Goal: Task Accomplishment & Management: Use online tool/utility

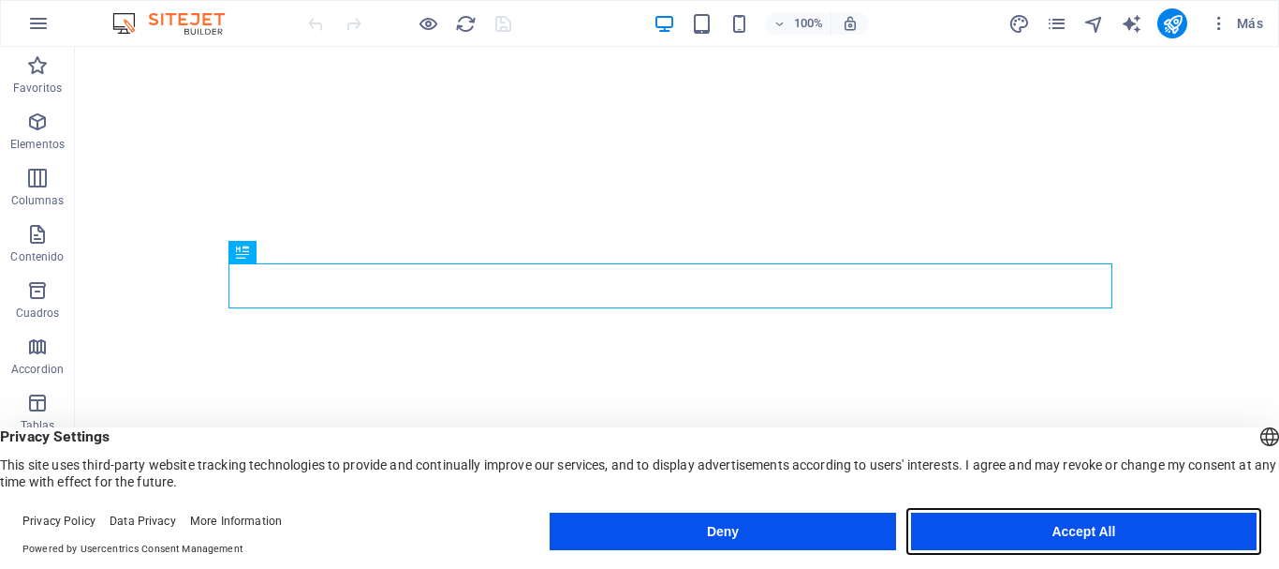
click at [1067, 528] on button "Accept All" at bounding box center [1084, 530] width 346 height 37
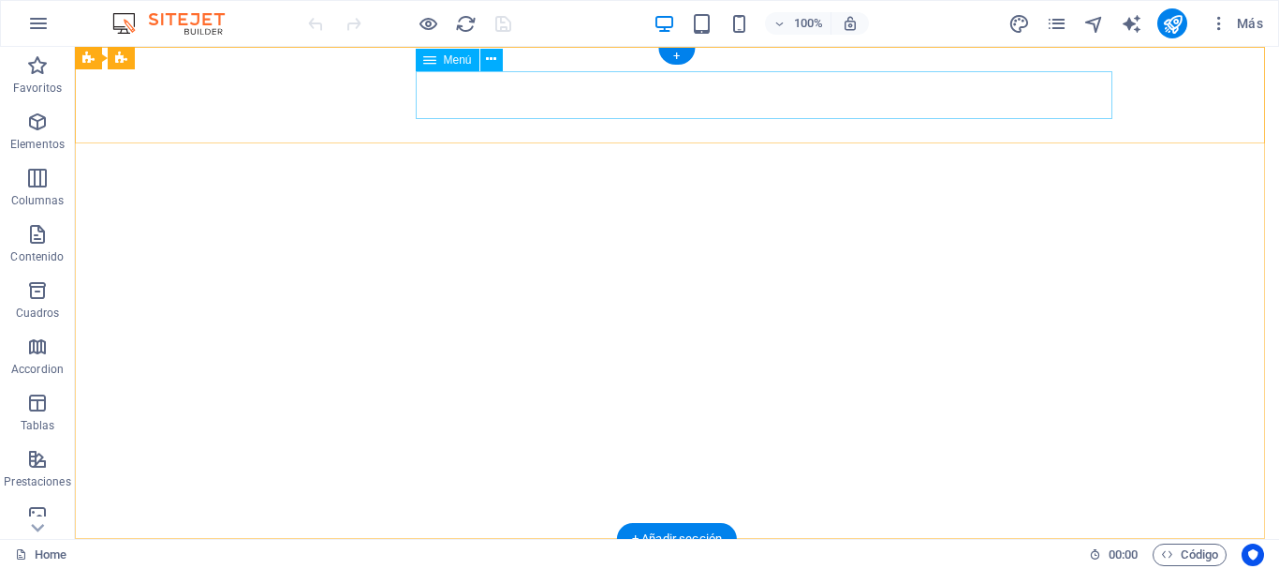
select select
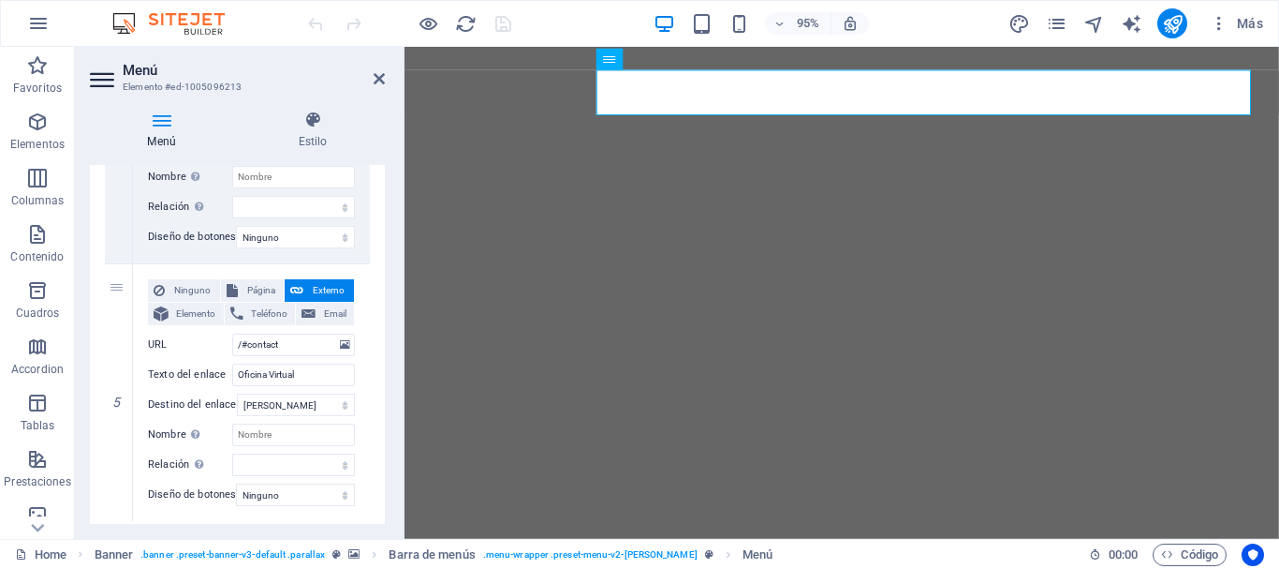
scroll to position [1174, 0]
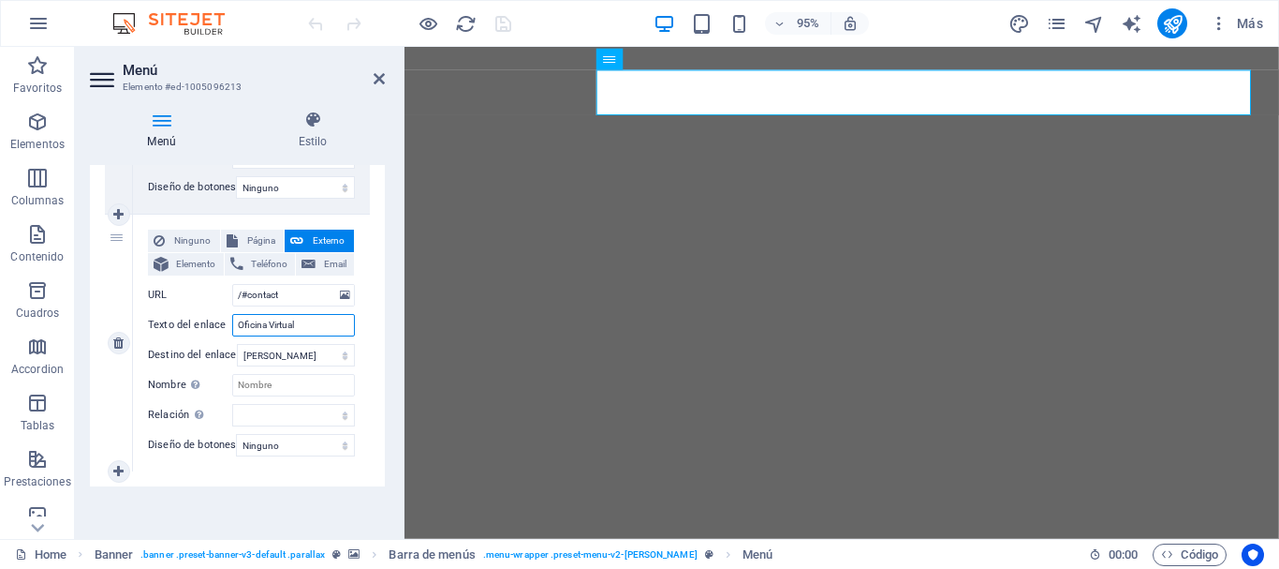
click at [304, 323] on input "Oficina Virtual" at bounding box center [293, 325] width 123 height 22
type input "O"
select select
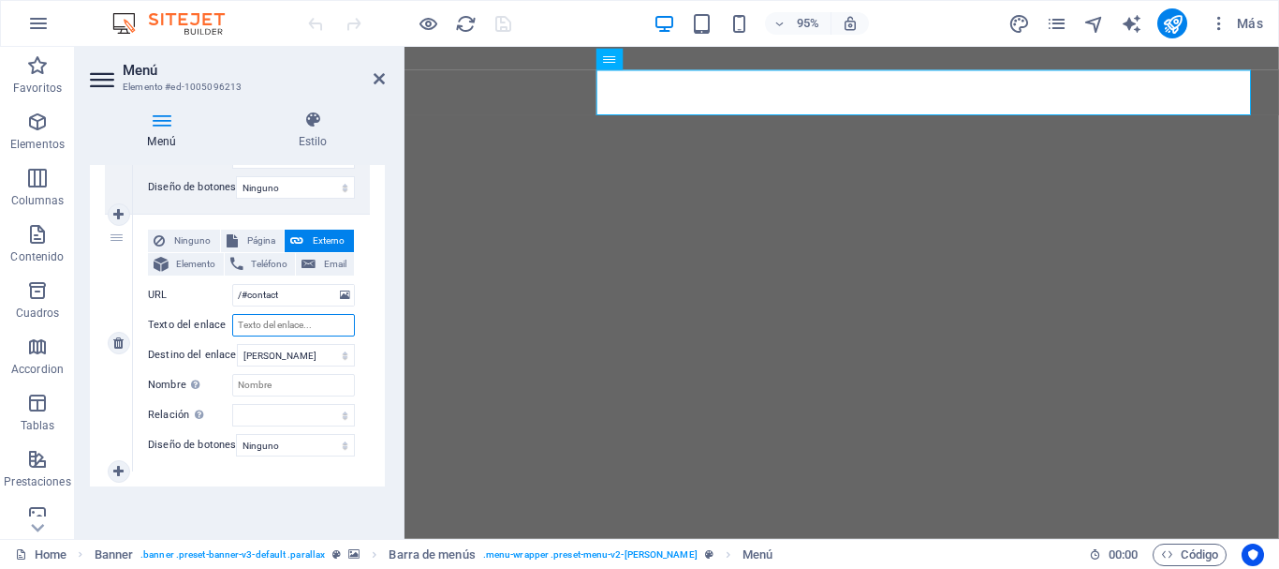
select select
type input "Inicia"
select select
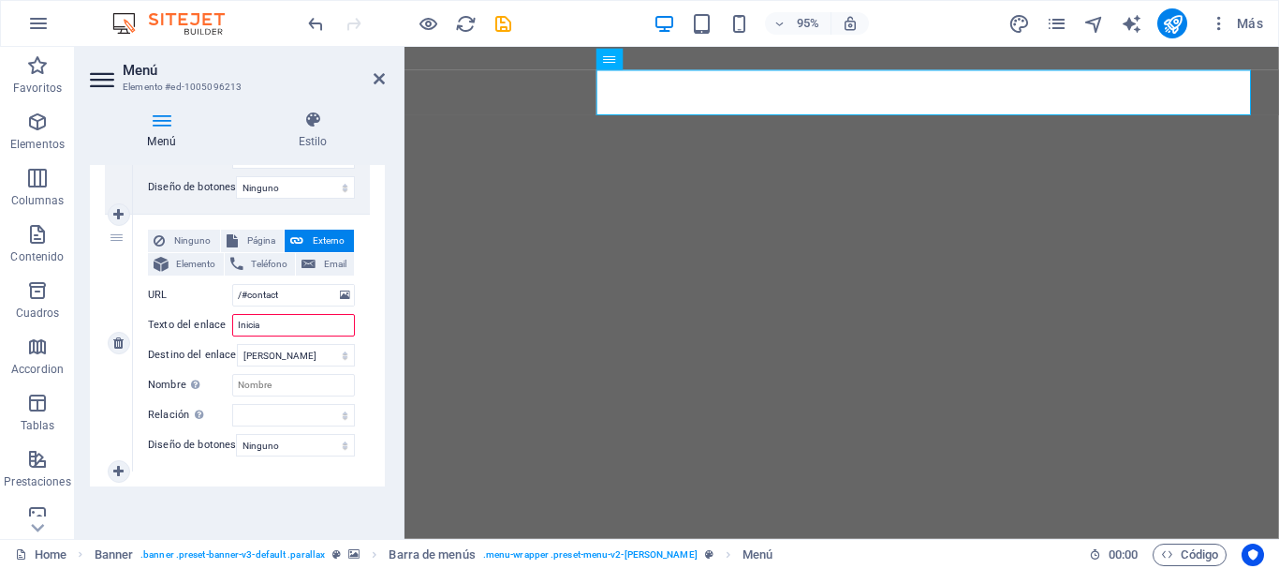
select select
type input "Inicia Ses"
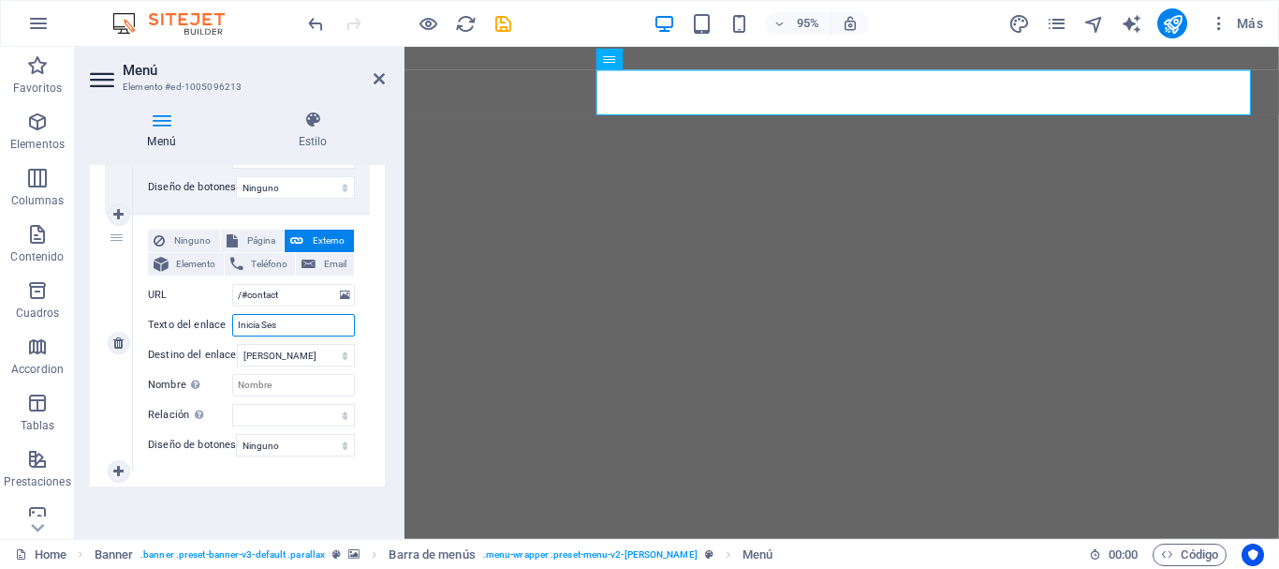
select select
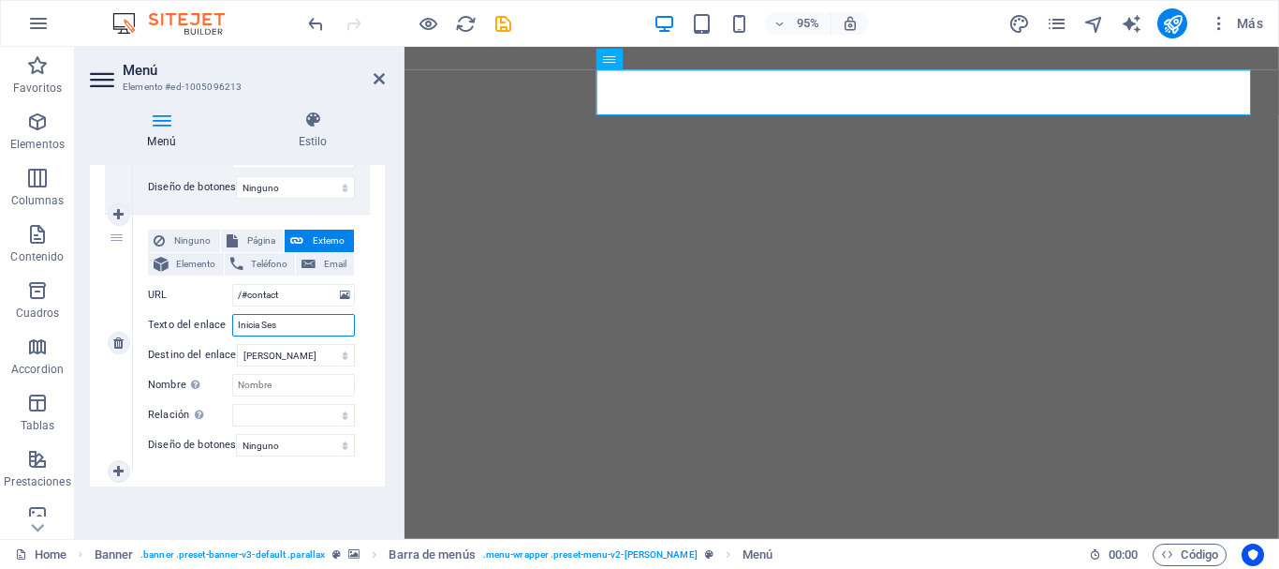
type input "Inicia Sesi"
select select
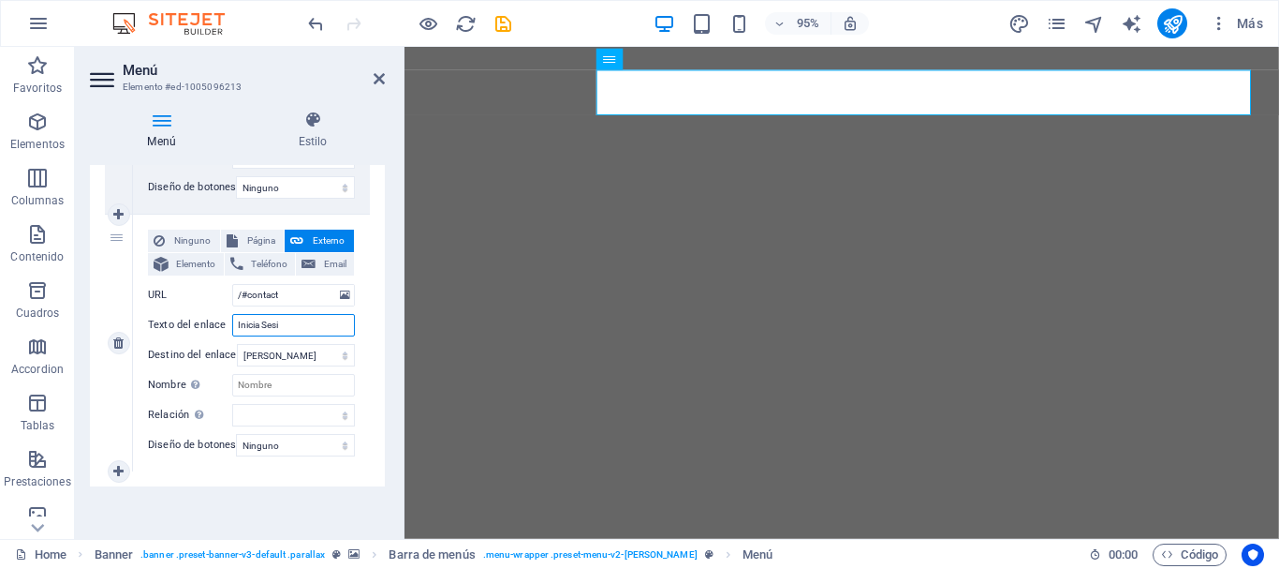
select select
type input "Inicia Sesión"
select select
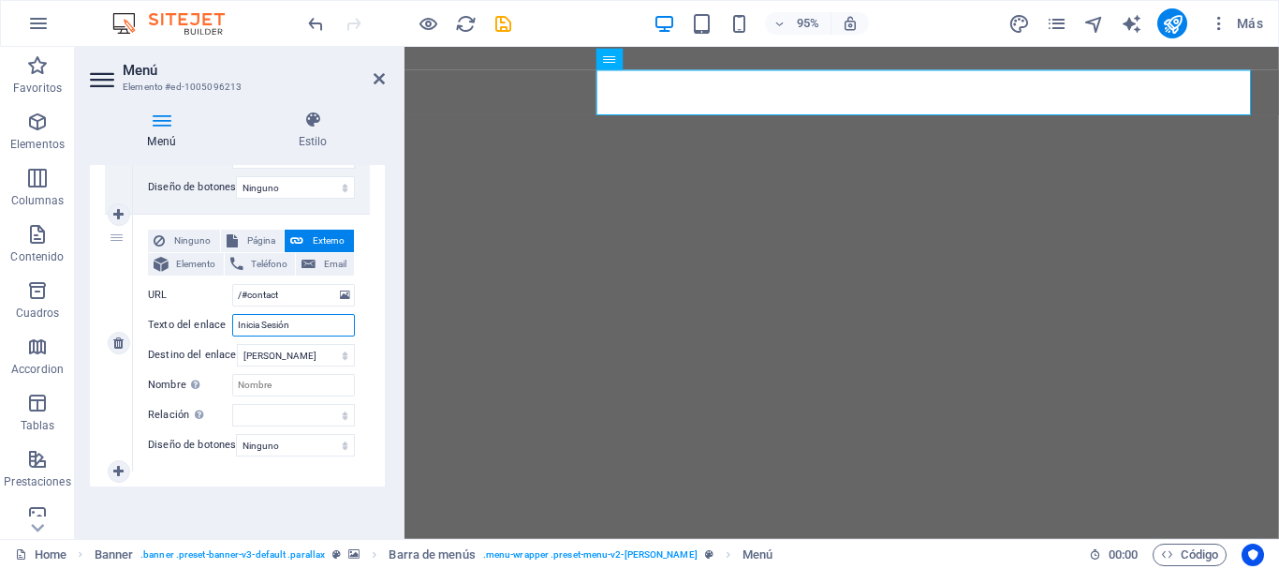
select select
type input "Inicia Sesión"
select select
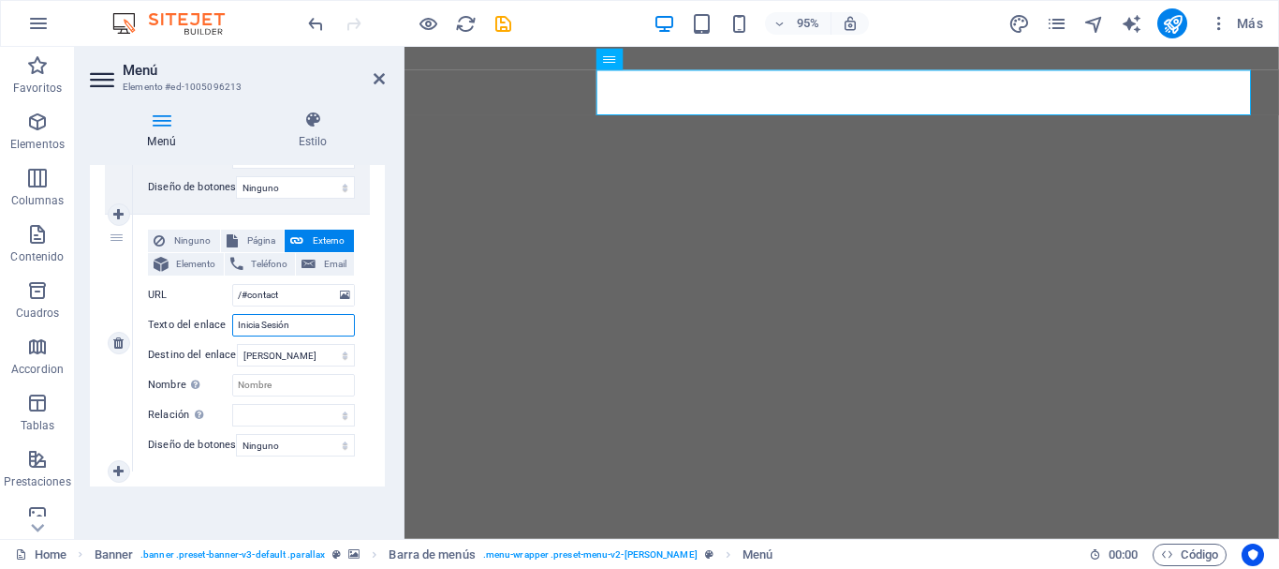
select select
type input "Inicia Sesión"
click at [374, 81] on icon at bounding box center [379, 78] width 11 height 15
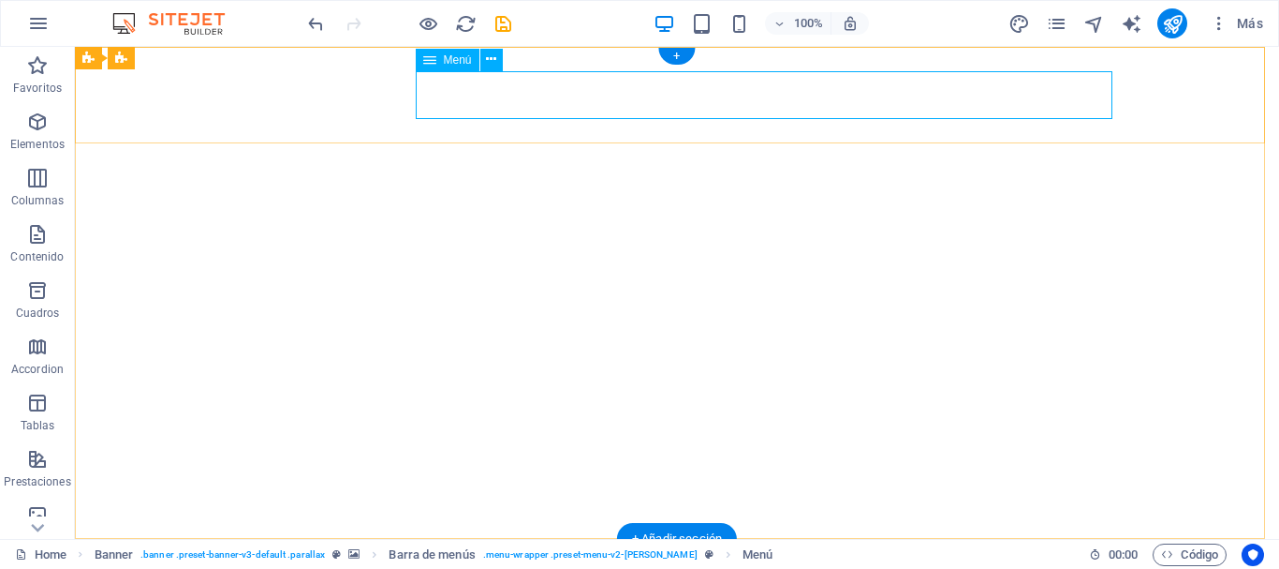
select select
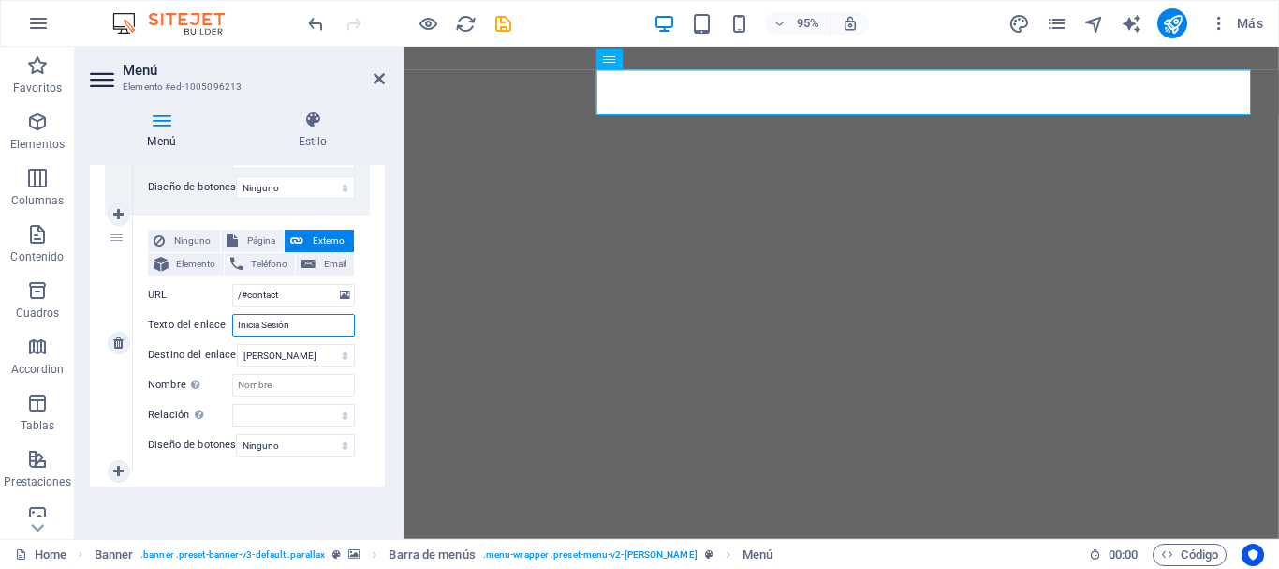
click at [258, 323] on input "Inicia Sesión" at bounding box center [293, 325] width 123 height 22
type input "Iniciar Sesión"
select select
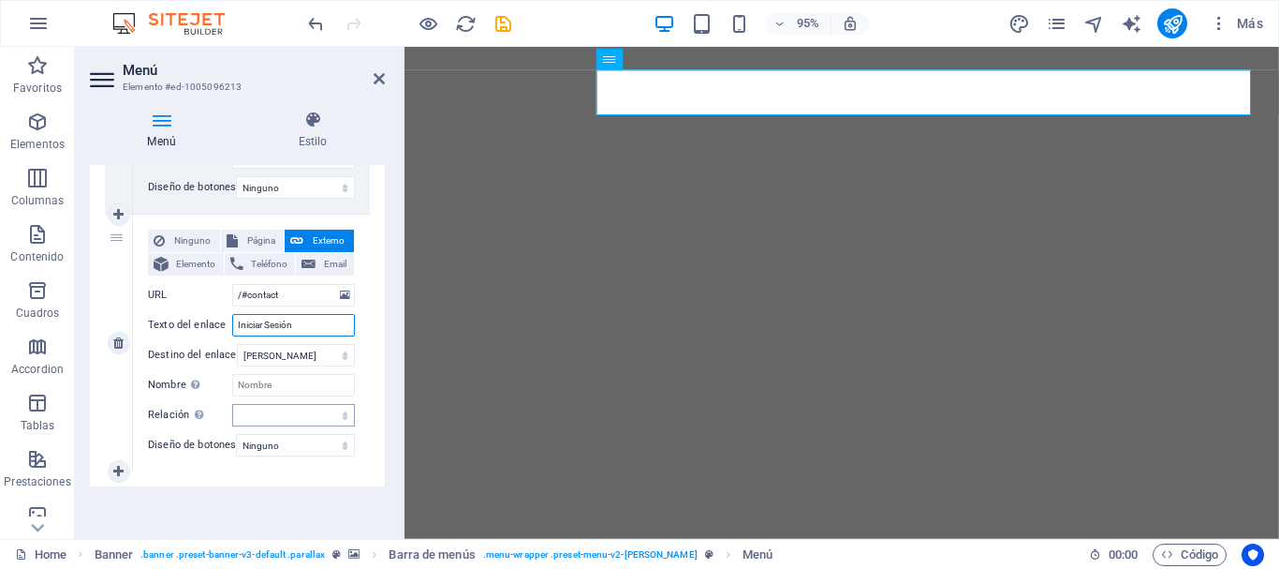
select select
type input "Iniciar Sesión"
click at [379, 86] on link at bounding box center [379, 79] width 11 height 16
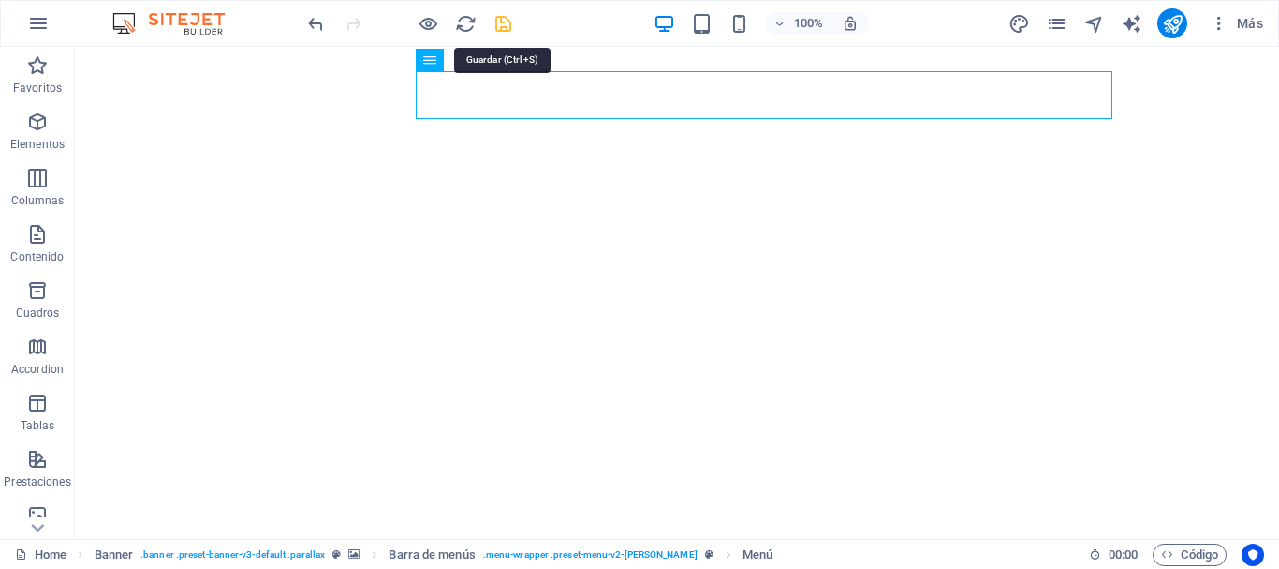
click at [498, 27] on icon "save" at bounding box center [504, 24] width 22 height 22
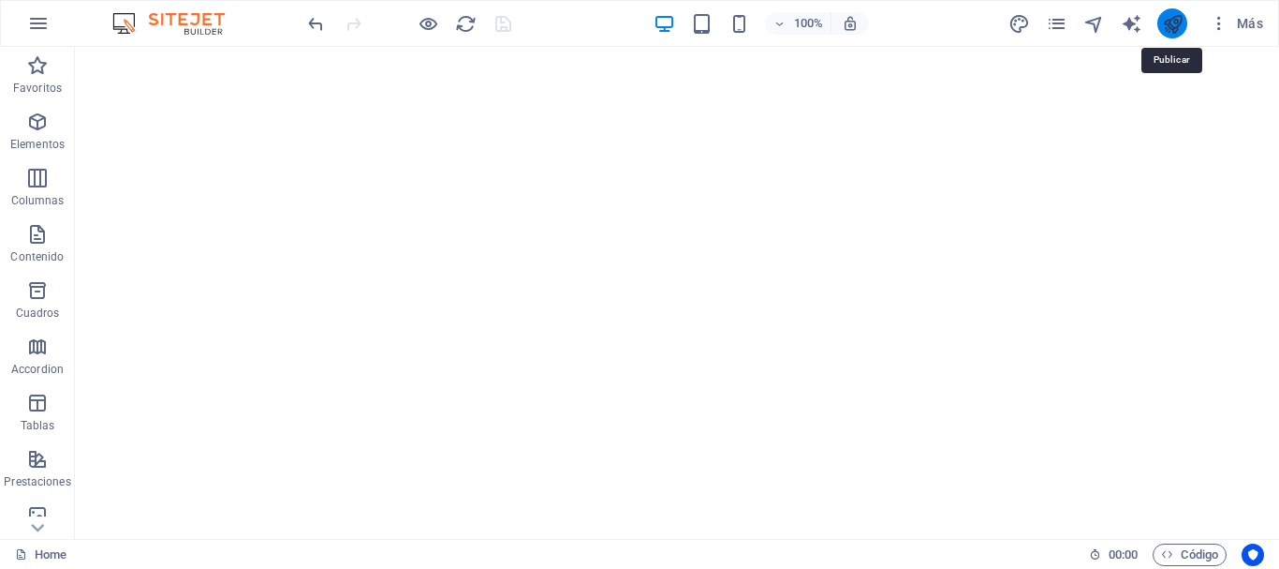
click at [1174, 22] on icon "publish" at bounding box center [1173, 24] width 22 height 22
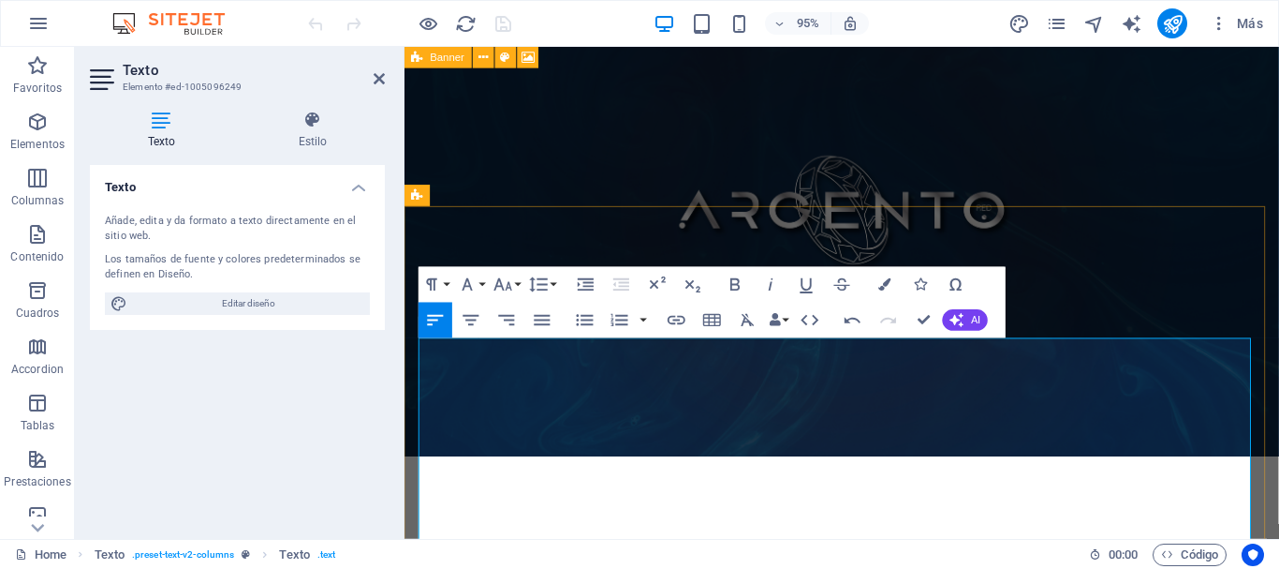
scroll to position [350, 0]
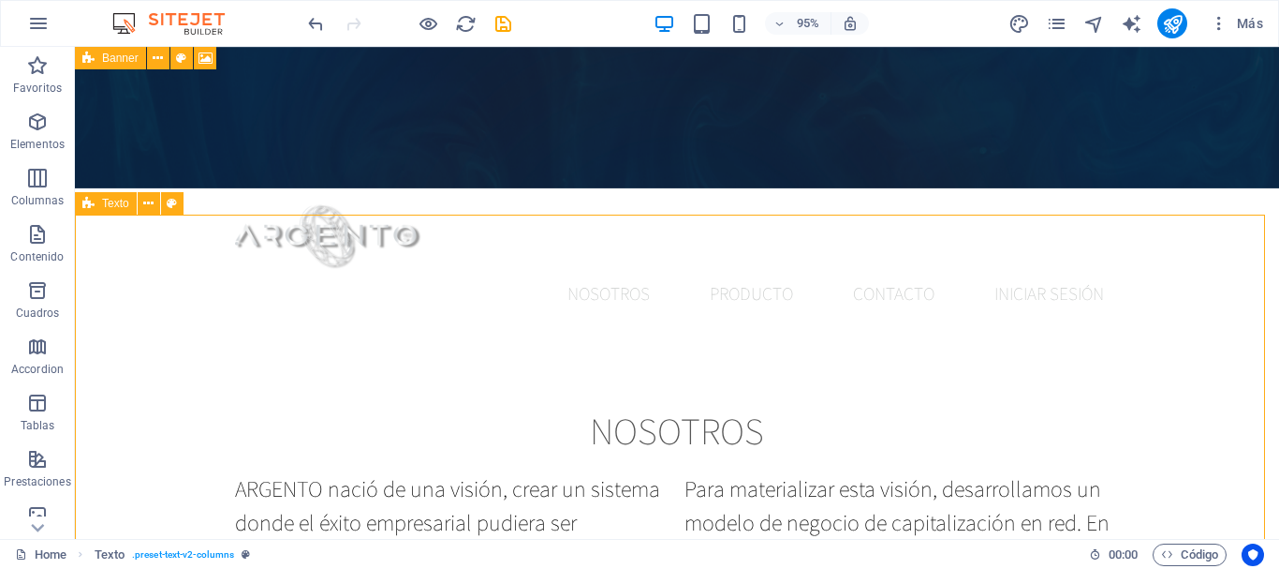
scroll to position [324, 0]
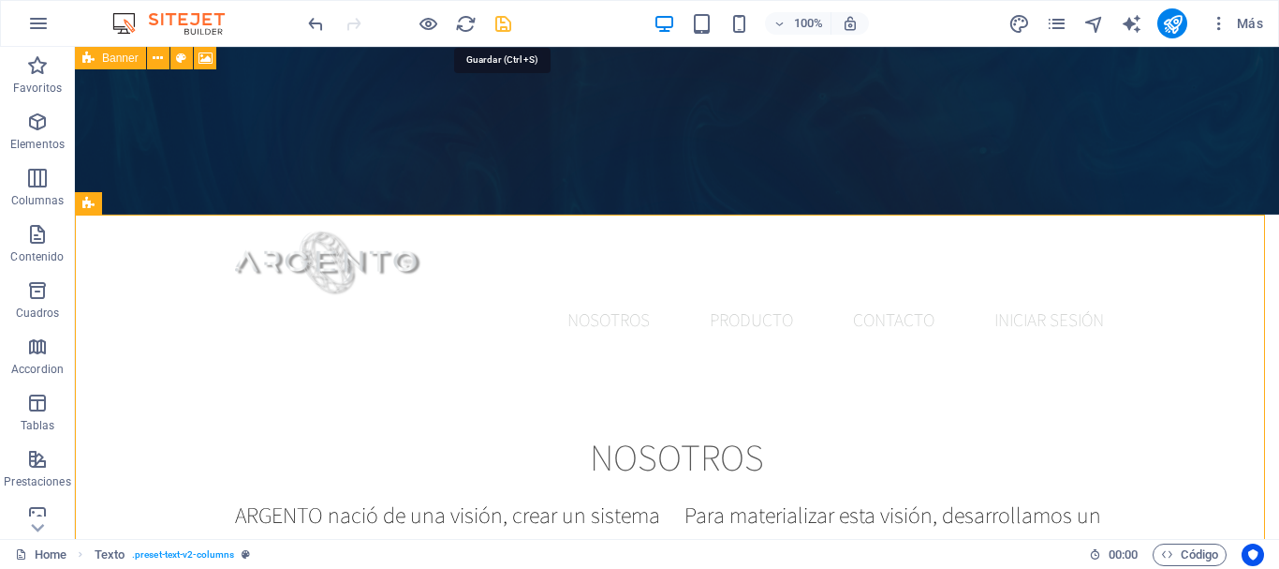
click at [510, 29] on icon "save" at bounding box center [504, 24] width 22 height 22
checkbox input "false"
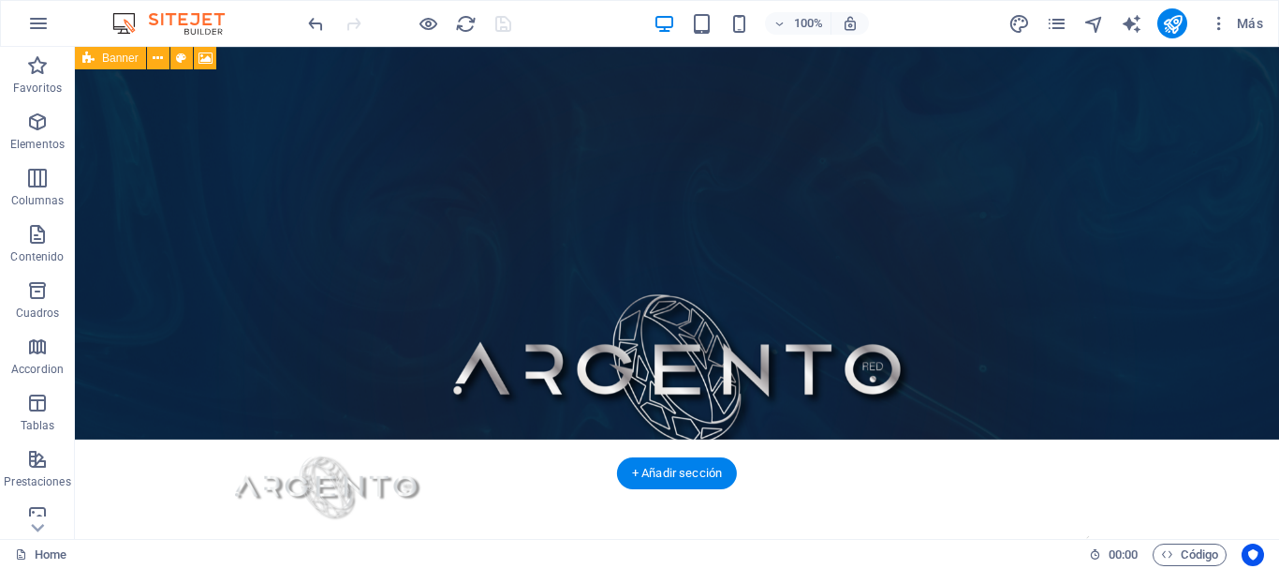
scroll to position [0, 0]
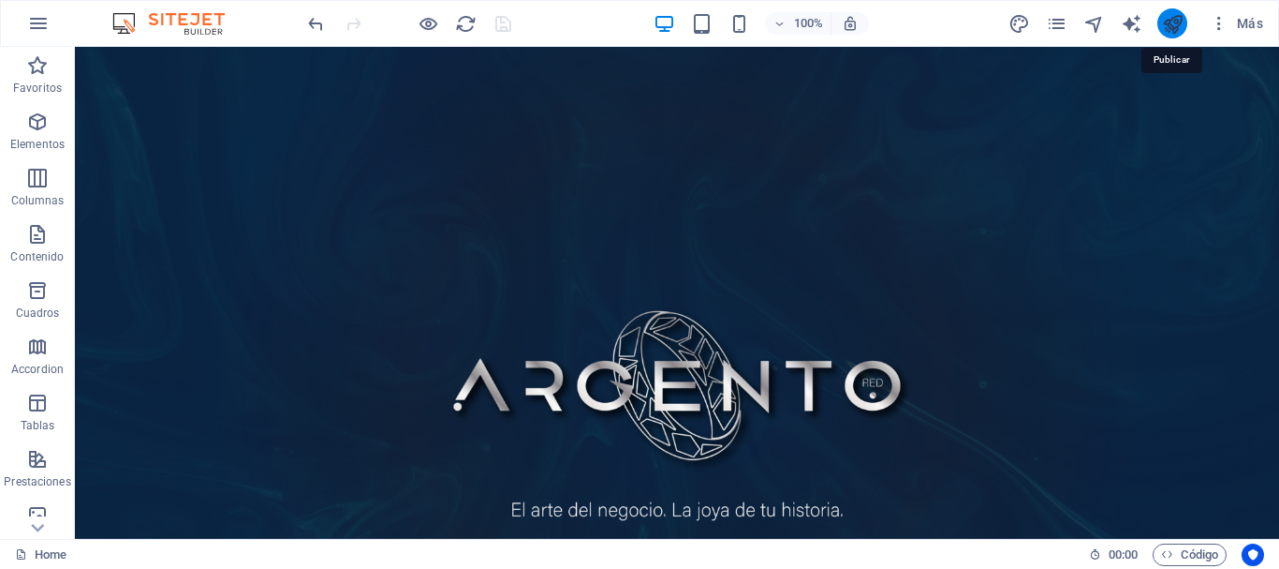
click at [1180, 23] on icon "publish" at bounding box center [1173, 24] width 22 height 22
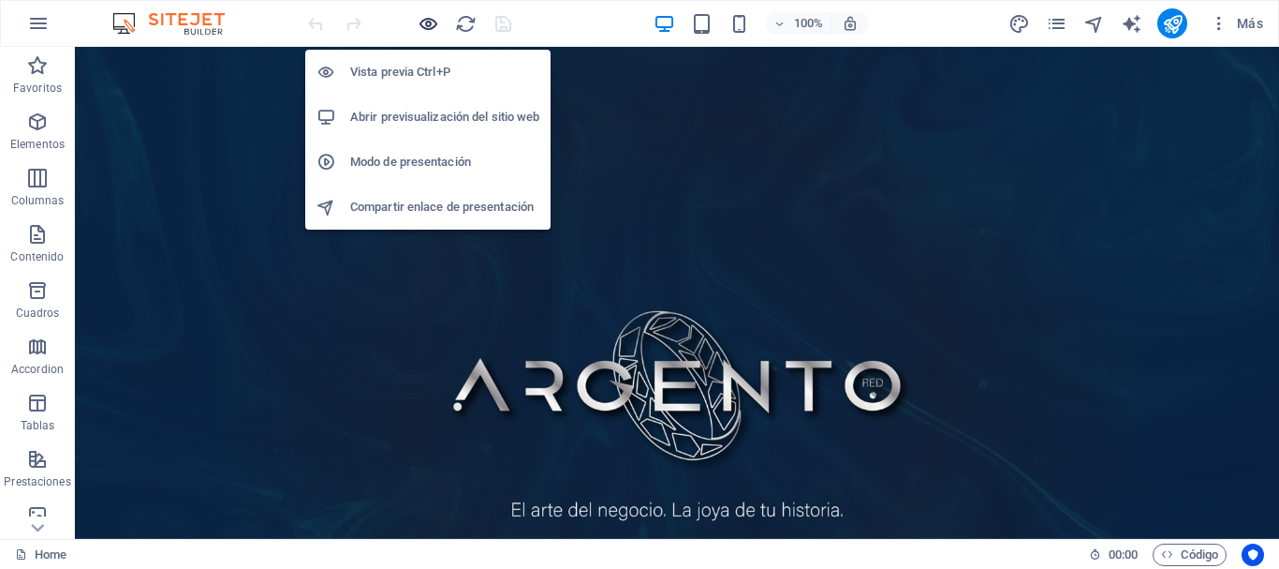
click at [432, 22] on icon "button" at bounding box center [429, 24] width 22 height 22
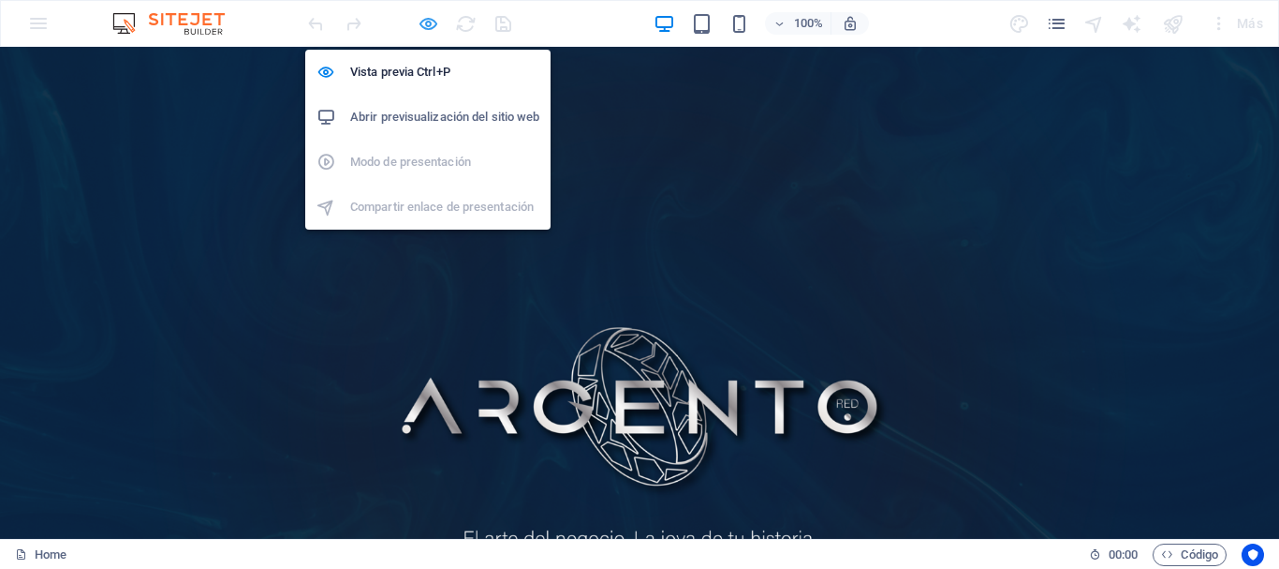
click at [428, 19] on icon "button" at bounding box center [429, 24] width 22 height 22
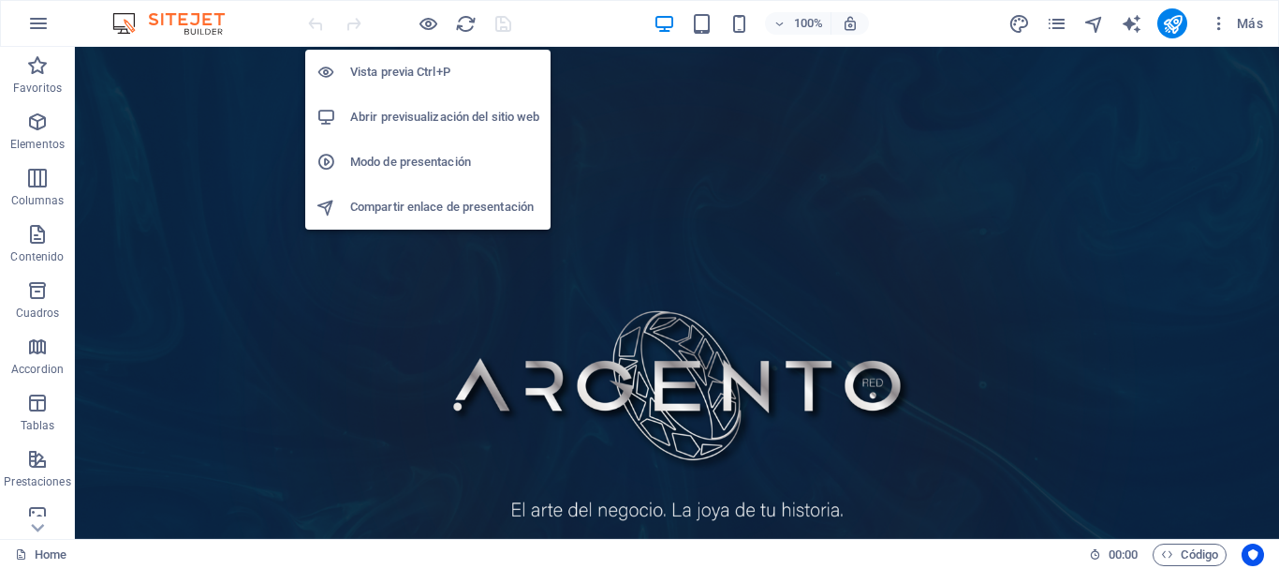
click at [421, 157] on h6 "Modo de presentación" at bounding box center [444, 162] width 189 height 22
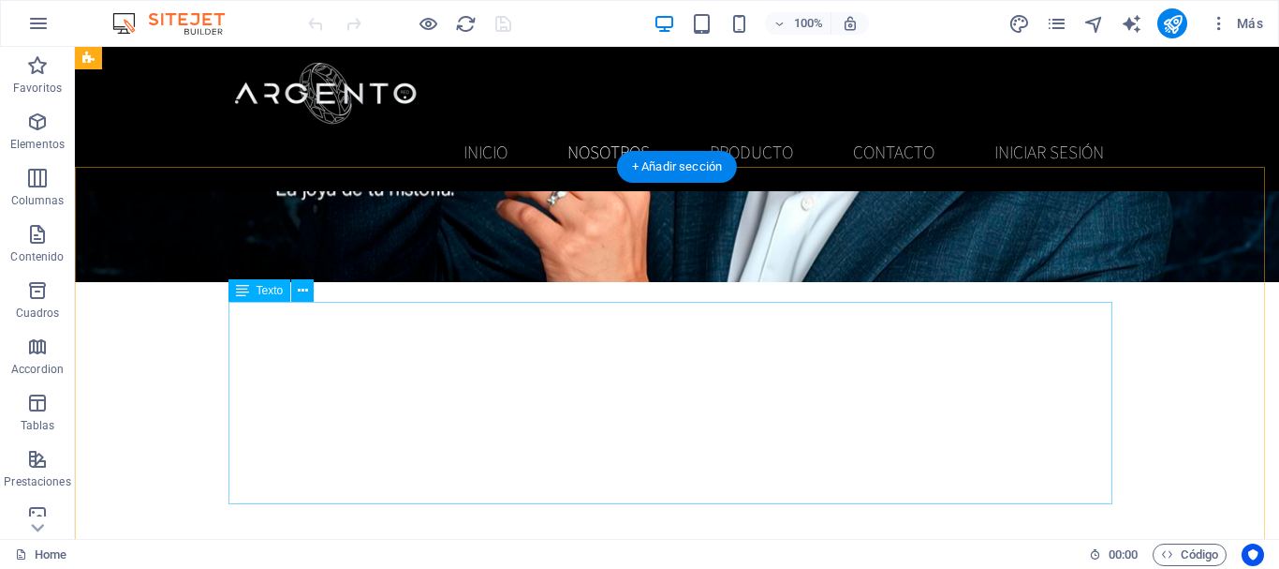
scroll to position [1190, 0]
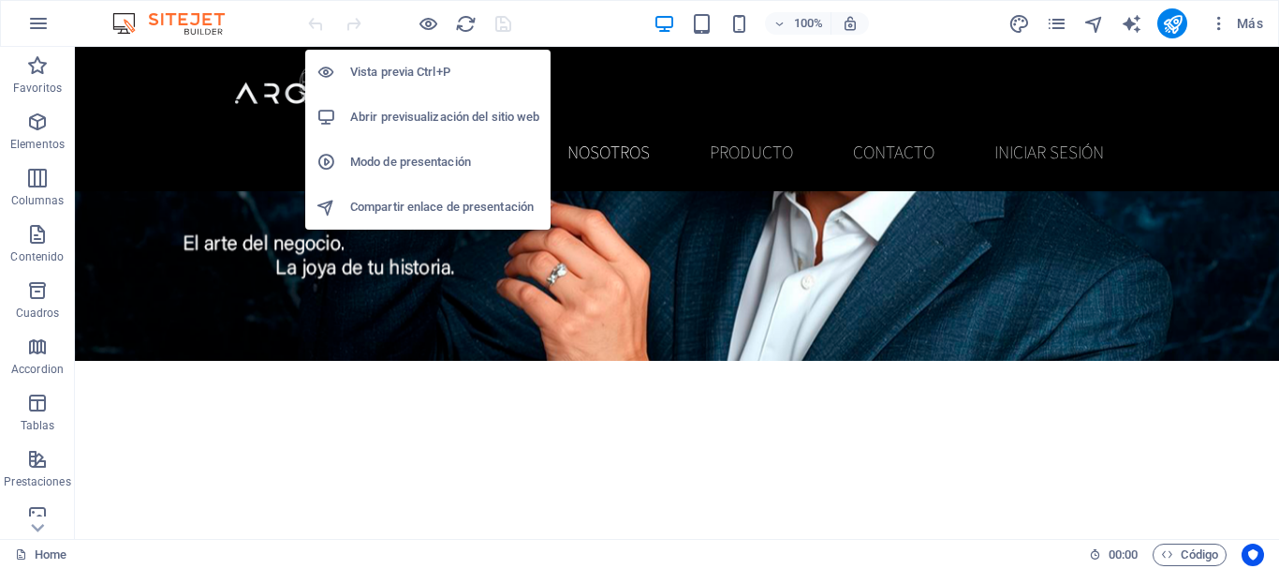
click at [439, 156] on h6 "Modo de presentación" at bounding box center [444, 162] width 189 height 22
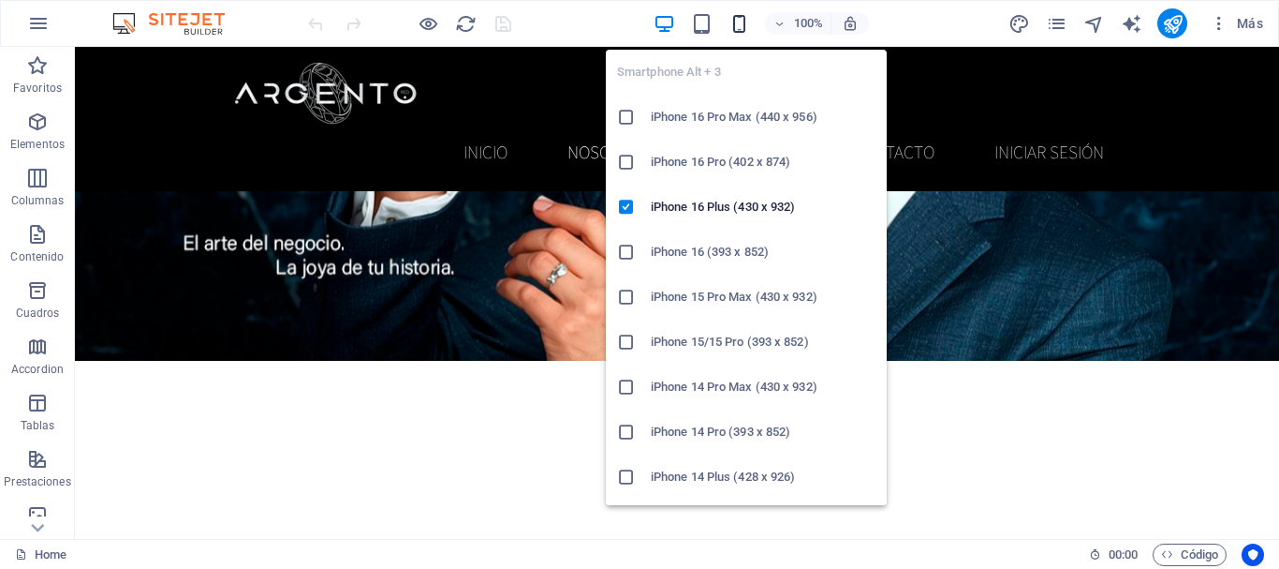
click at [739, 25] on icon "button" at bounding box center [740, 24] width 22 height 22
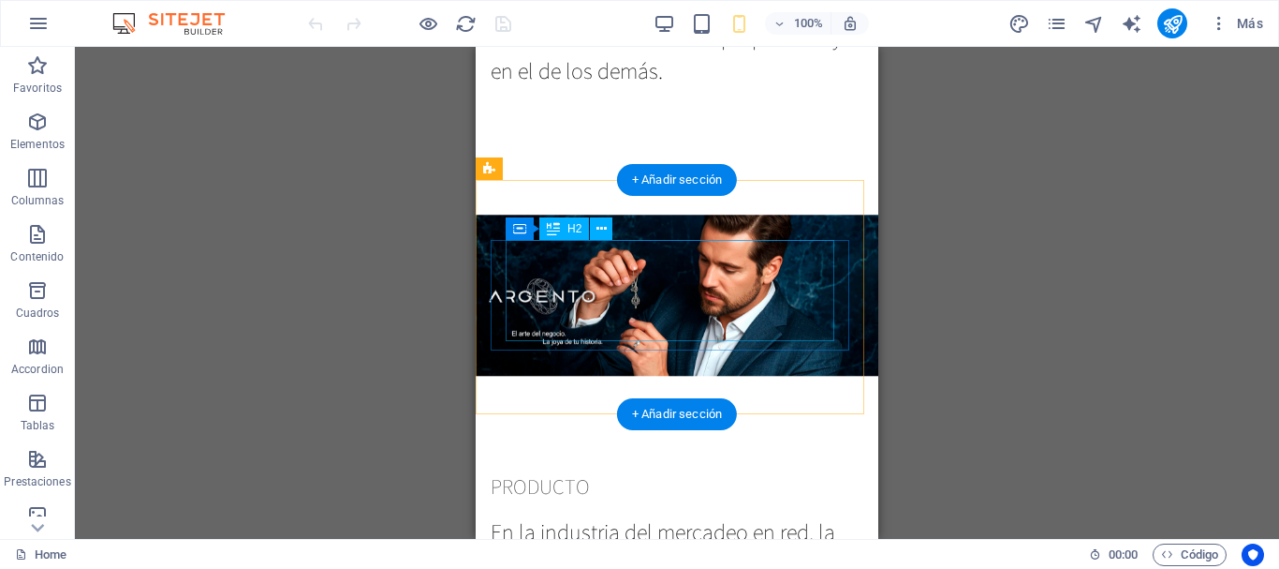
scroll to position [775, 0]
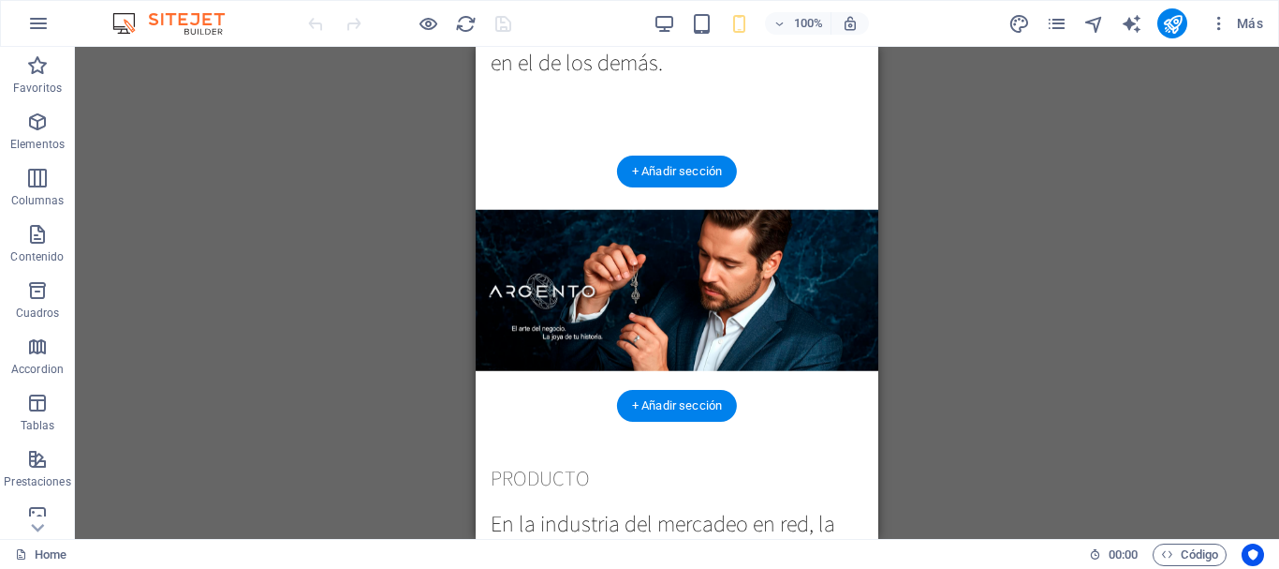
click at [540, 366] on figure at bounding box center [677, 290] width 403 height 337
select select "px"
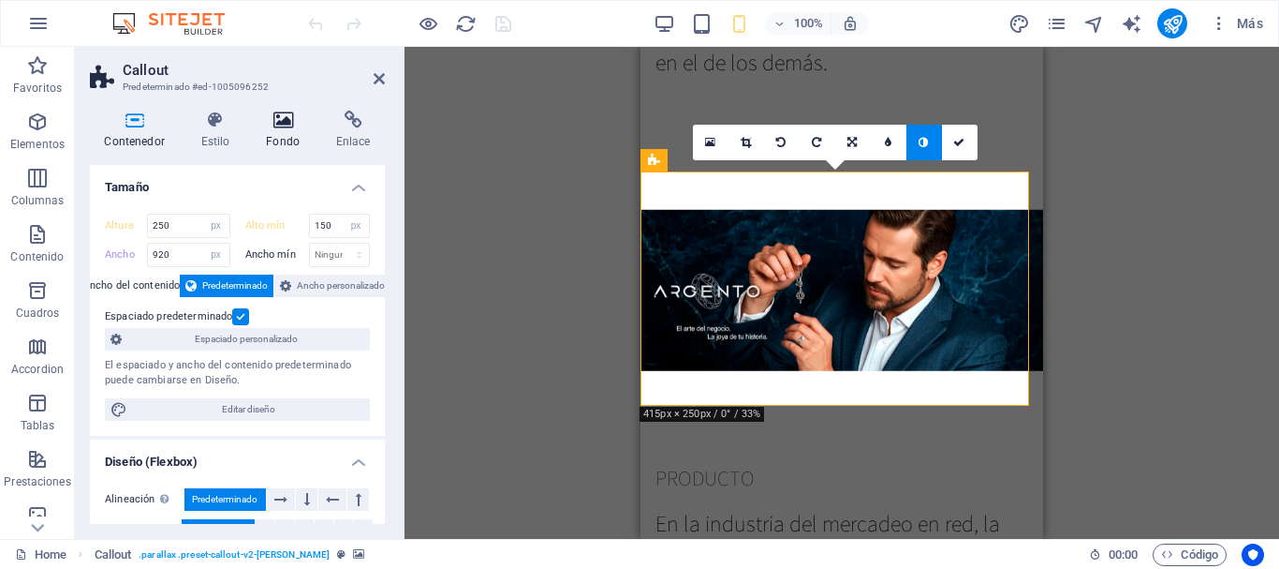
click at [280, 119] on icon at bounding box center [283, 120] width 63 height 19
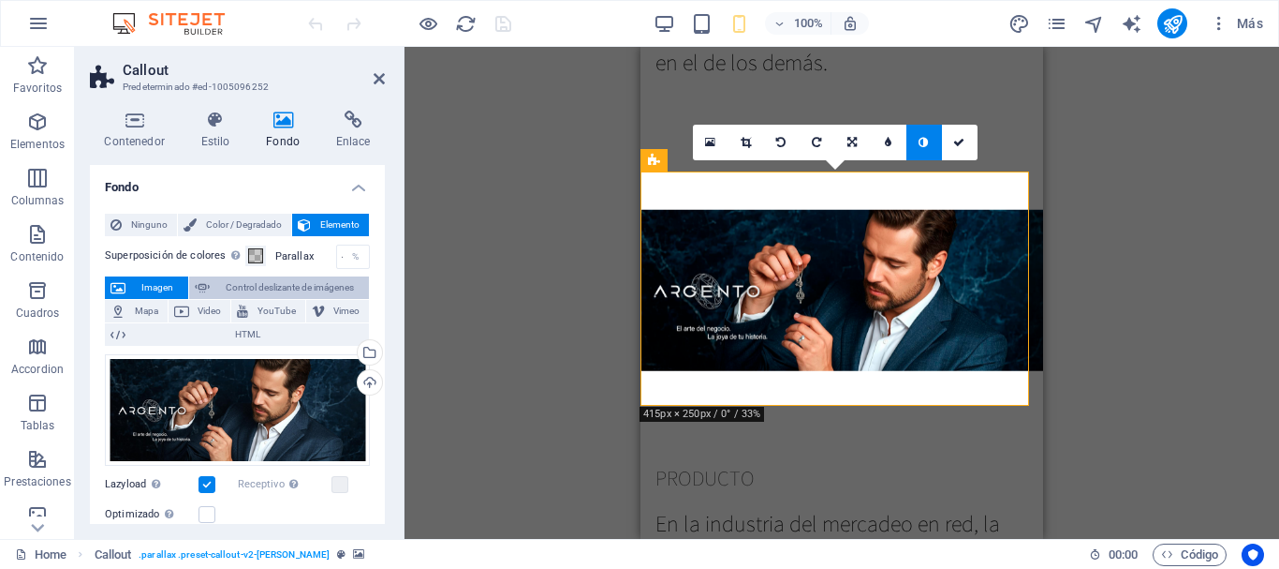
scroll to position [199, 0]
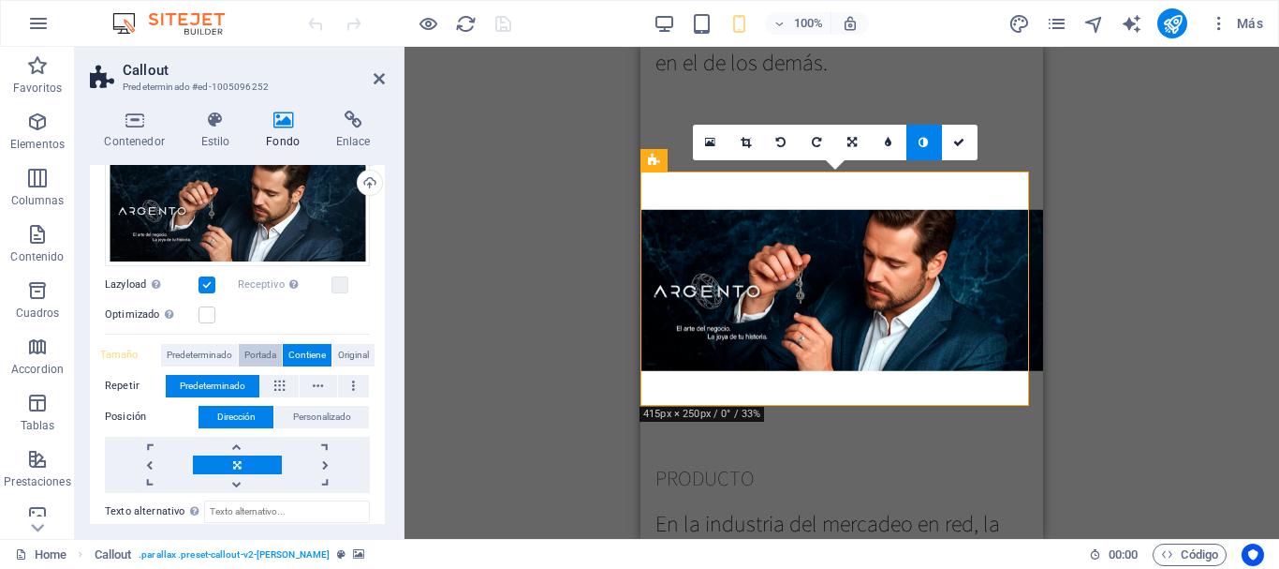
click at [251, 353] on span "Portada" at bounding box center [260, 355] width 32 height 22
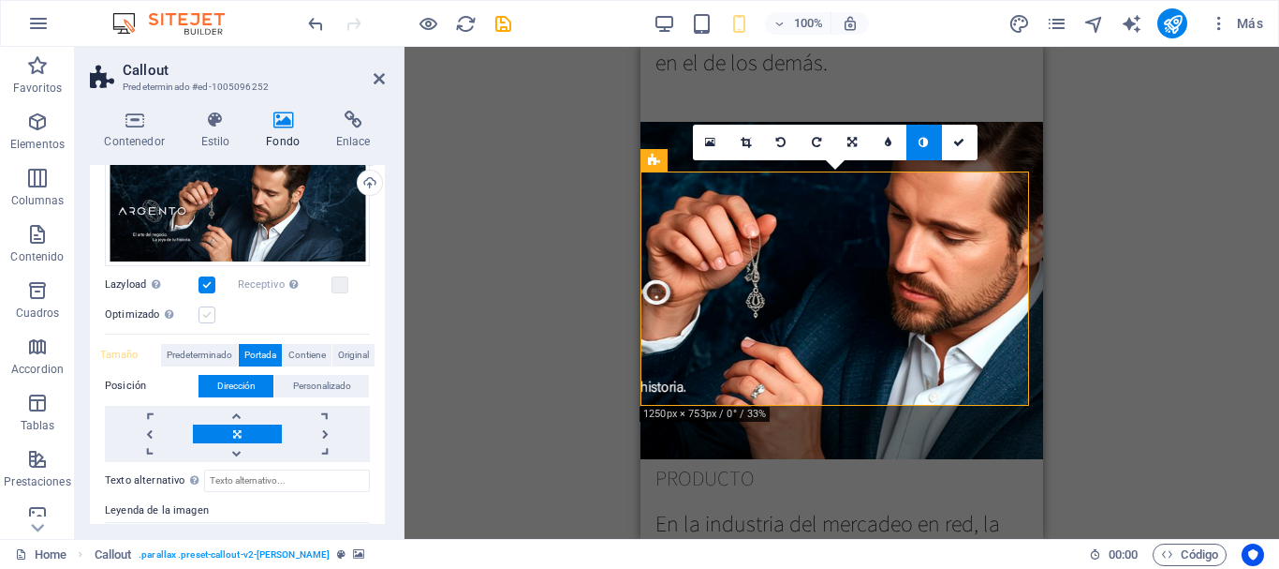
click at [203, 316] on label at bounding box center [207, 314] width 17 height 17
click at [0, 0] on input "Optimizado Las imágenes se comprimen para así mejorar la velocidad de las págin…" at bounding box center [0, 0] width 0 height 0
click at [332, 280] on label at bounding box center [340, 284] width 17 height 17
click at [0, 0] on input "Receptivo Automáticamente cargar tamaños optimizados de smartphone e imagen ret…" at bounding box center [0, 0] width 0 height 0
click at [204, 314] on label at bounding box center [207, 314] width 17 height 17
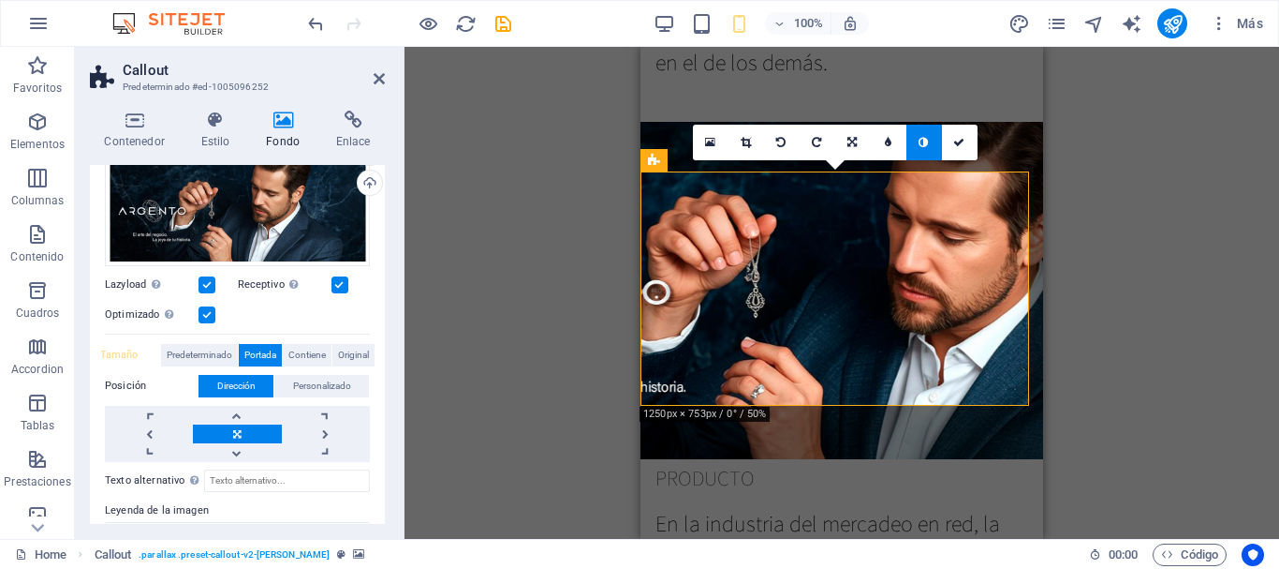
click at [0, 0] on input "Optimizado Las imágenes se comprimen para así mejorar la velocidad de las págin…" at bounding box center [0, 0] width 0 height 0
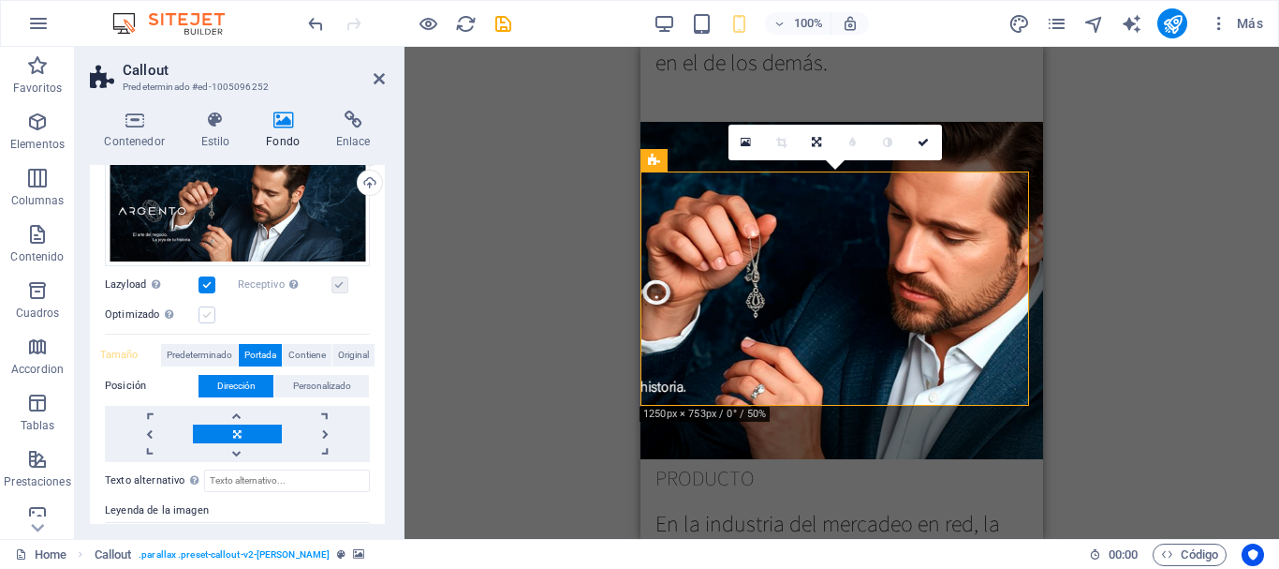
click at [210, 317] on label at bounding box center [207, 314] width 17 height 17
click at [0, 0] on input "Optimizado Las imágenes se comprimen para así mejorar la velocidad de las págin…" at bounding box center [0, 0] width 0 height 0
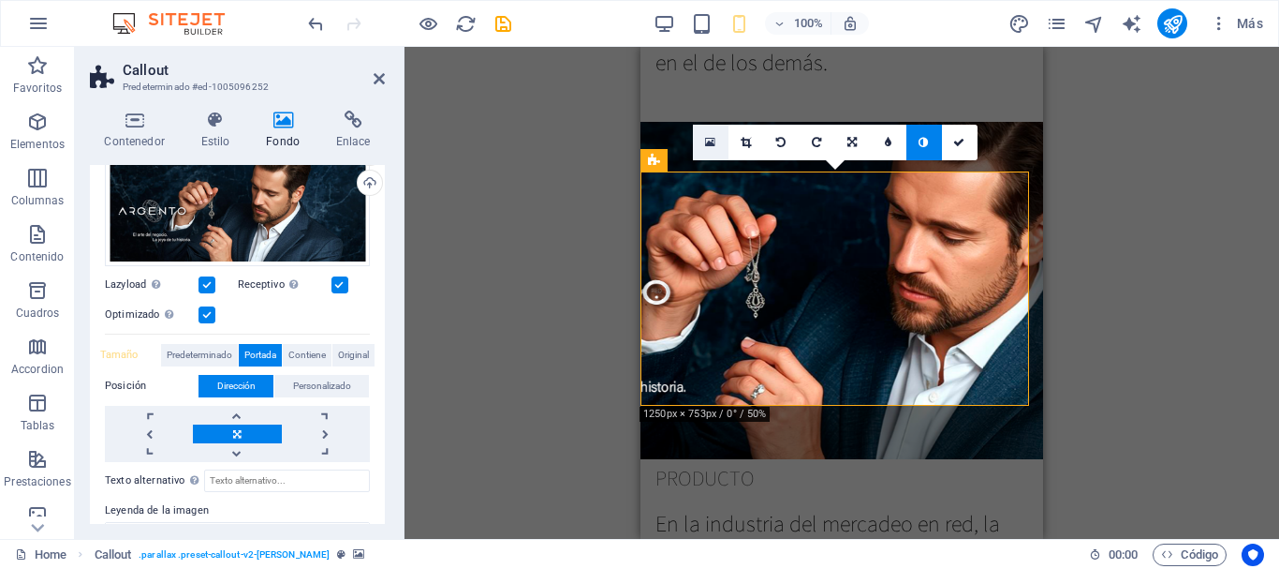
click at [707, 145] on icon at bounding box center [710, 142] width 10 height 13
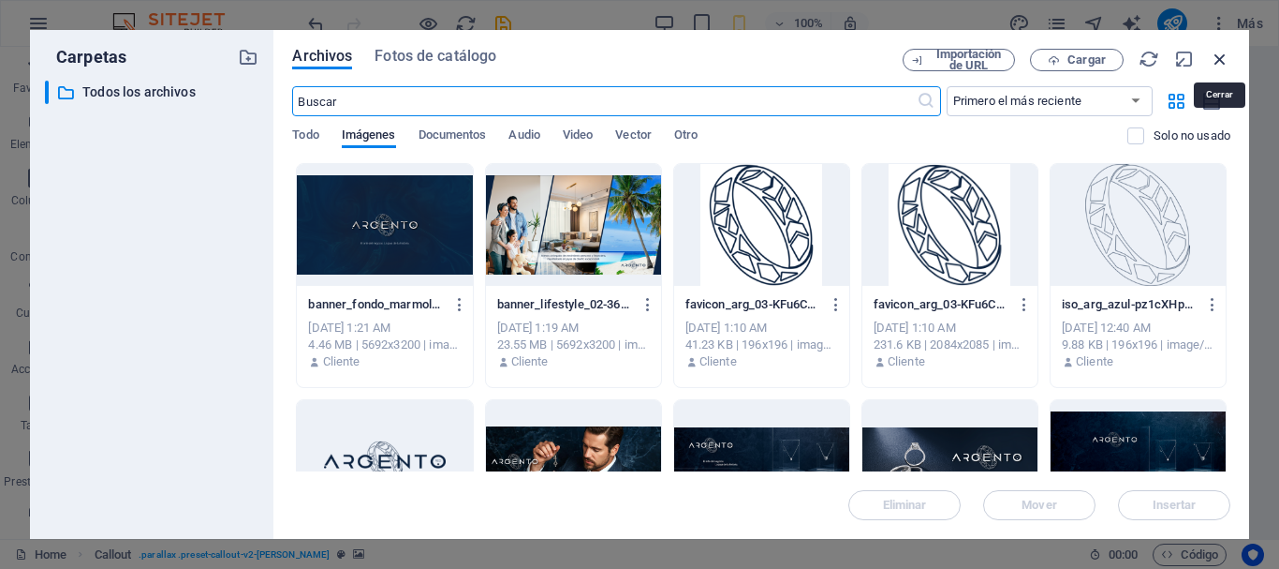
click at [1221, 60] on icon "button" at bounding box center [1220, 59] width 21 height 21
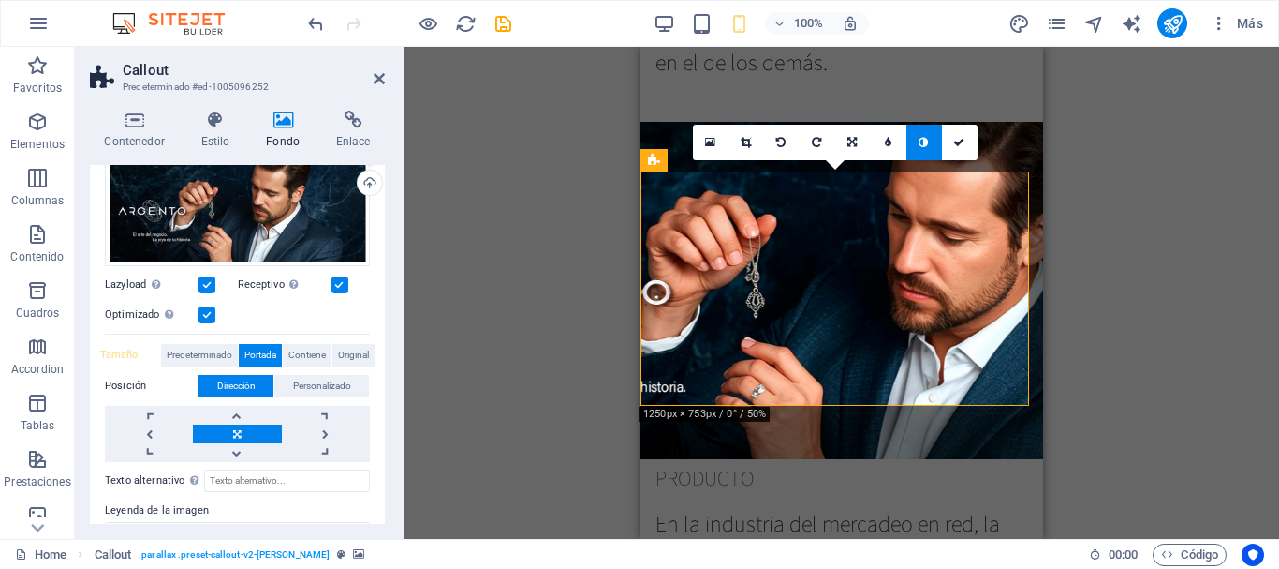
click at [921, 151] on link at bounding box center [925, 143] width 36 height 36
click at [922, 149] on link at bounding box center [925, 143] width 36 height 36
click at [918, 148] on link at bounding box center [925, 143] width 36 height 36
click at [924, 143] on icon at bounding box center [923, 142] width 9 height 11
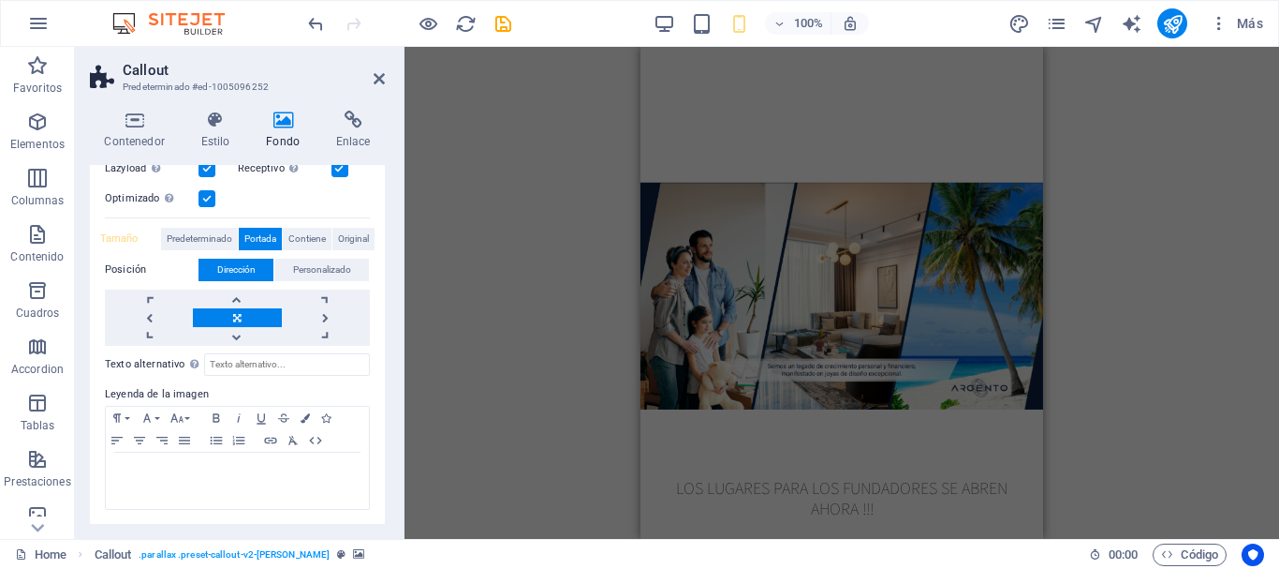
scroll to position [1740, 0]
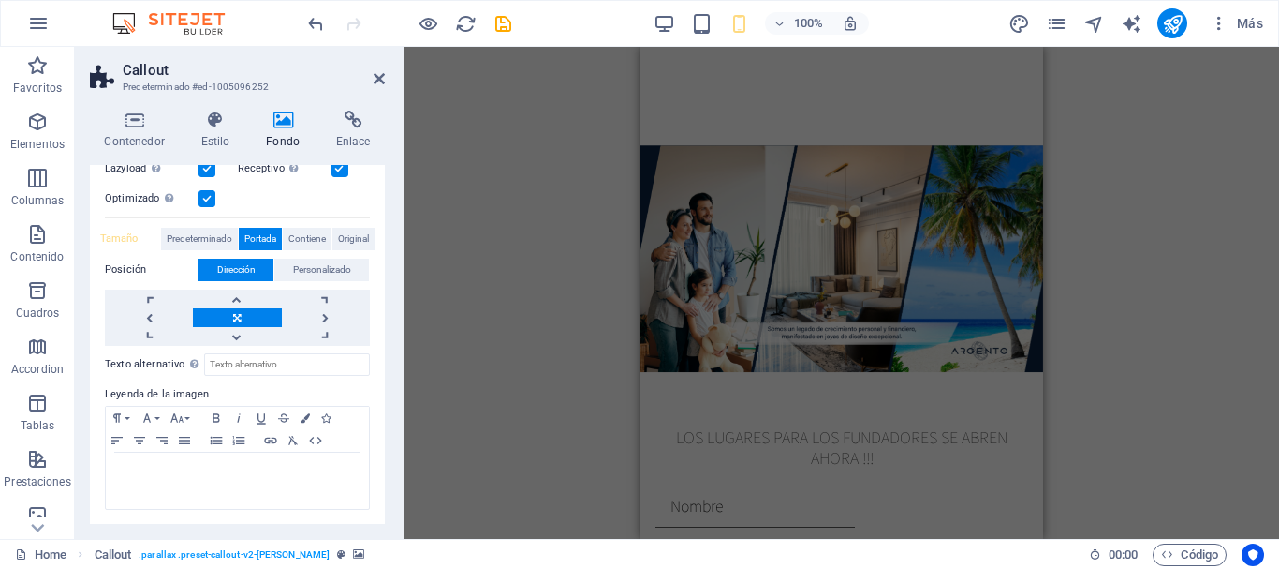
click at [701, 347] on figure at bounding box center [842, 258] width 403 height 354
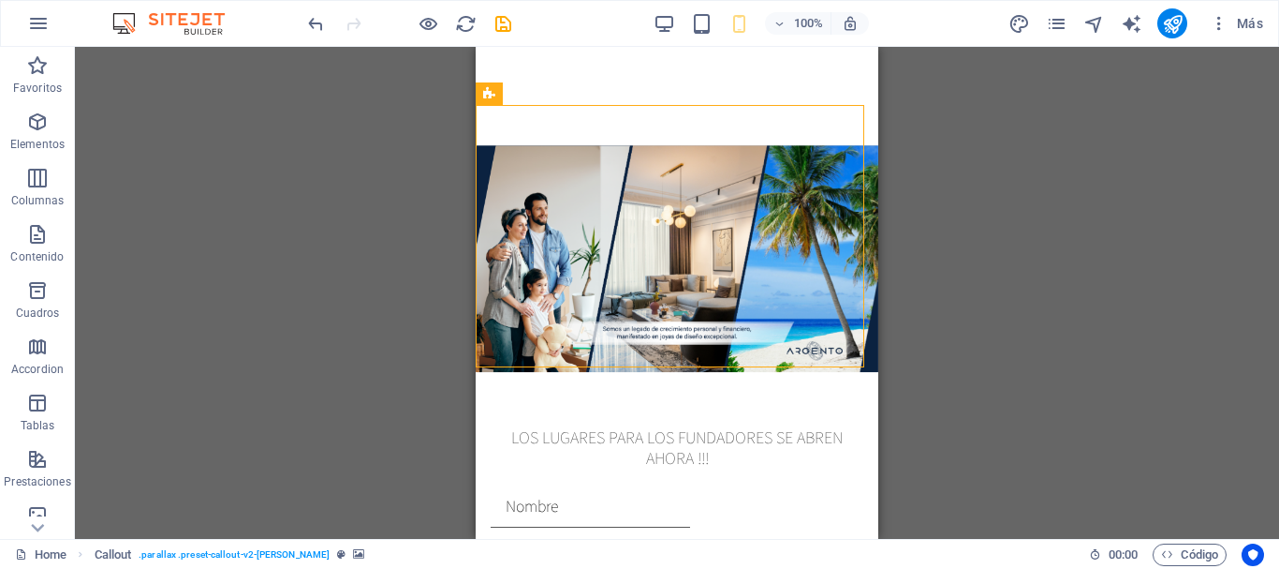
click at [701, 347] on figure at bounding box center [677, 258] width 403 height 354
select select "px"
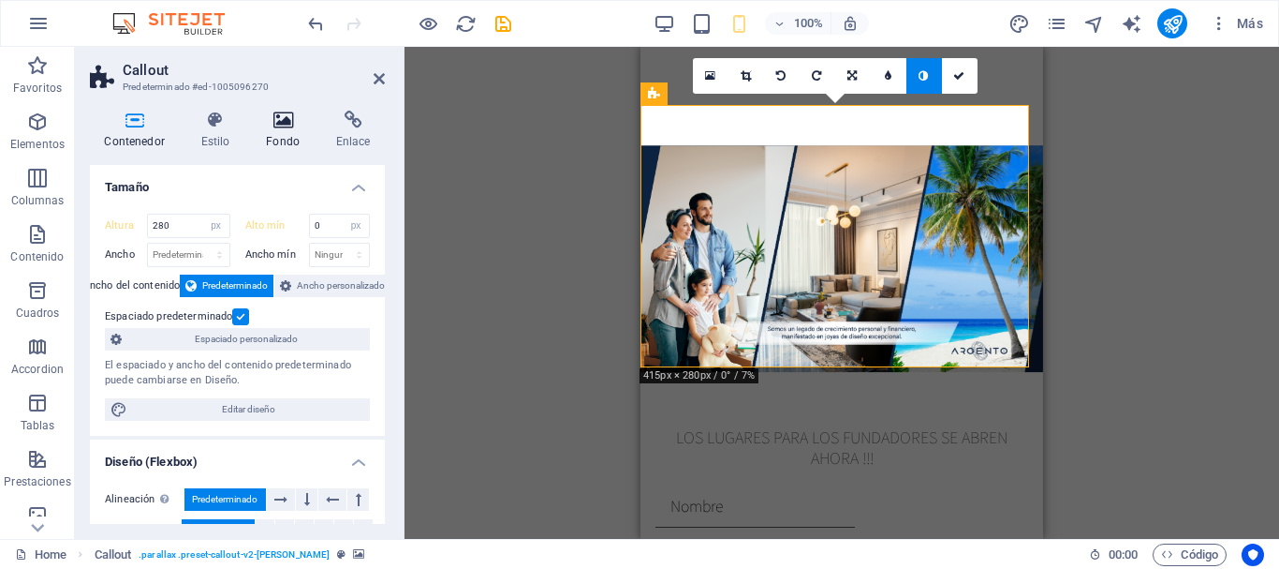
click at [288, 130] on h4 "Fondo" at bounding box center [287, 130] width 70 height 39
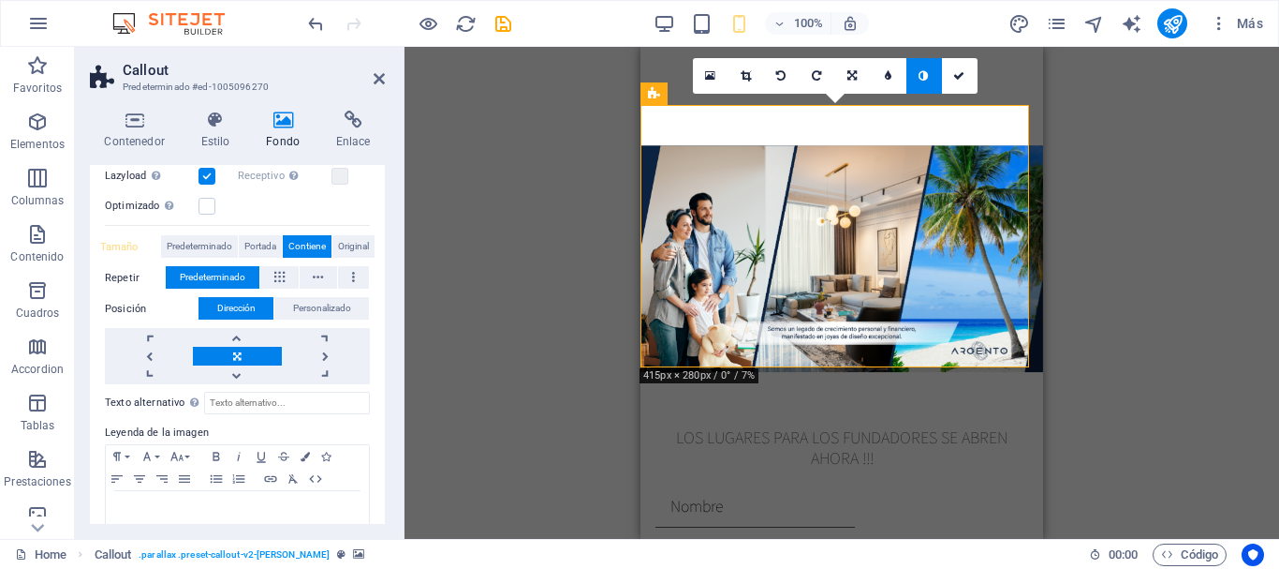
scroll to position [341, 0]
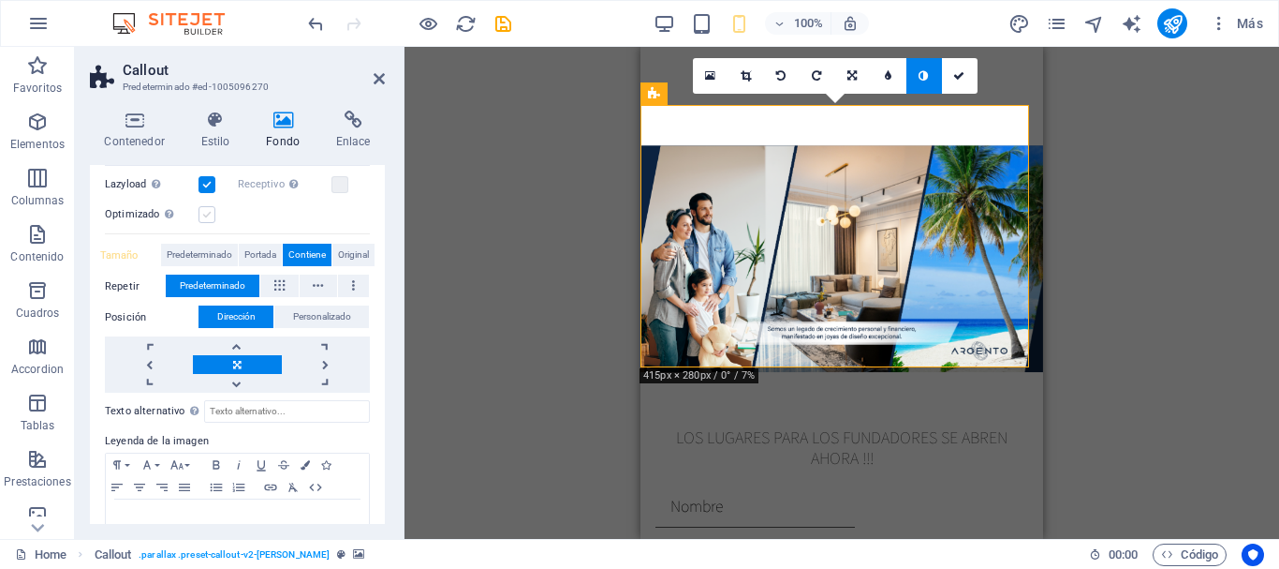
click at [207, 214] on label at bounding box center [207, 214] width 17 height 17
click at [0, 0] on input "Optimizado Las imágenes se comprimen para así mejorar la velocidad de las págin…" at bounding box center [0, 0] width 0 height 0
click at [344, 186] on label at bounding box center [340, 184] width 17 height 17
click at [0, 0] on input "Receptivo Automáticamente cargar tamaños optimizados de smartphone e imagen ret…" at bounding box center [0, 0] width 0 height 0
click at [925, 81] on link at bounding box center [925, 76] width 36 height 36
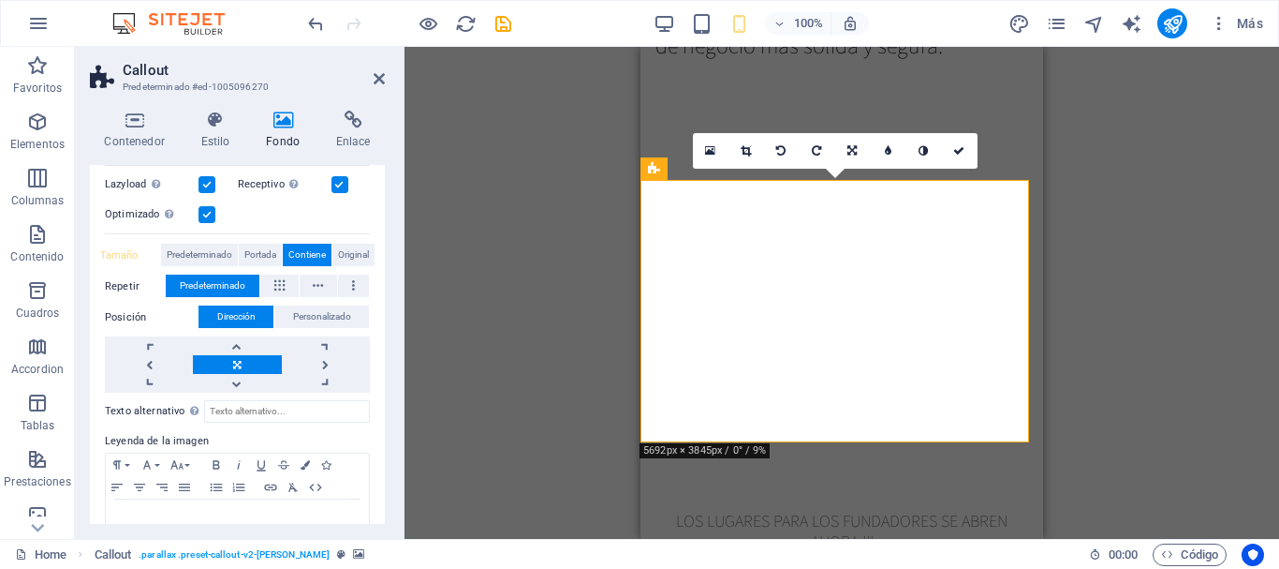
scroll to position [1665, 0]
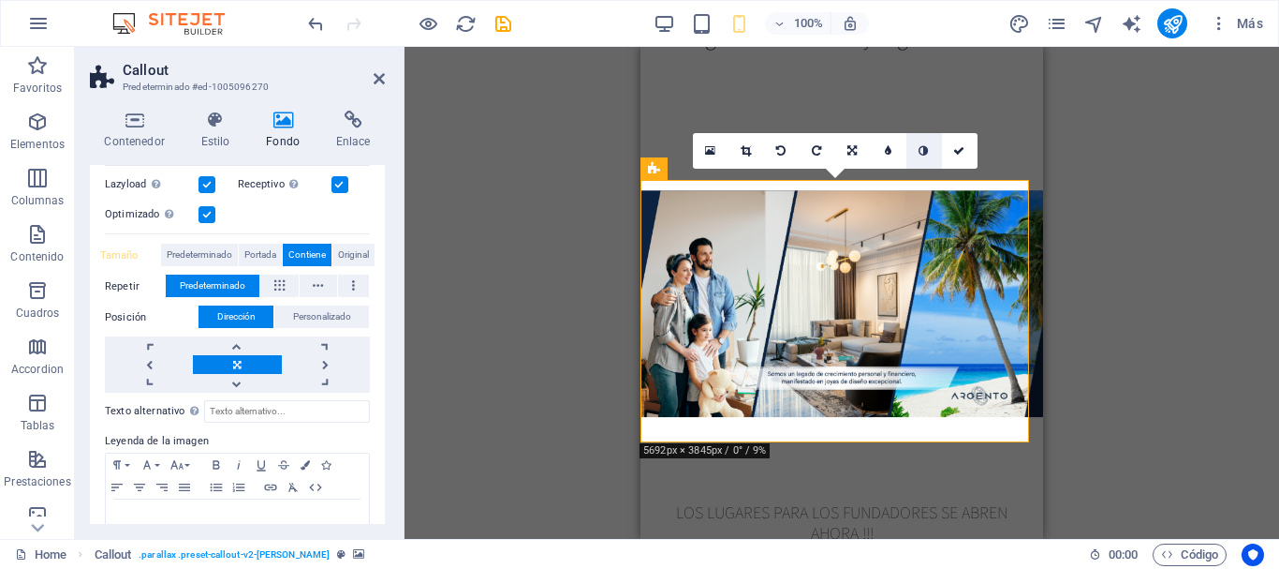
click at [926, 149] on icon at bounding box center [923, 150] width 9 height 11
click at [965, 151] on icon at bounding box center [958, 150] width 11 height 11
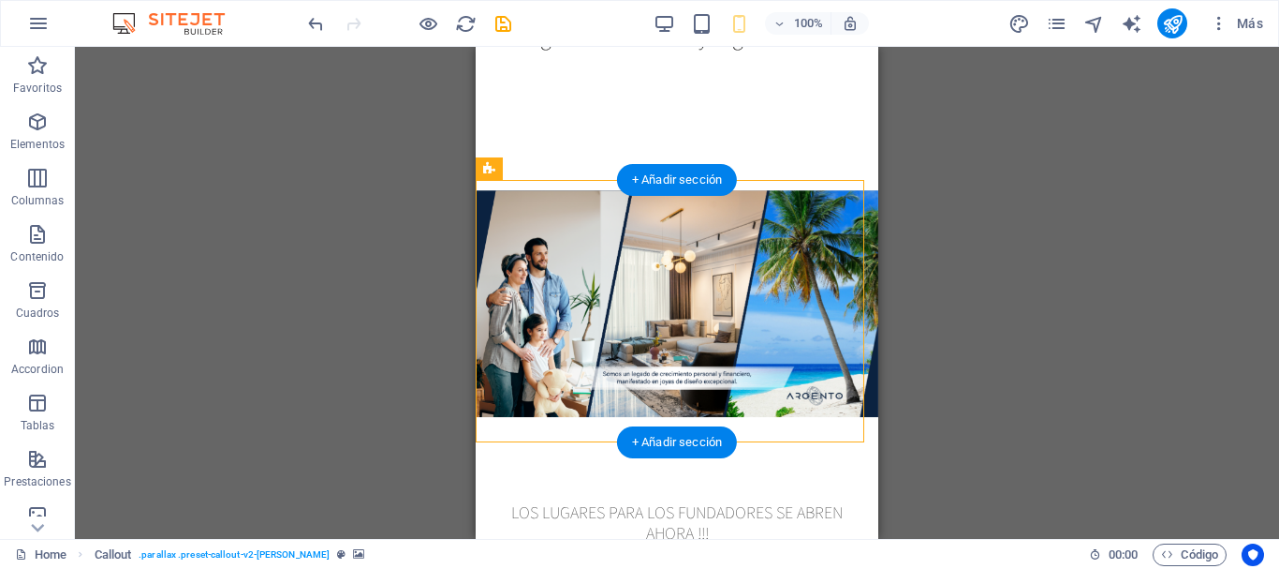
click at [516, 410] on figure at bounding box center [677, 303] width 403 height 354
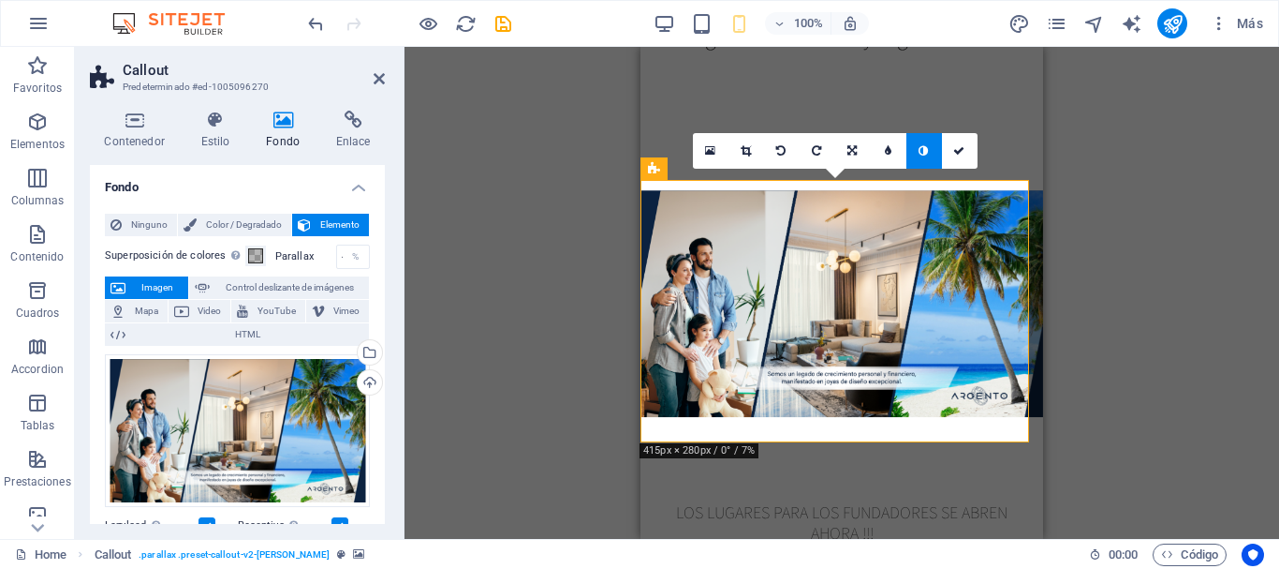
click at [923, 149] on icon at bounding box center [923, 150] width 9 height 11
click at [814, 159] on link at bounding box center [818, 151] width 36 height 36
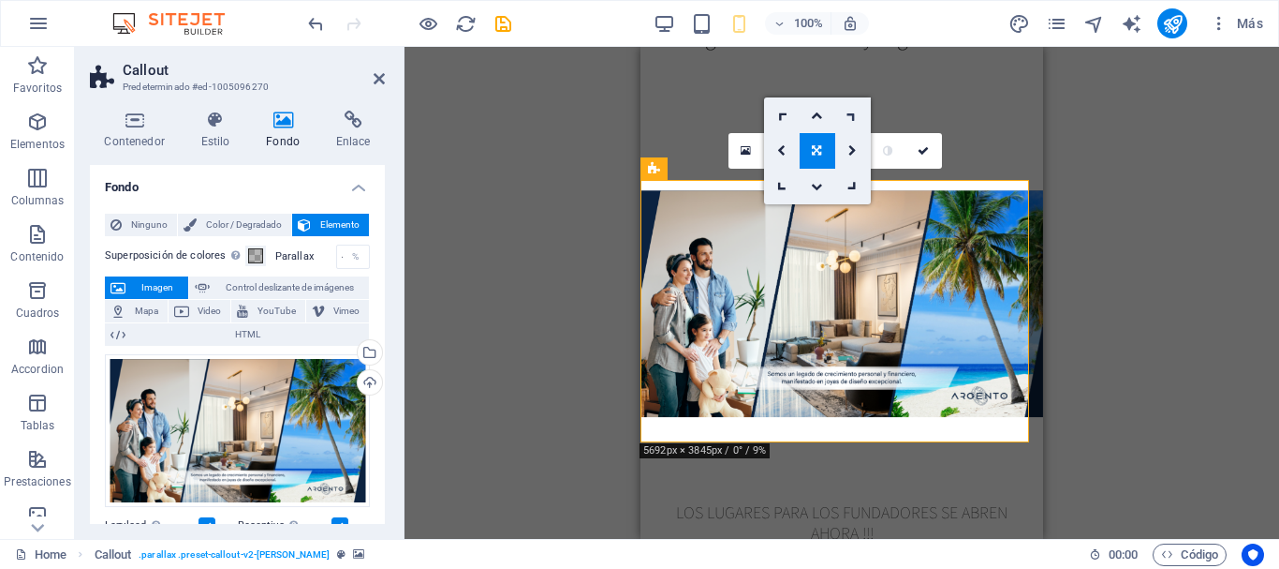
click at [850, 116] on icon at bounding box center [853, 115] width 16 height 16
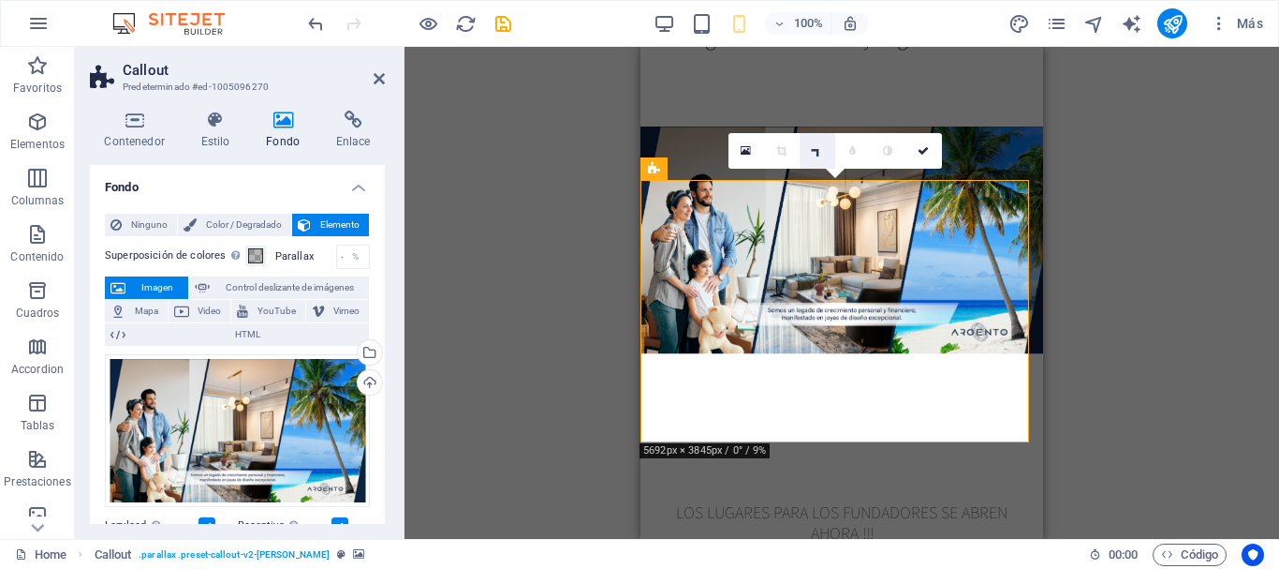
click at [823, 156] on link at bounding box center [818, 151] width 36 height 36
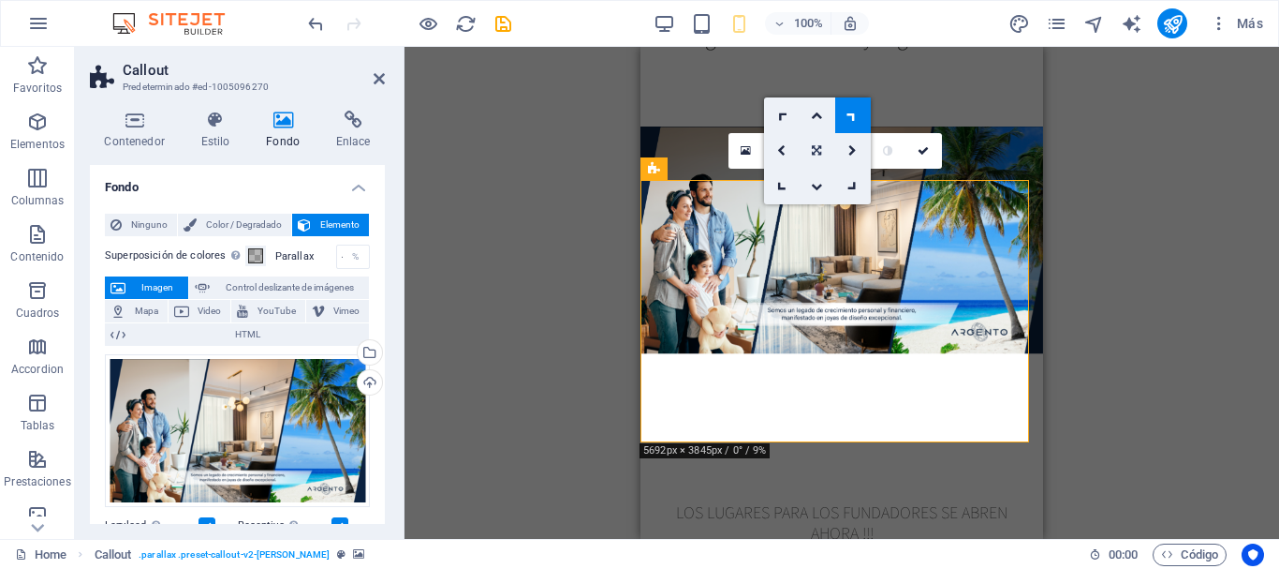
click at [823, 150] on link at bounding box center [818, 151] width 36 height 36
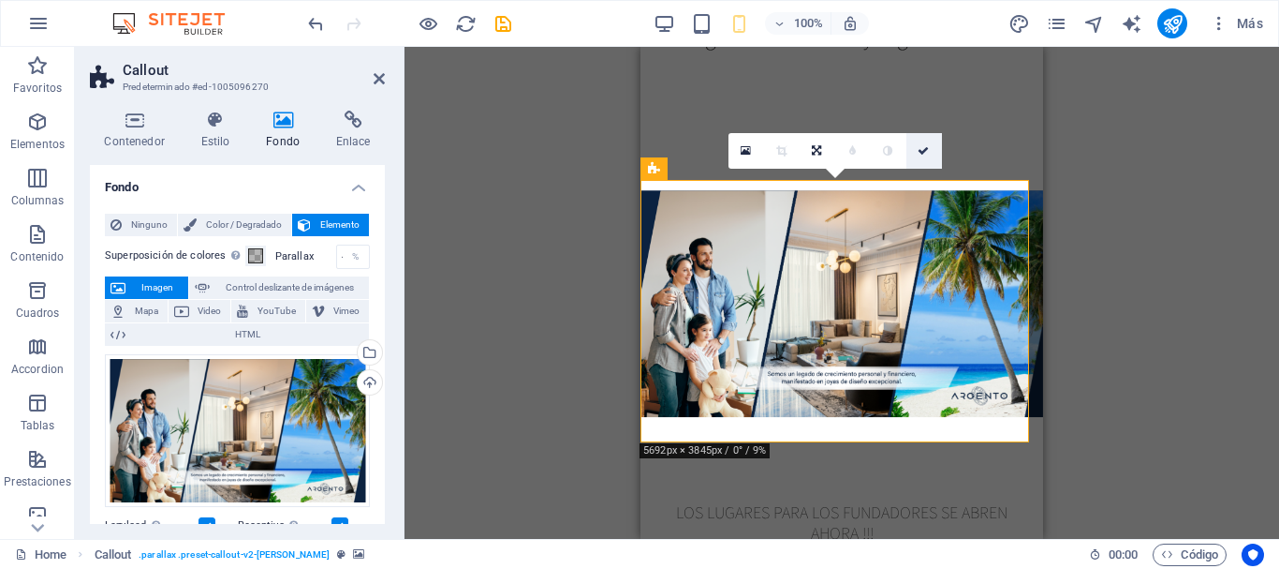
click at [924, 153] on icon at bounding box center [923, 150] width 11 height 11
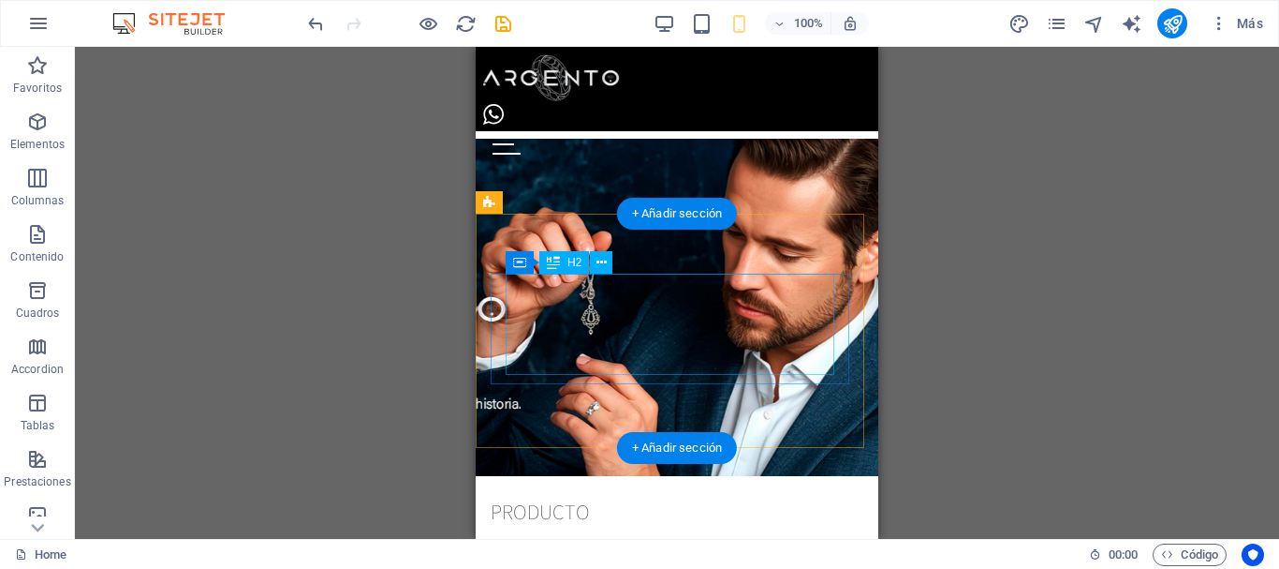
scroll to position [732, 0]
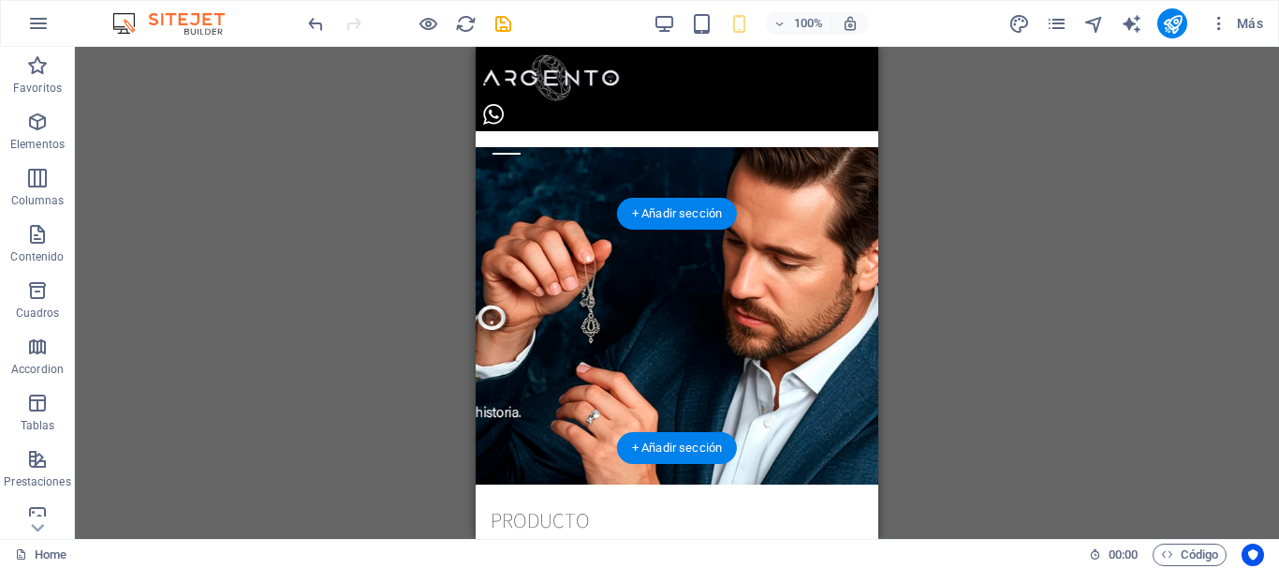
click at [816, 416] on figure at bounding box center [677, 315] width 403 height 337
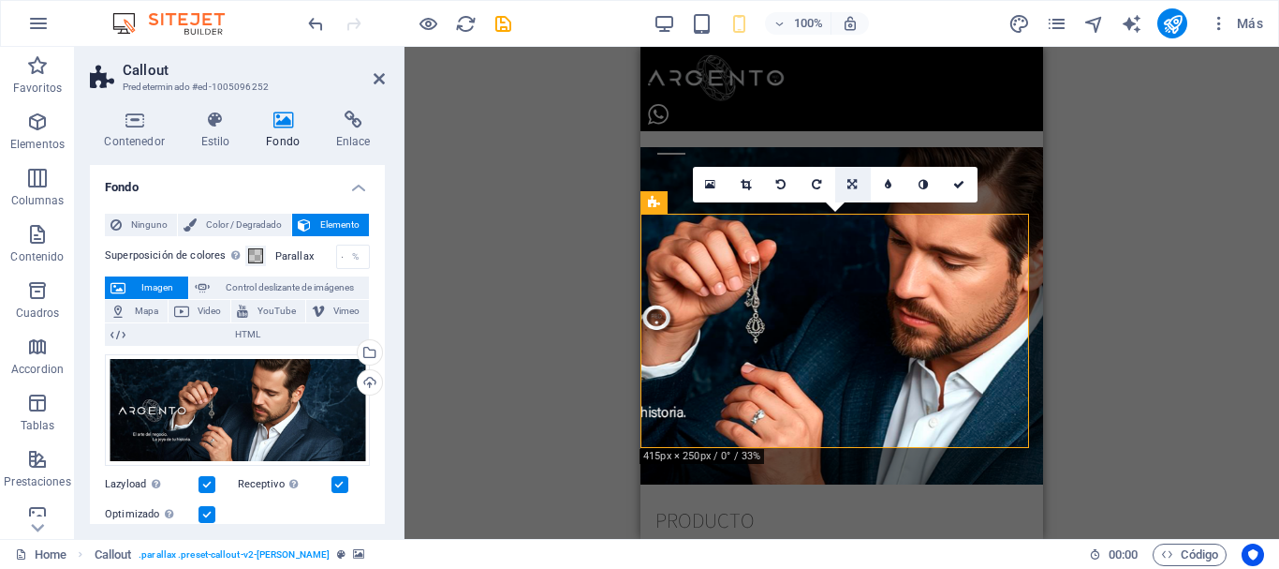
click at [848, 185] on icon at bounding box center [852, 184] width 9 height 11
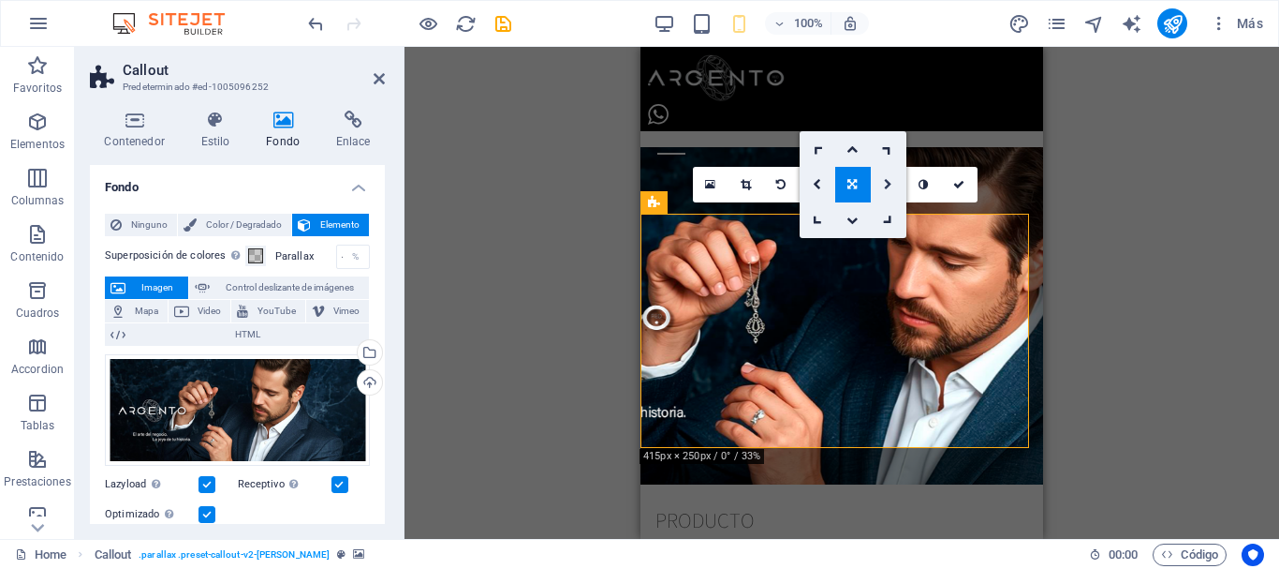
click at [888, 182] on icon at bounding box center [888, 184] width 8 height 11
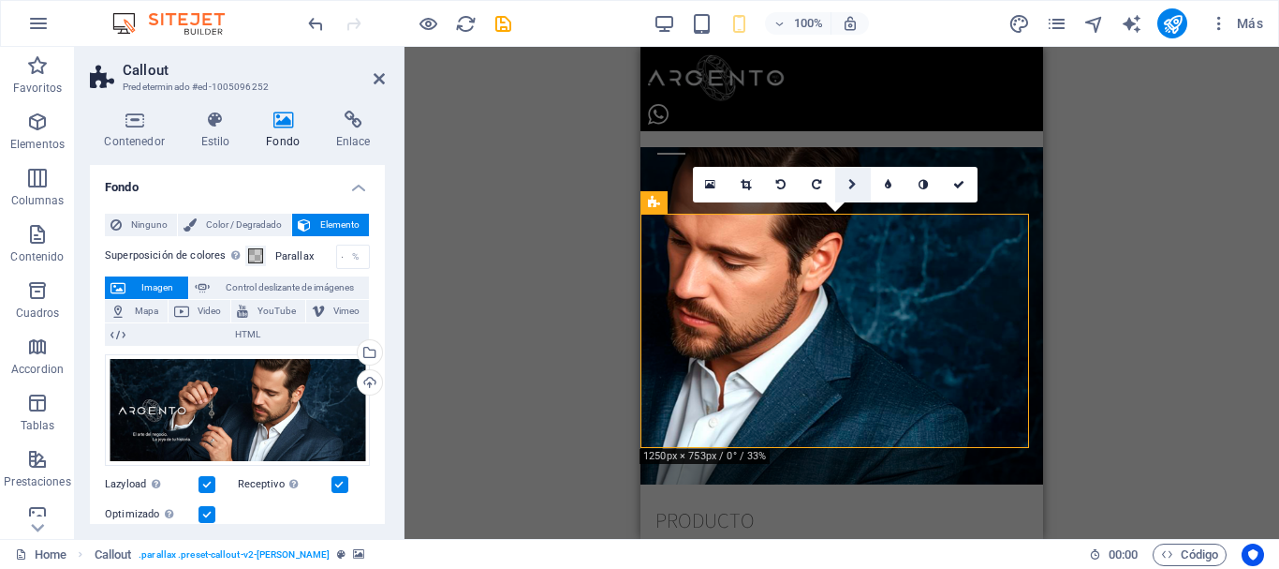
click at [850, 183] on icon at bounding box center [853, 184] width 8 height 11
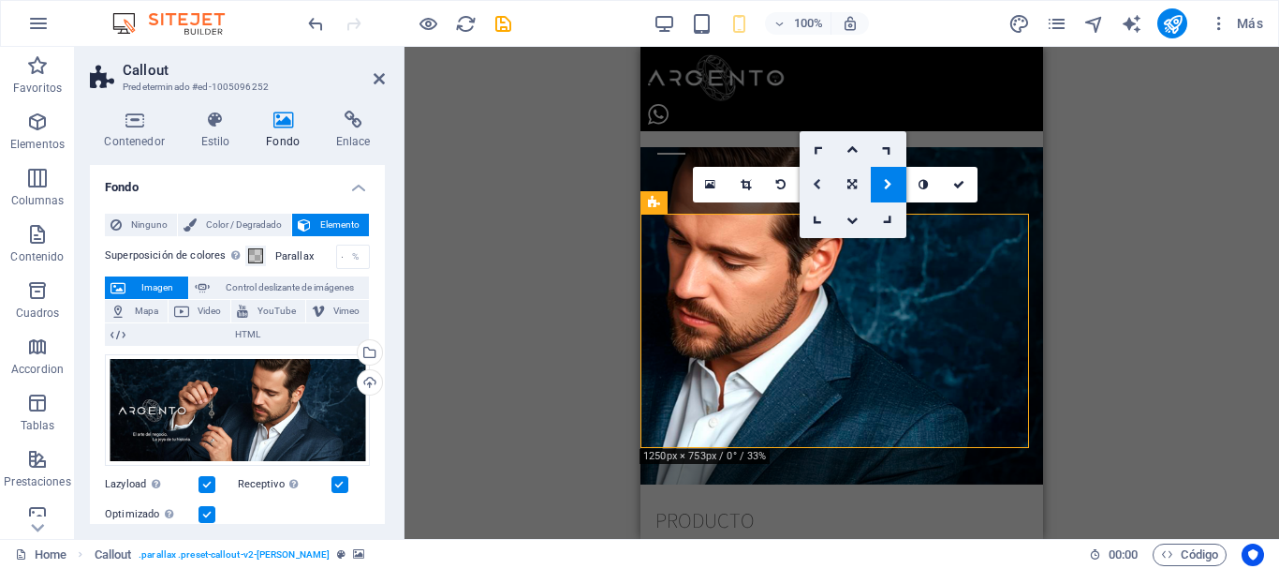
click at [818, 186] on icon at bounding box center [817, 184] width 8 height 11
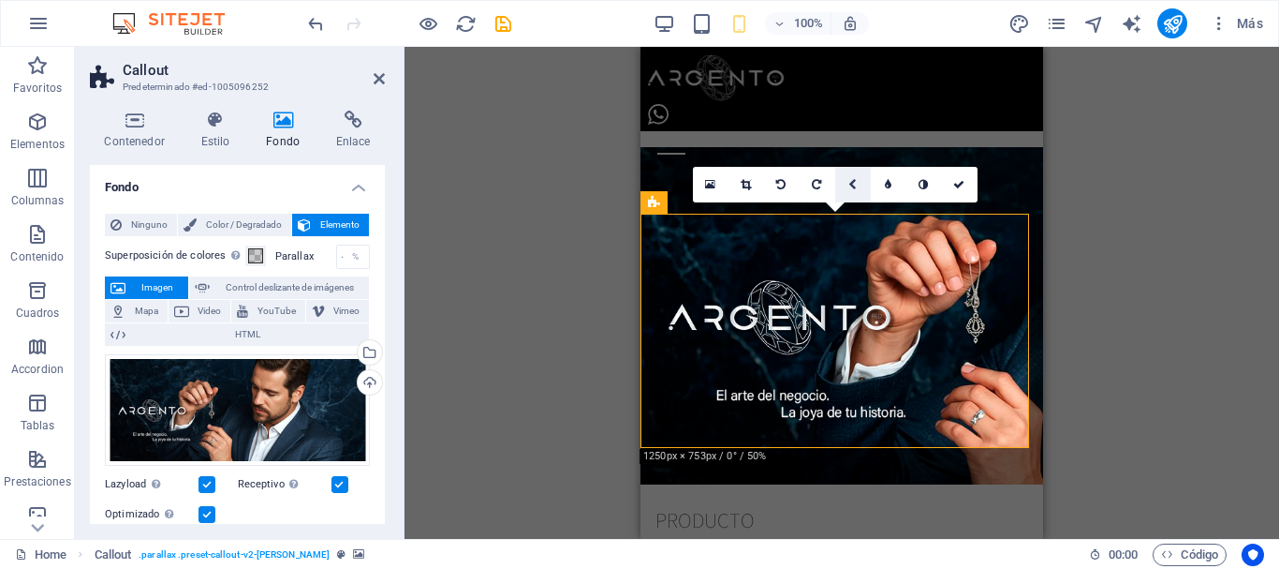
click at [855, 188] on icon at bounding box center [853, 184] width 8 height 11
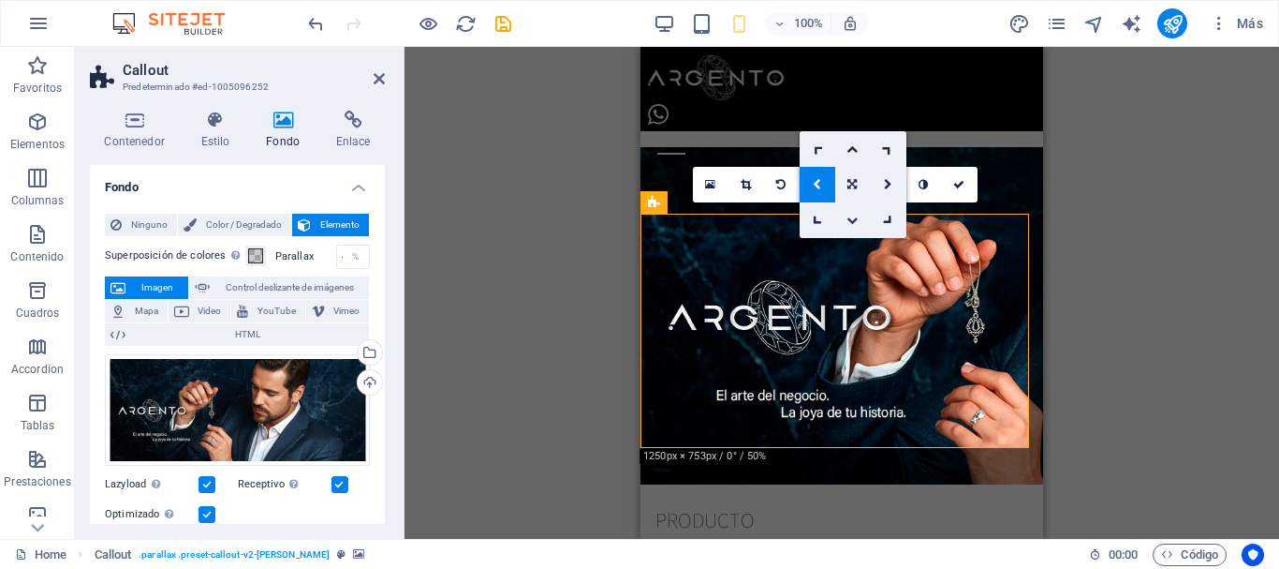
click at [854, 219] on icon at bounding box center [852, 219] width 11 height 11
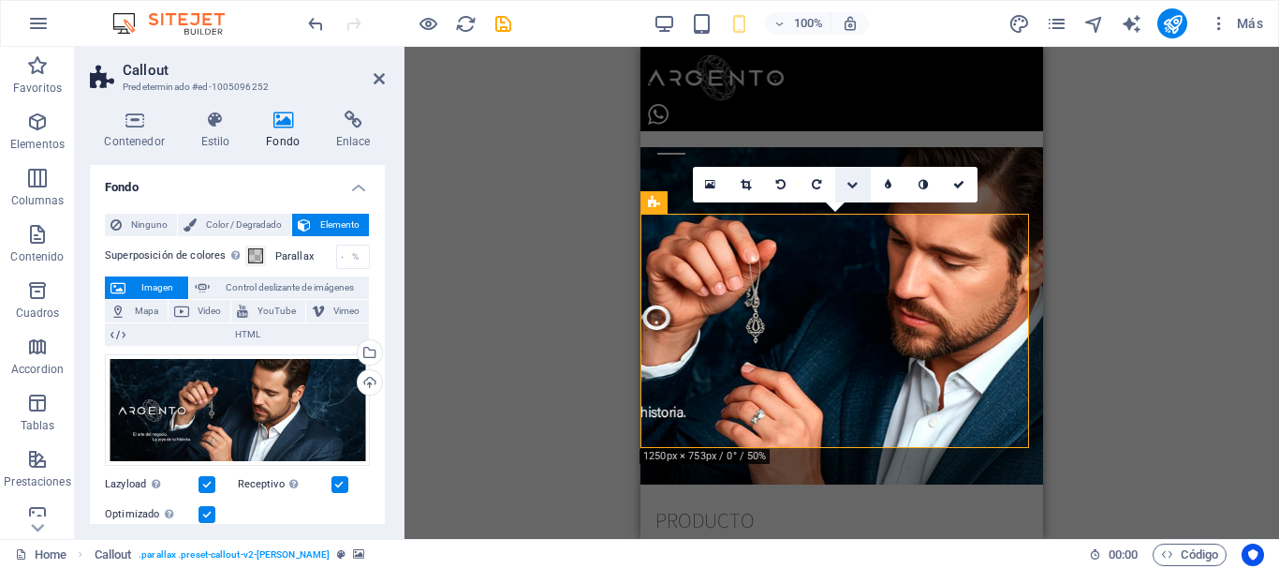
click at [850, 187] on icon at bounding box center [852, 184] width 11 height 11
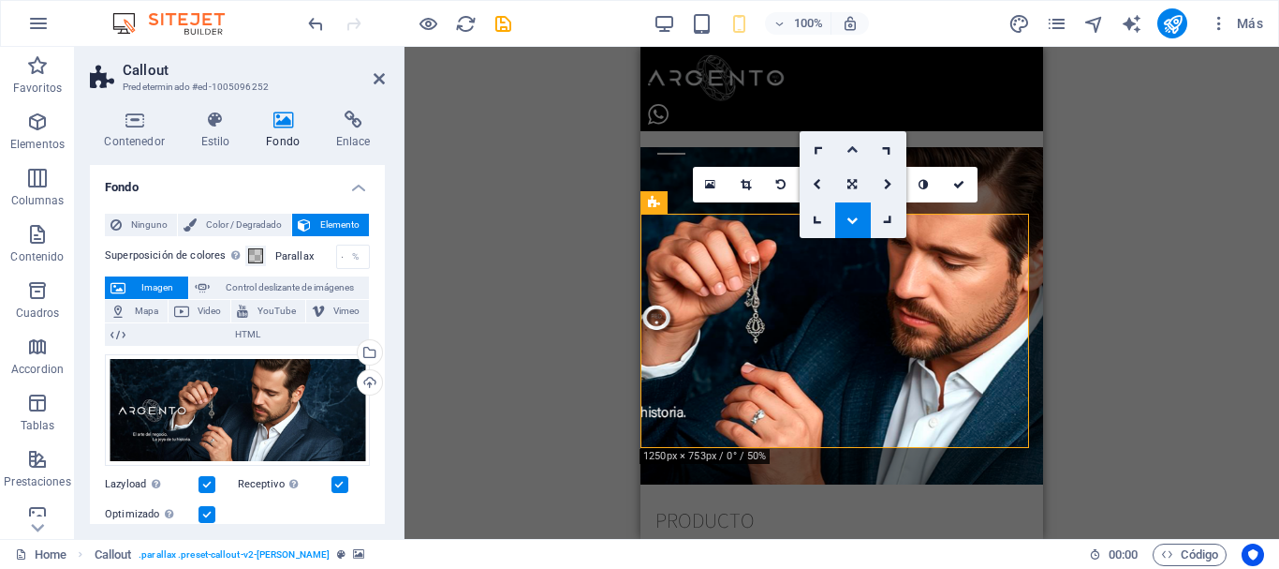
click at [855, 148] on icon at bounding box center [852, 148] width 11 height 11
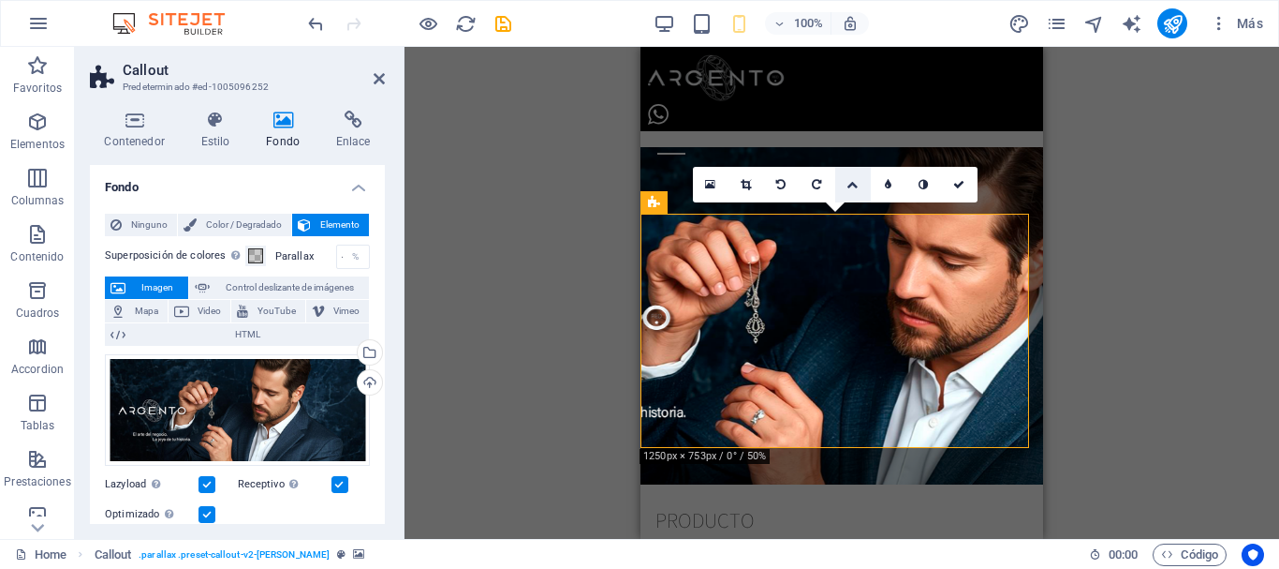
click at [853, 190] on link at bounding box center [853, 185] width 36 height 36
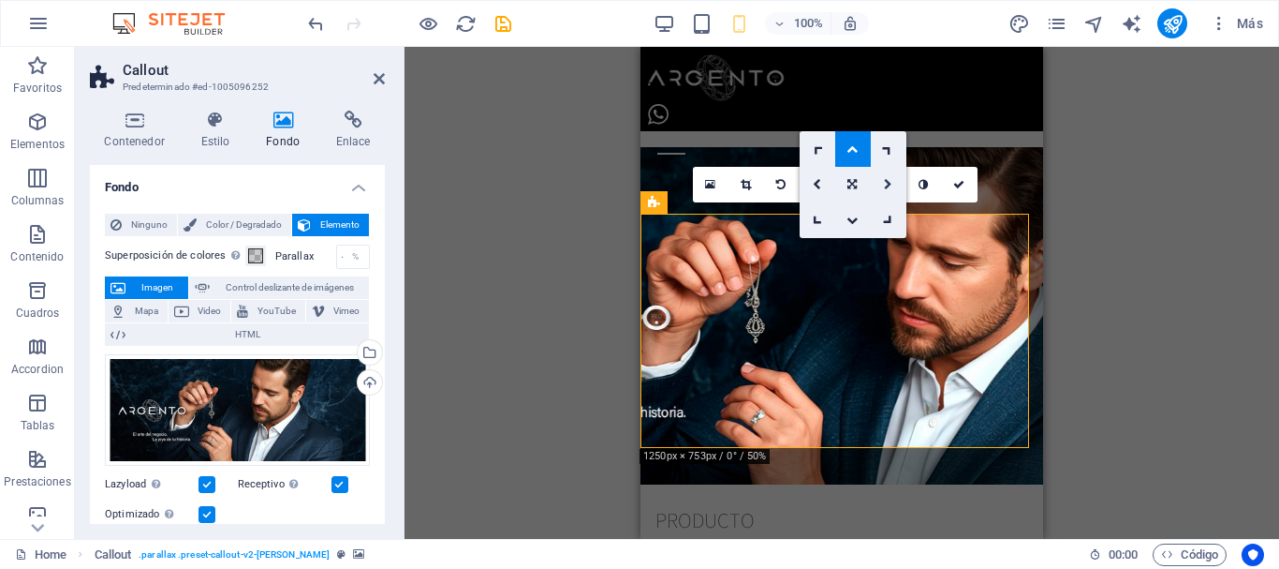
click at [889, 185] on icon at bounding box center [888, 184] width 8 height 11
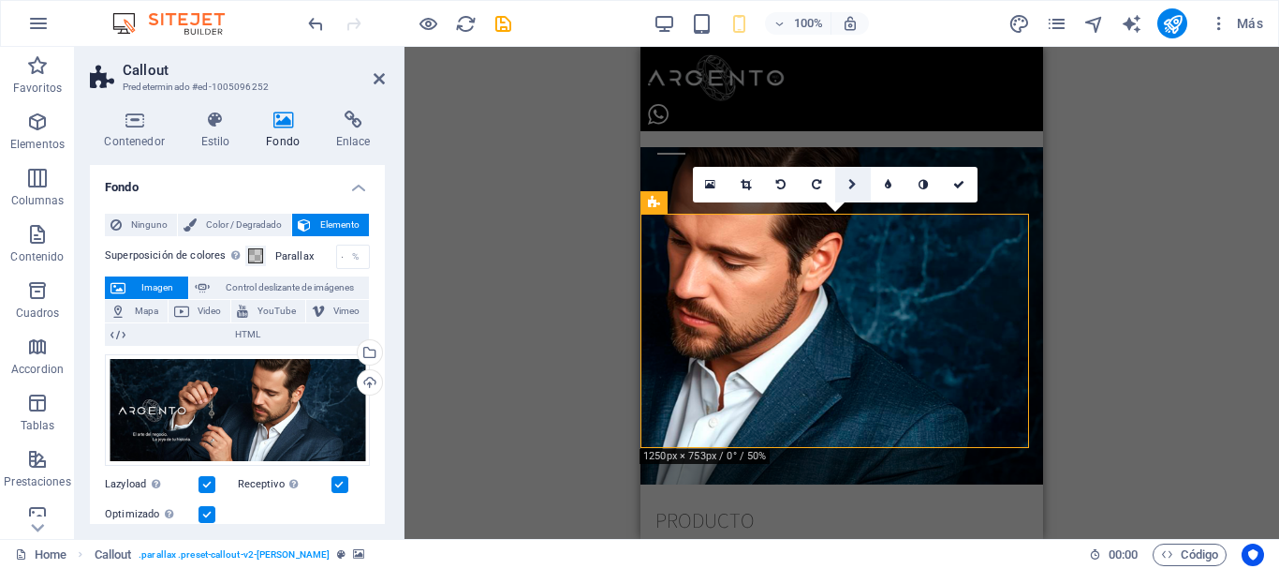
click at [849, 185] on icon at bounding box center [853, 184] width 8 height 11
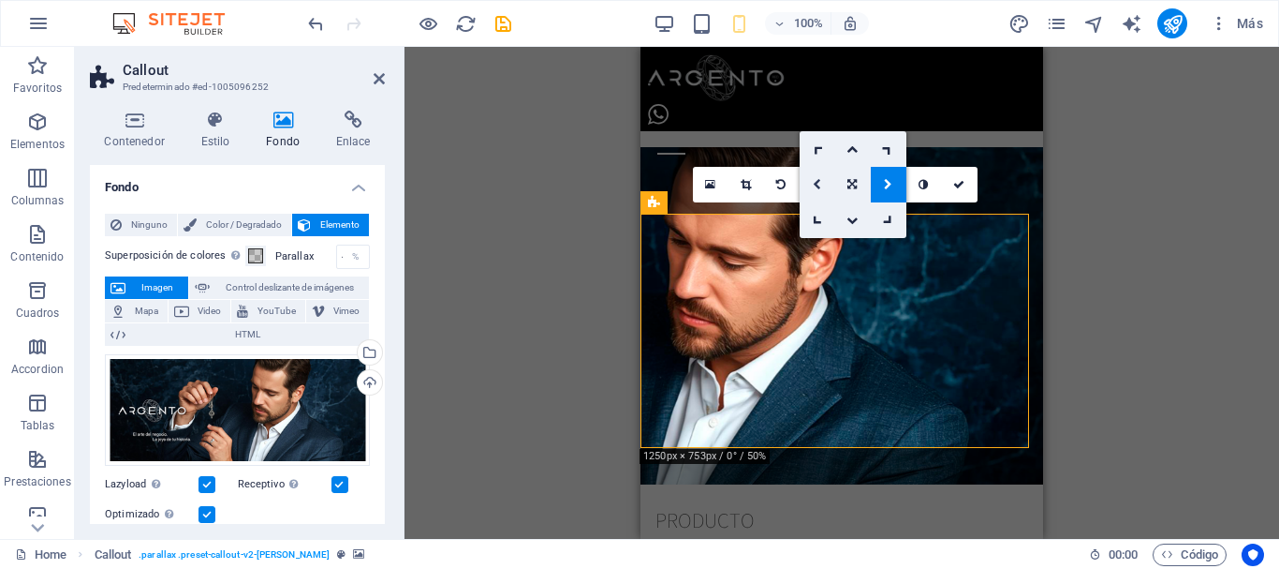
click at [817, 185] on icon at bounding box center [817, 184] width 8 height 11
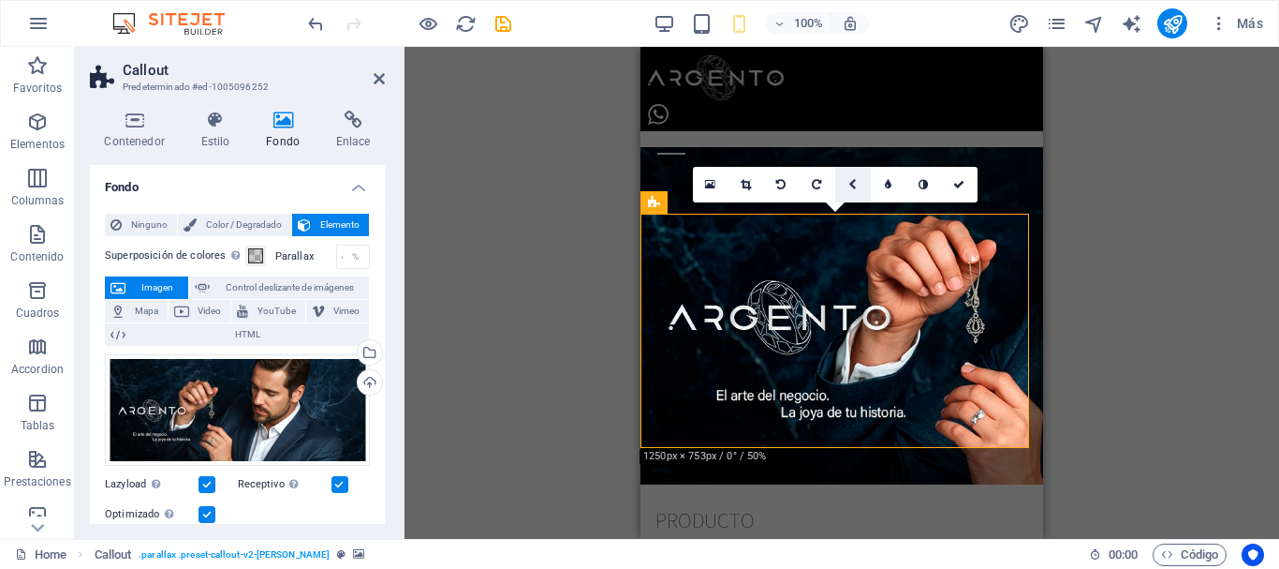
click at [852, 187] on icon at bounding box center [853, 184] width 8 height 11
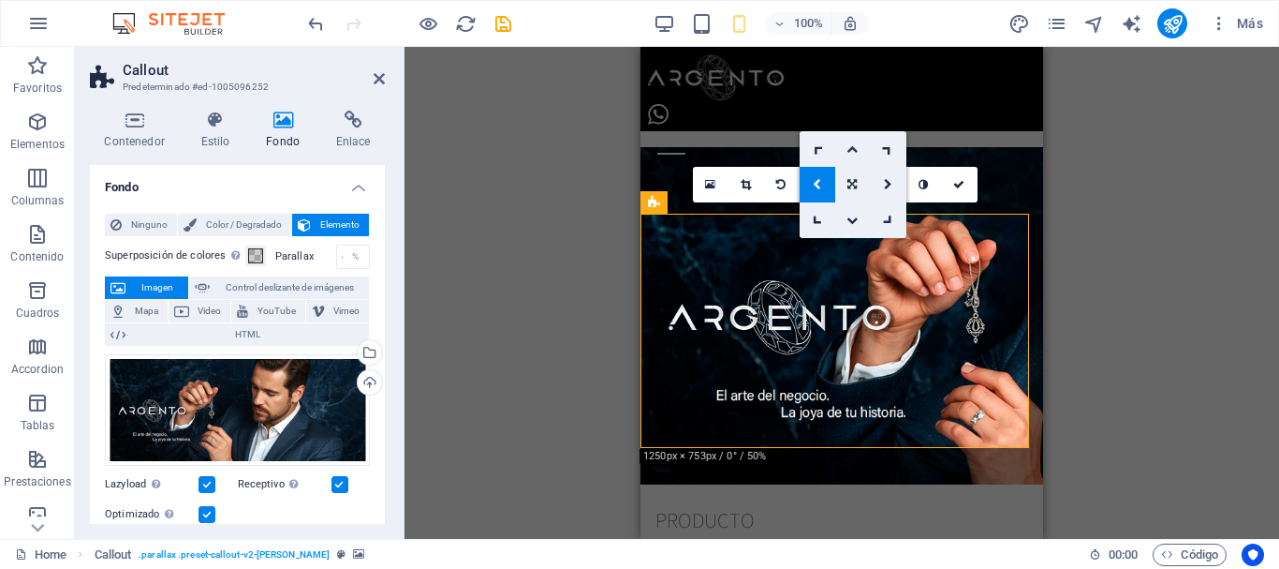
click at [853, 147] on icon at bounding box center [852, 148] width 11 height 11
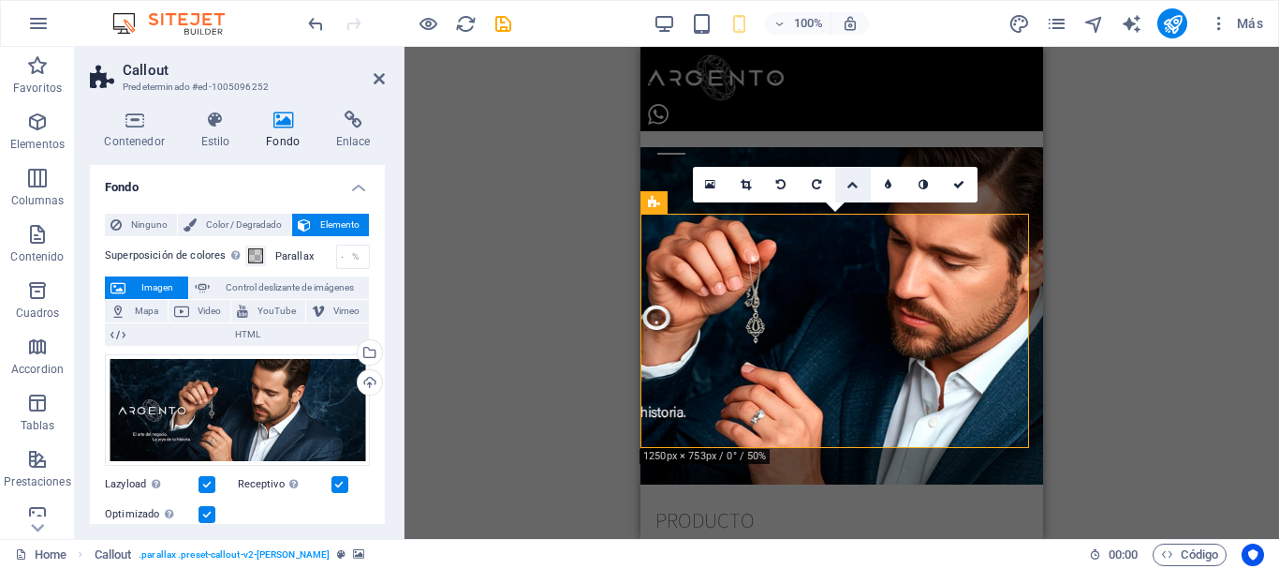
click at [849, 191] on link at bounding box center [853, 185] width 36 height 36
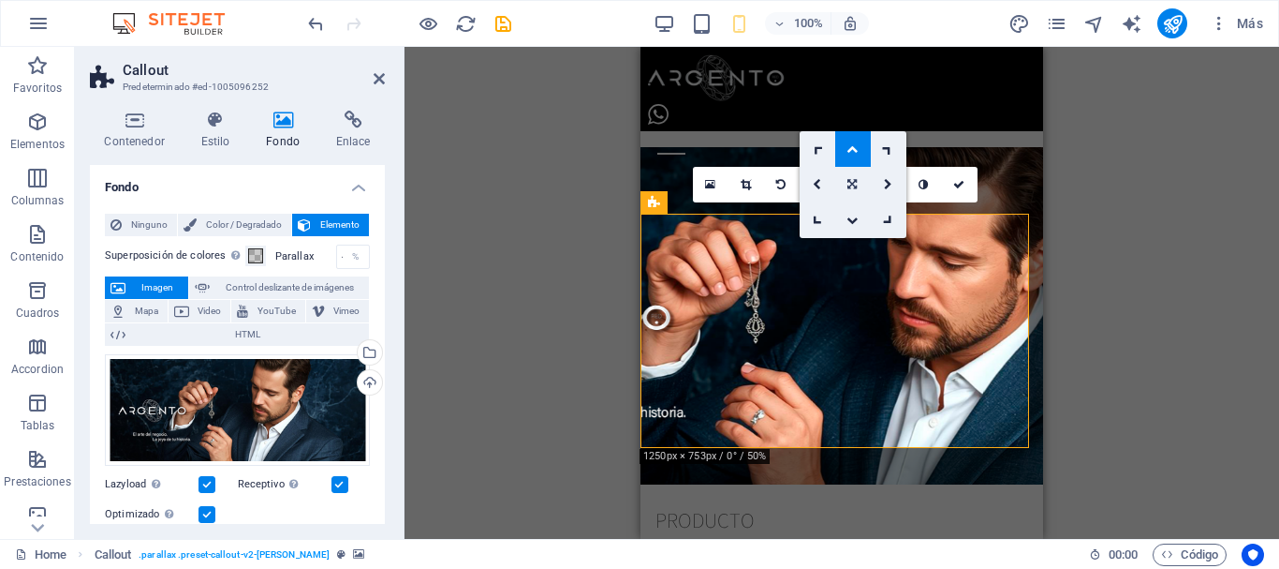
click at [853, 186] on icon at bounding box center [852, 184] width 9 height 11
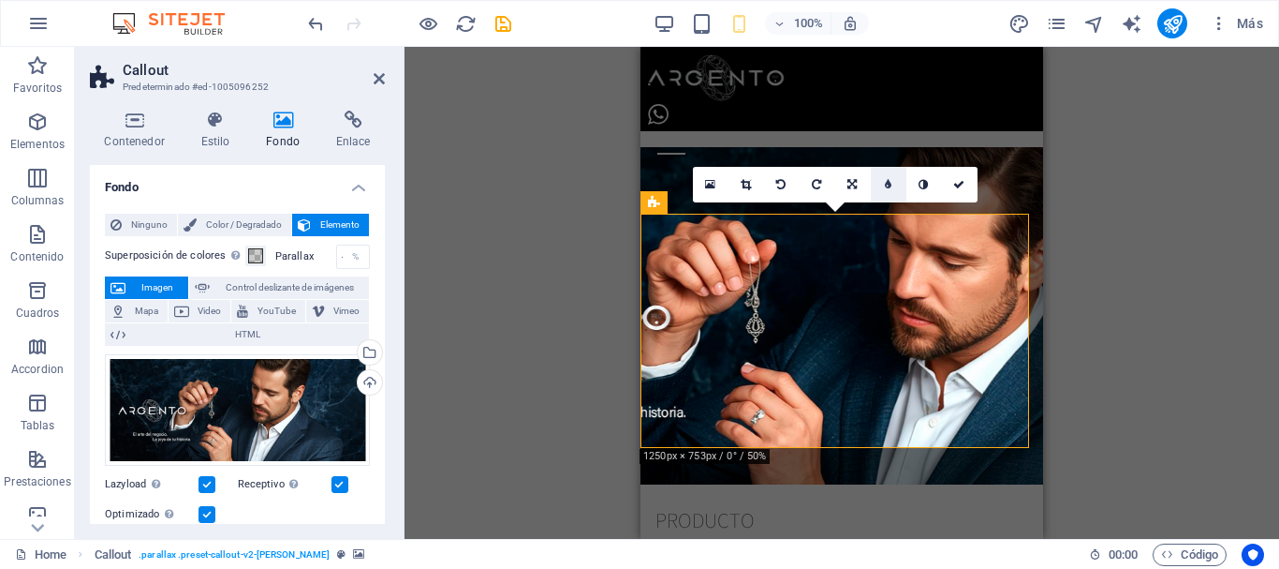
click at [881, 188] on link at bounding box center [889, 185] width 36 height 36
type input "4"
type input "3"
type input "2"
type input "3"
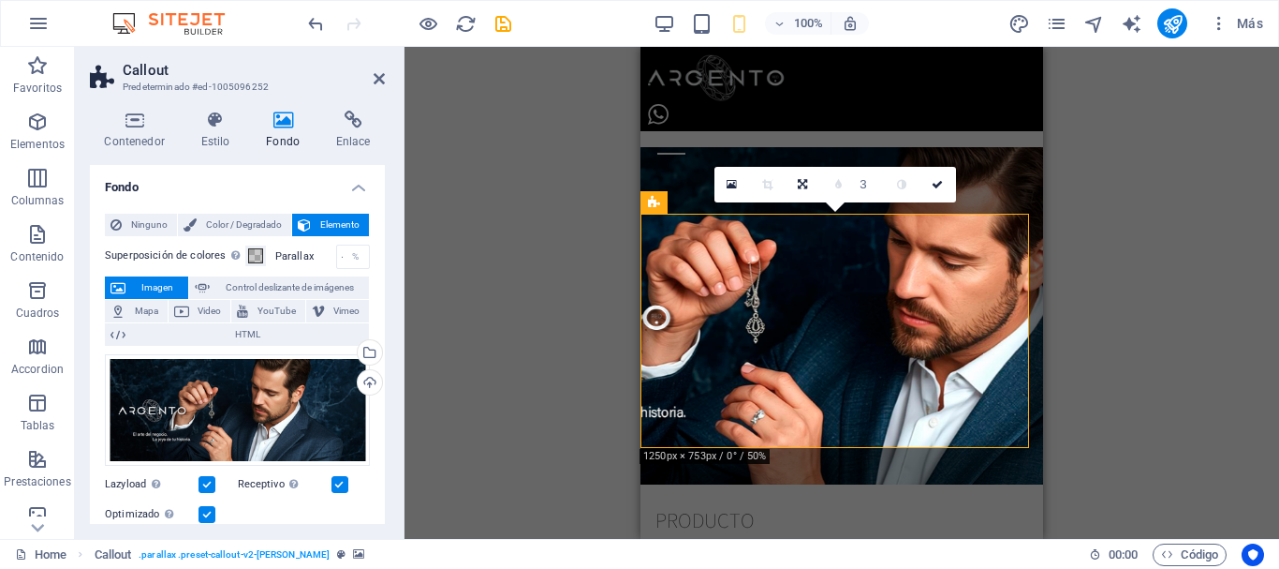
type input "4"
type input "5"
type input "6"
type input "7"
type input "8"
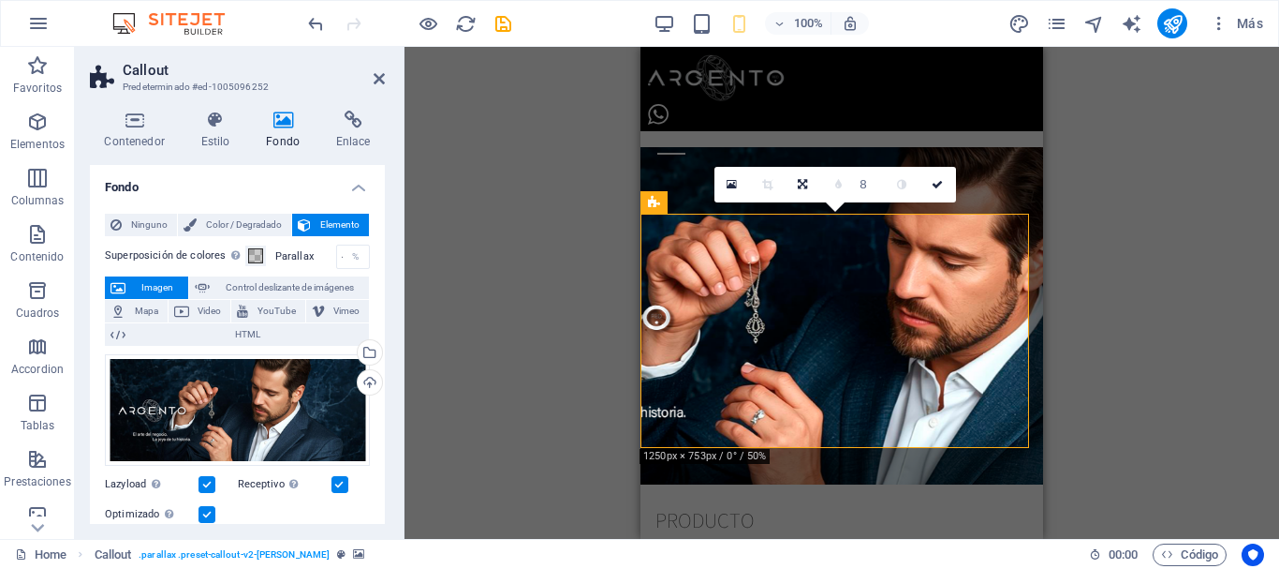
type input "9"
type input "10"
click at [842, 191] on link at bounding box center [839, 185] width 36 height 36
click at [939, 187] on icon at bounding box center [937, 184] width 11 height 11
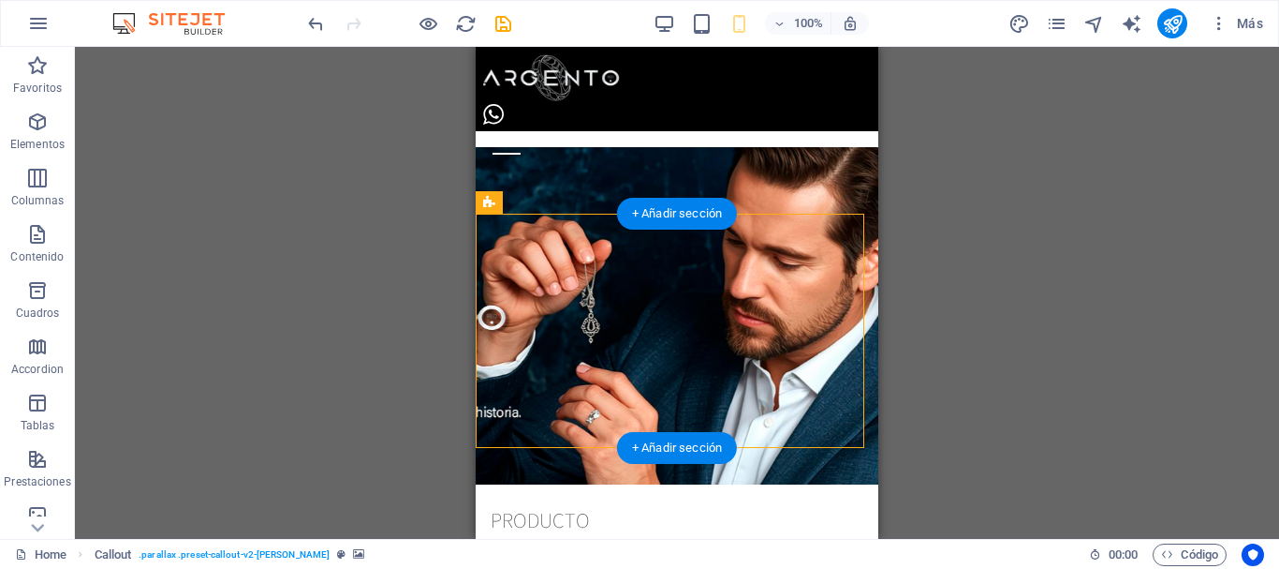
click at [828, 419] on figure at bounding box center [677, 315] width 403 height 337
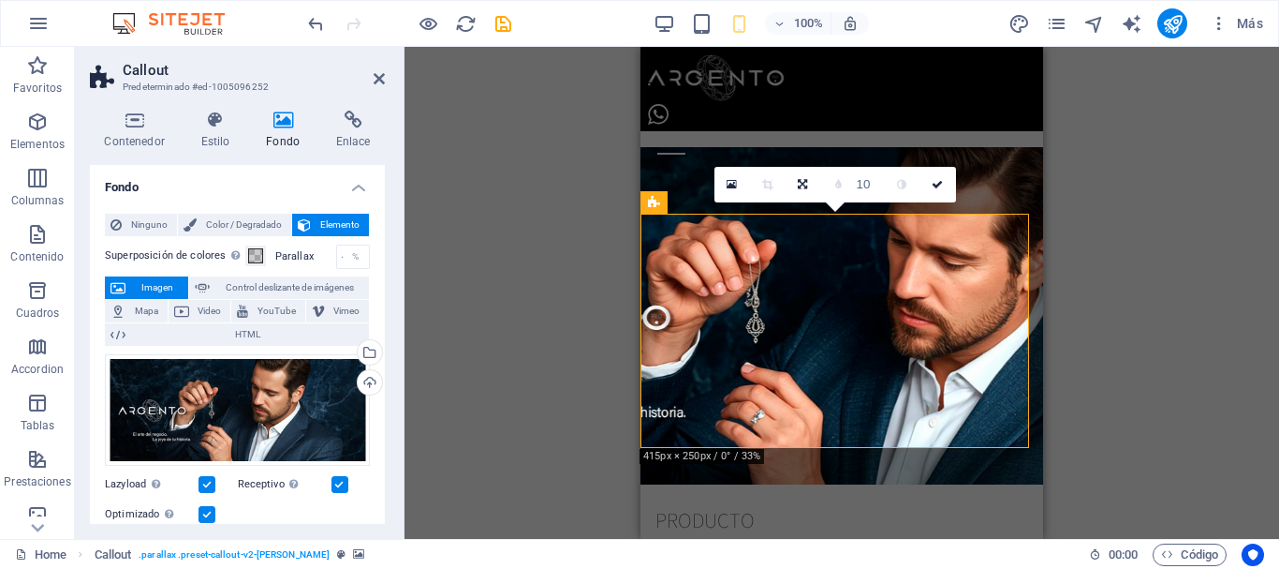
type input "9"
type input "7"
type input "5"
type input "3"
type input "1"
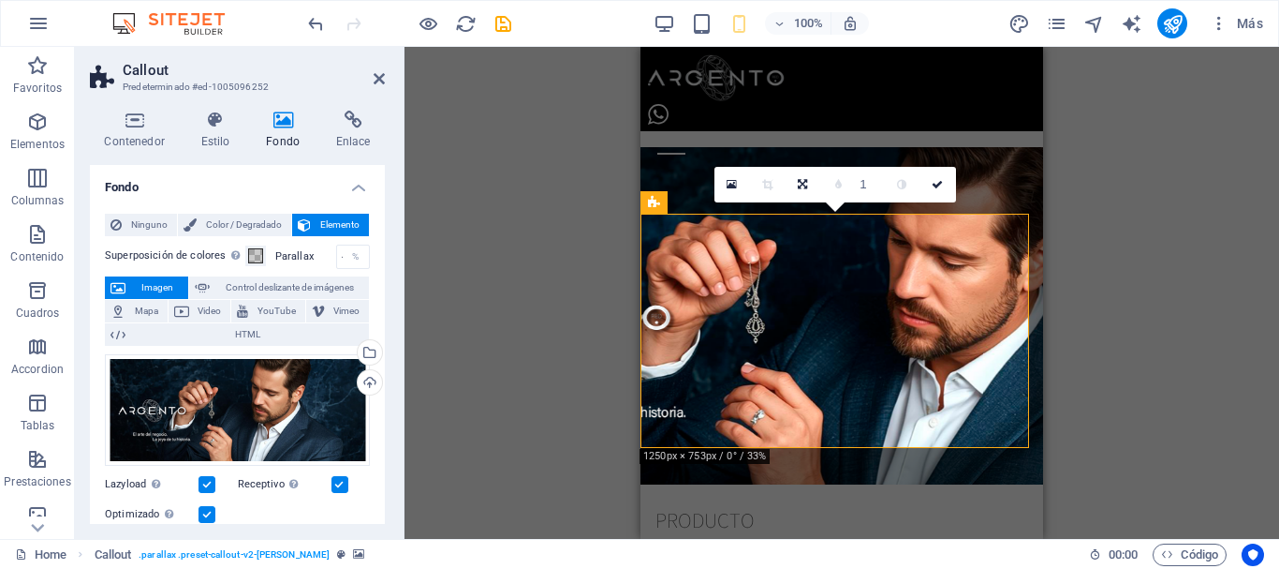
click at [877, 189] on input "1" at bounding box center [871, 184] width 28 height 35
click at [939, 182] on icon at bounding box center [937, 184] width 11 height 11
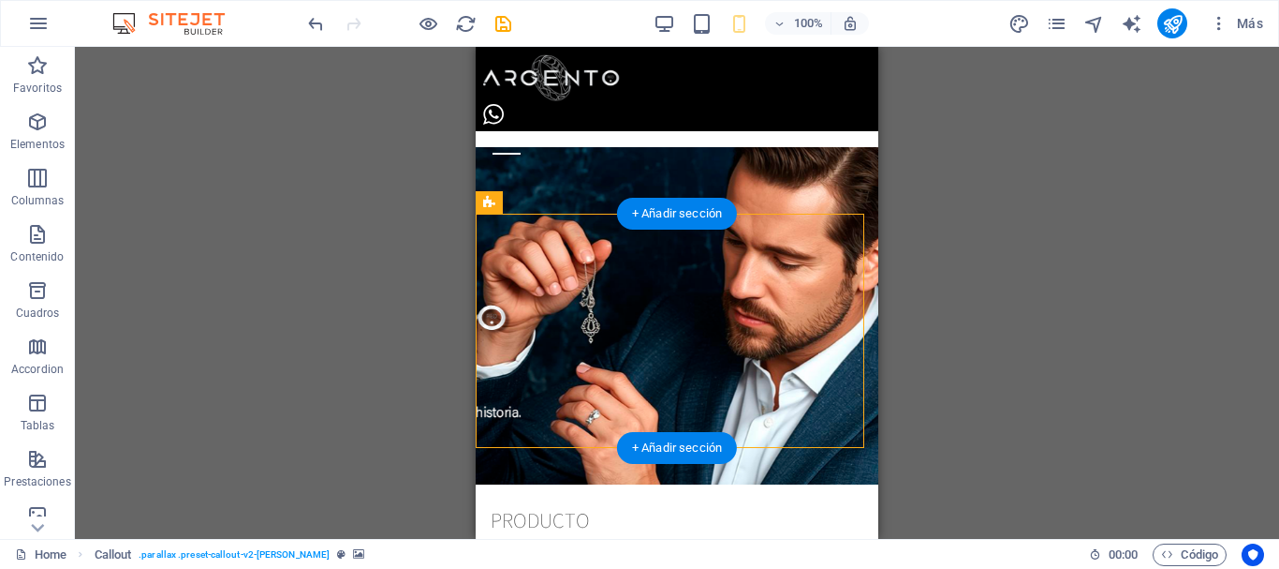
click at [840, 427] on figure at bounding box center [677, 315] width 403 height 337
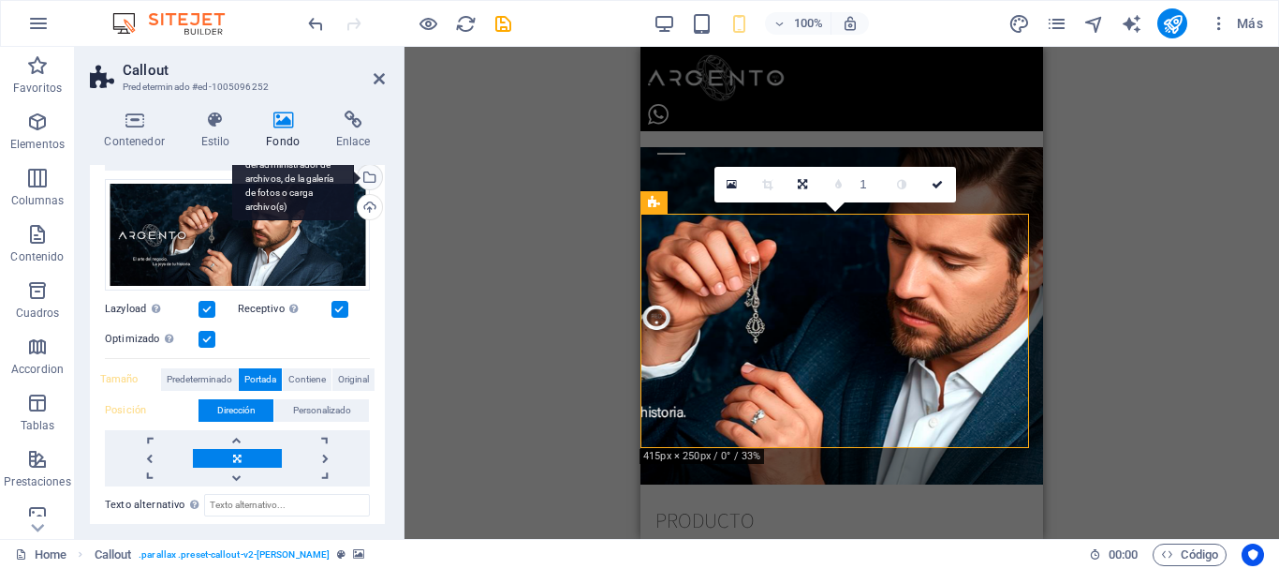
scroll to position [167, 0]
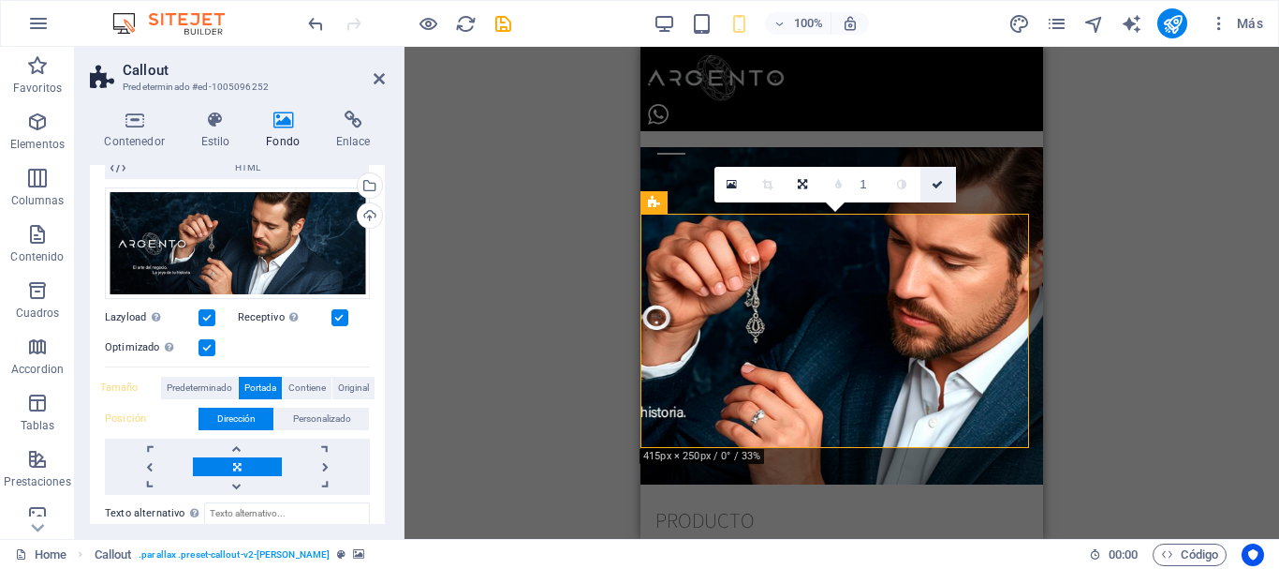
click at [937, 186] on icon at bounding box center [937, 184] width 11 height 11
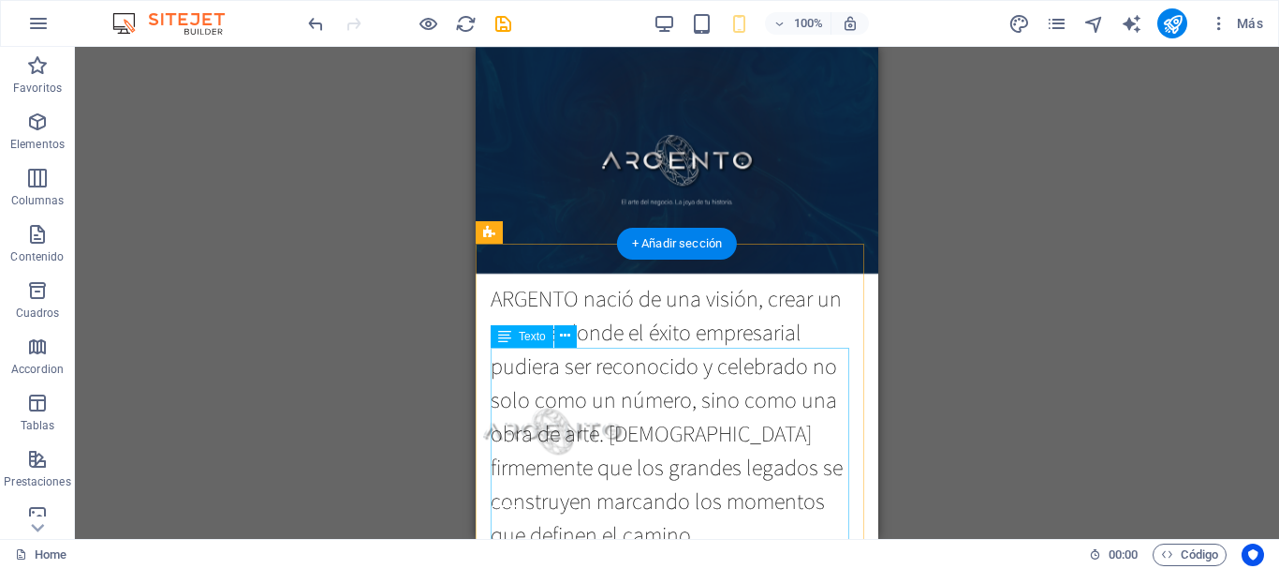
scroll to position [0, 0]
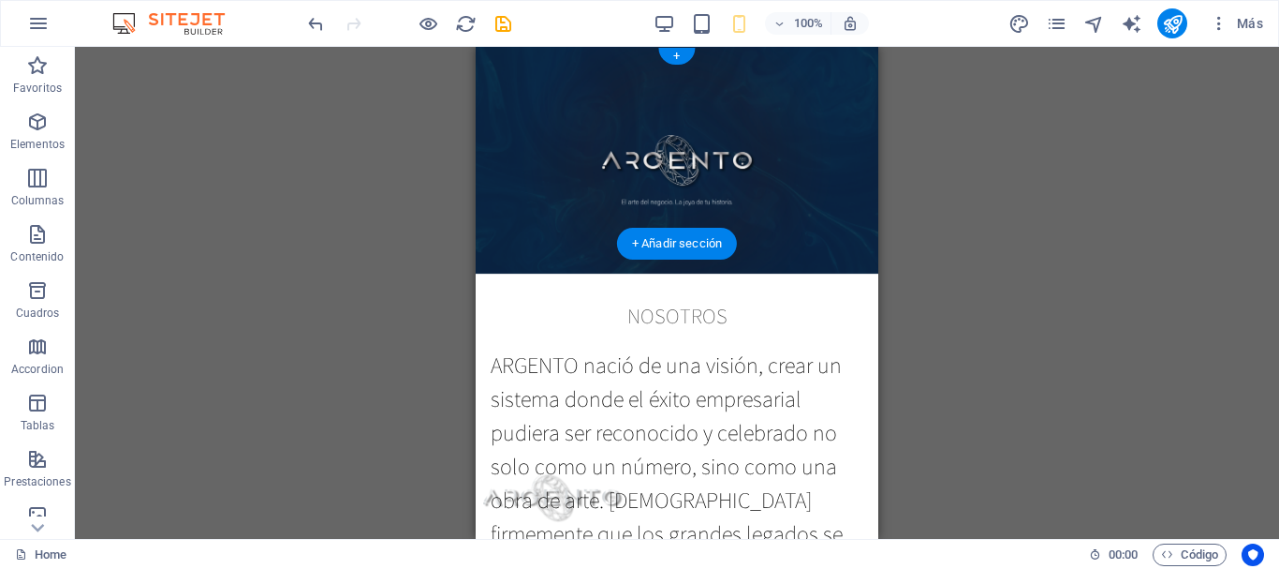
click at [841, 228] on figure at bounding box center [677, 293] width 403 height 492
select select "px"
select select "vh"
select select "header"
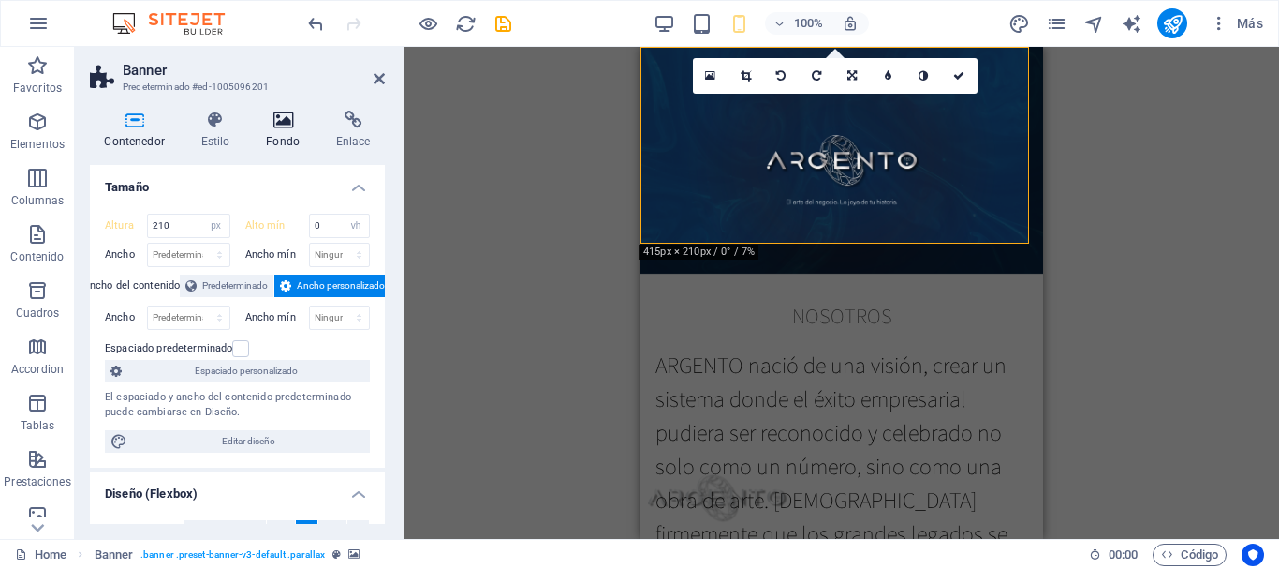
click at [279, 118] on icon at bounding box center [283, 120] width 63 height 19
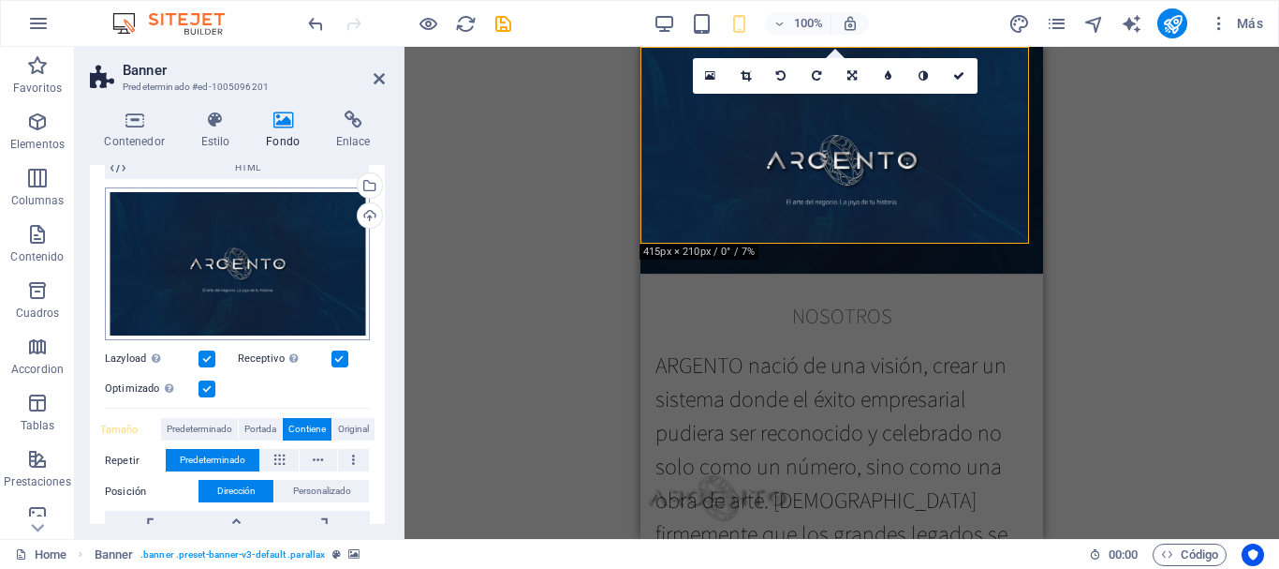
scroll to position [199, 0]
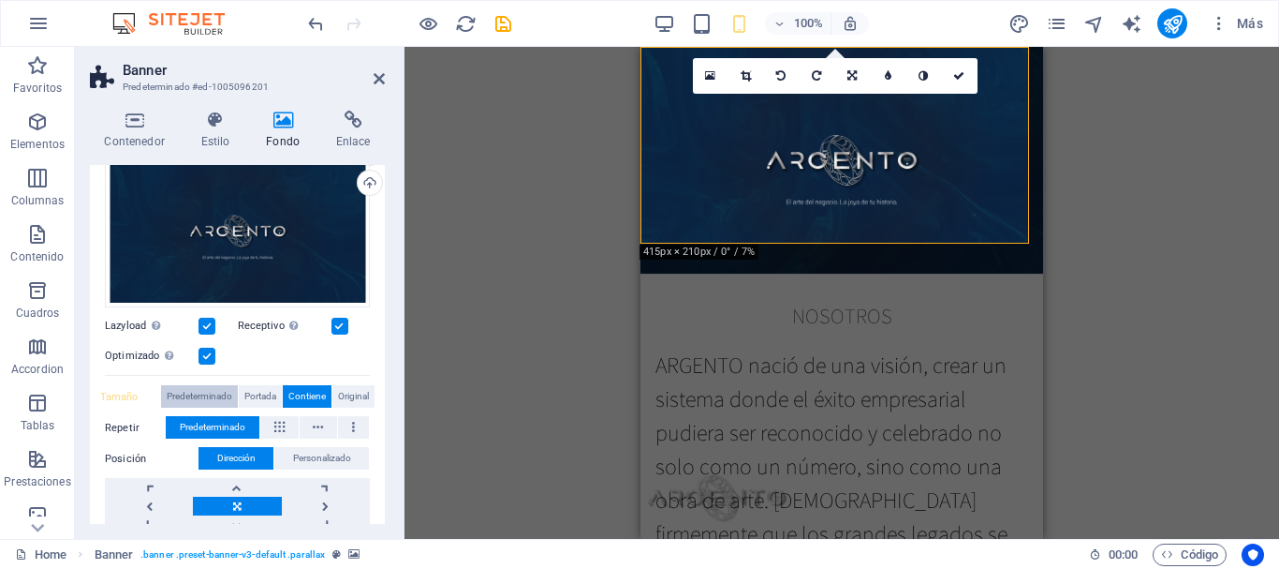
click at [196, 391] on span "Predeterminado" at bounding box center [200, 396] width 66 height 22
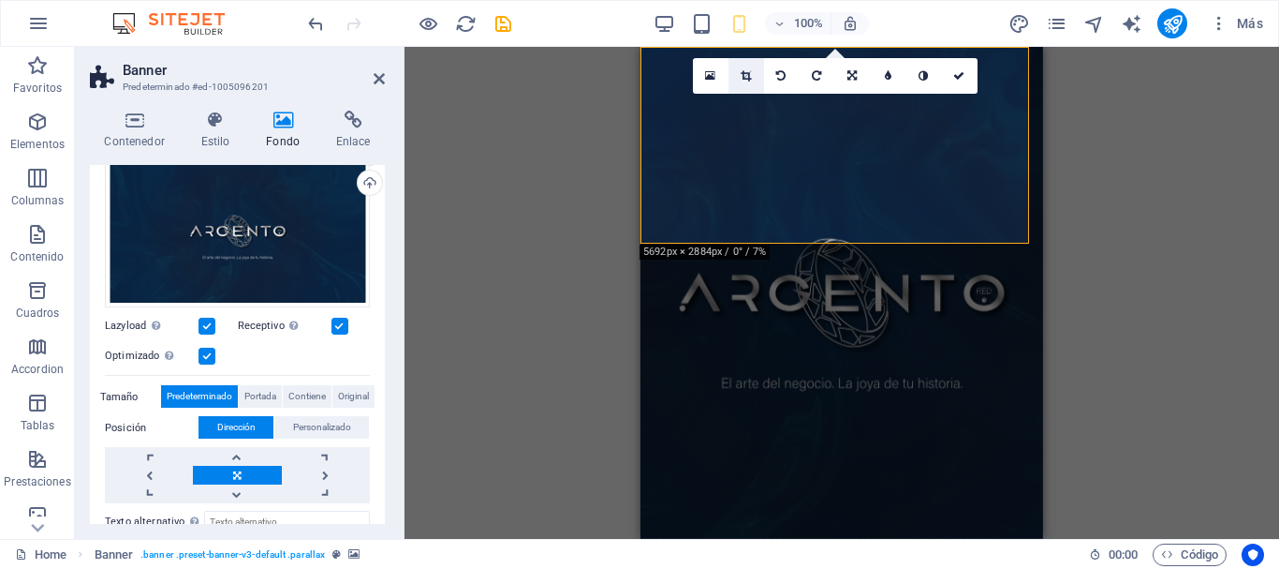
click at [747, 71] on icon at bounding box center [746, 75] width 10 height 11
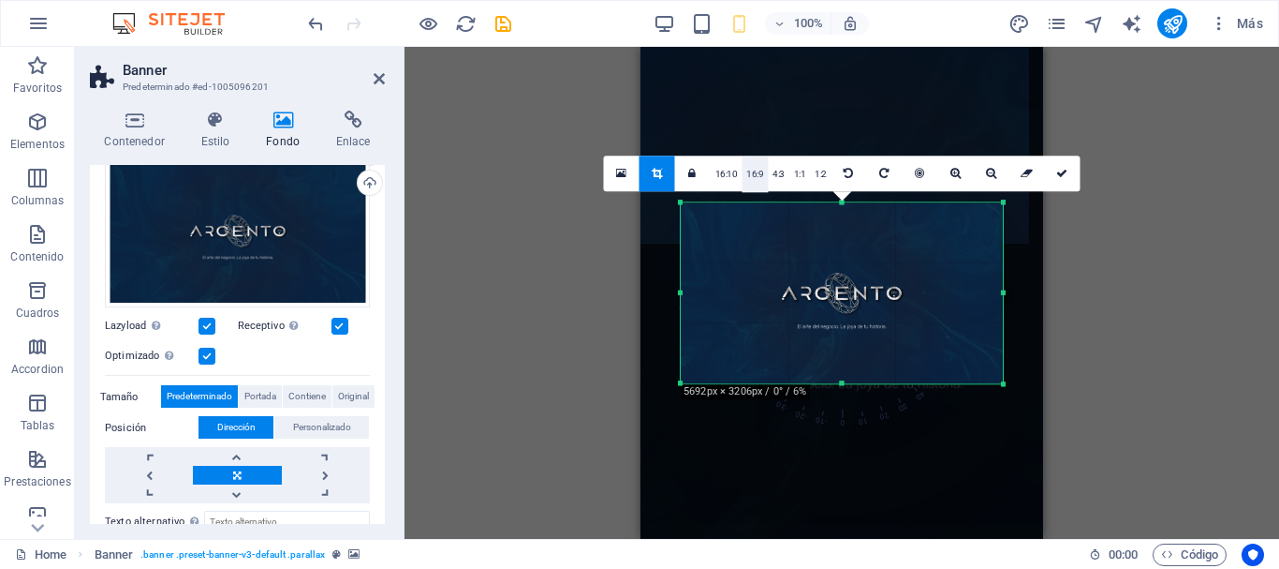
click at [760, 185] on link "16:9" at bounding box center [755, 174] width 26 height 36
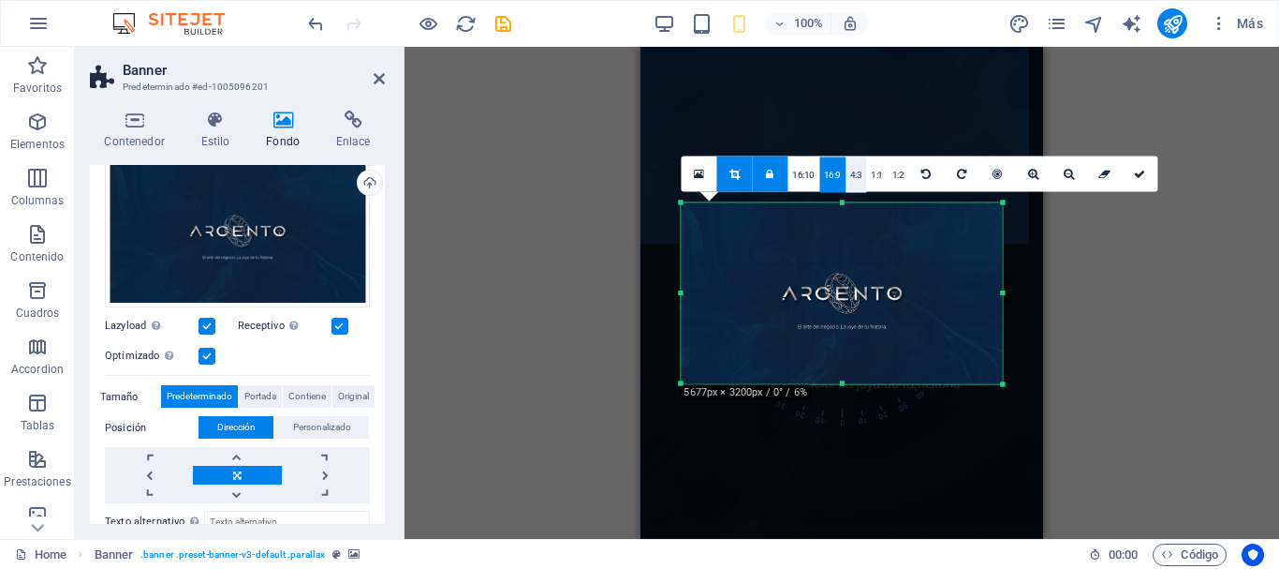
click at [858, 183] on link "4:3" at bounding box center [857, 174] width 22 height 36
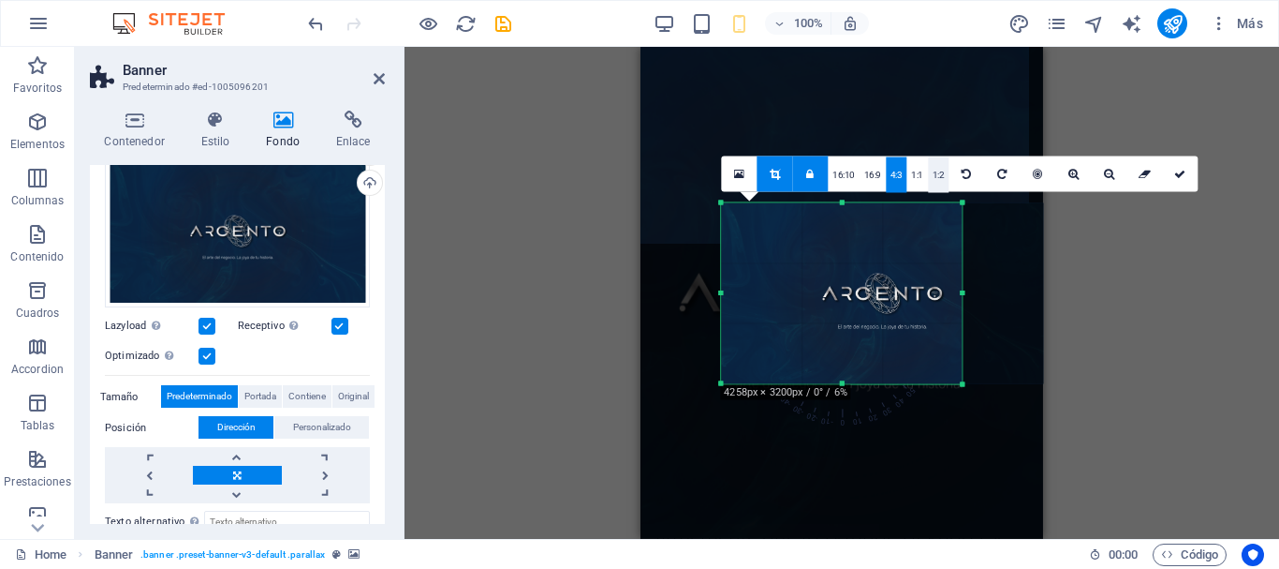
click at [939, 173] on link "1:2" at bounding box center [939, 174] width 22 height 36
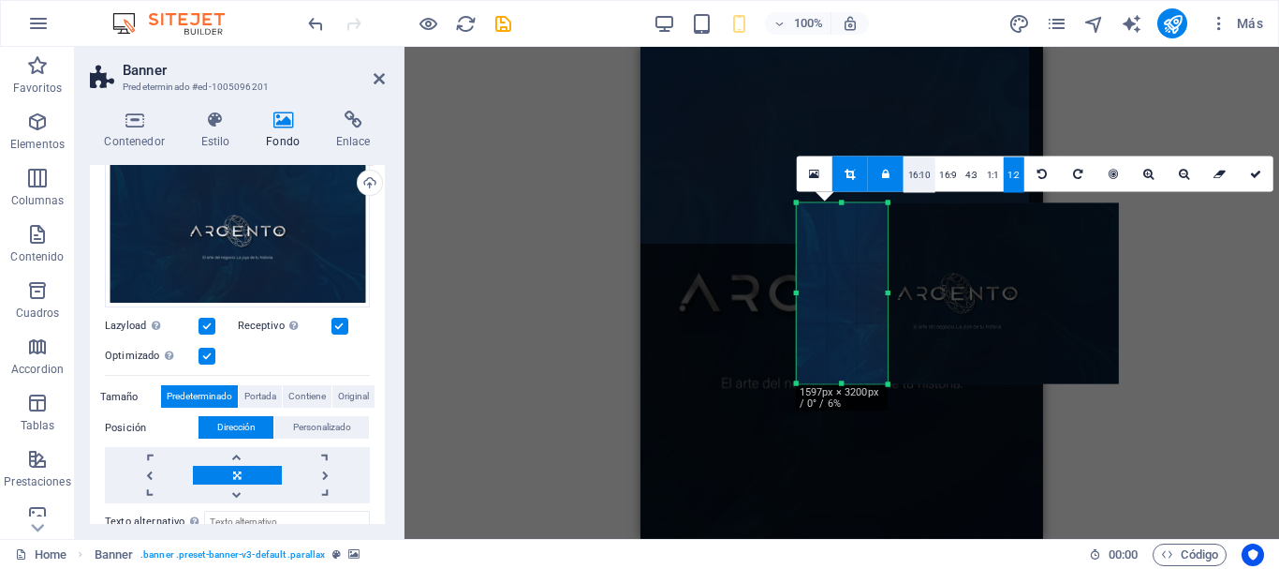
click at [918, 173] on link "16:10" at bounding box center [920, 174] width 32 height 36
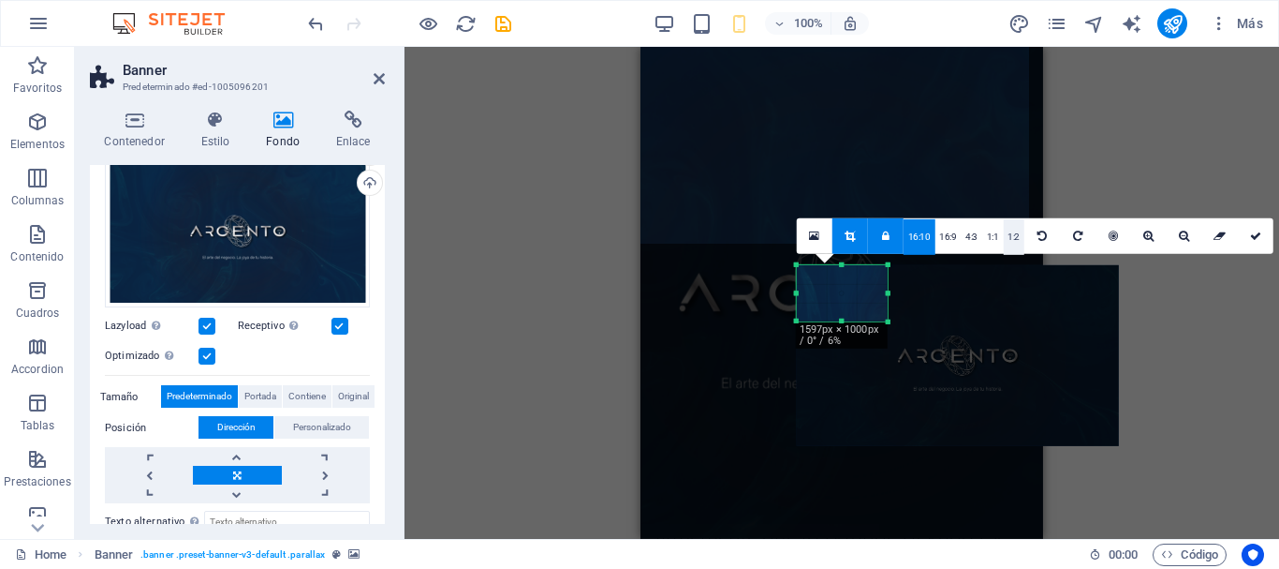
click at [1021, 240] on link "1:2" at bounding box center [1014, 236] width 22 height 36
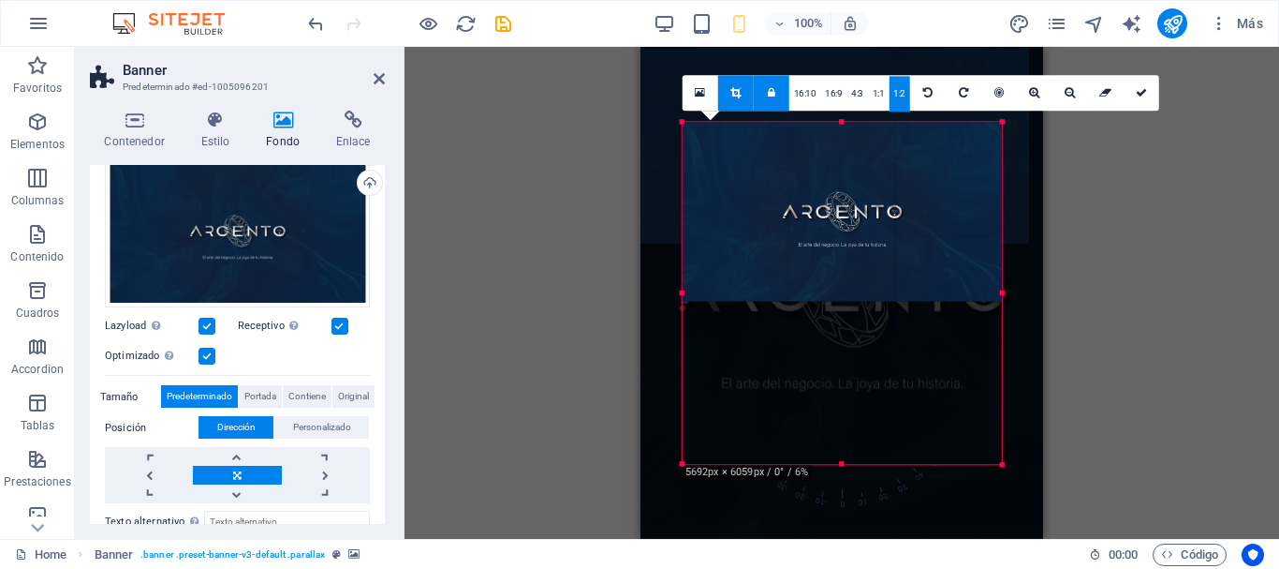
drag, startPoint x: 890, startPoint y: 296, endPoint x: 1119, endPoint y: 302, distance: 229.5
click at [1119, 302] on div "Arrastra aquí para reemplazar el contenido existente. Si quieres crear un eleme…" at bounding box center [842, 293] width 875 height 492
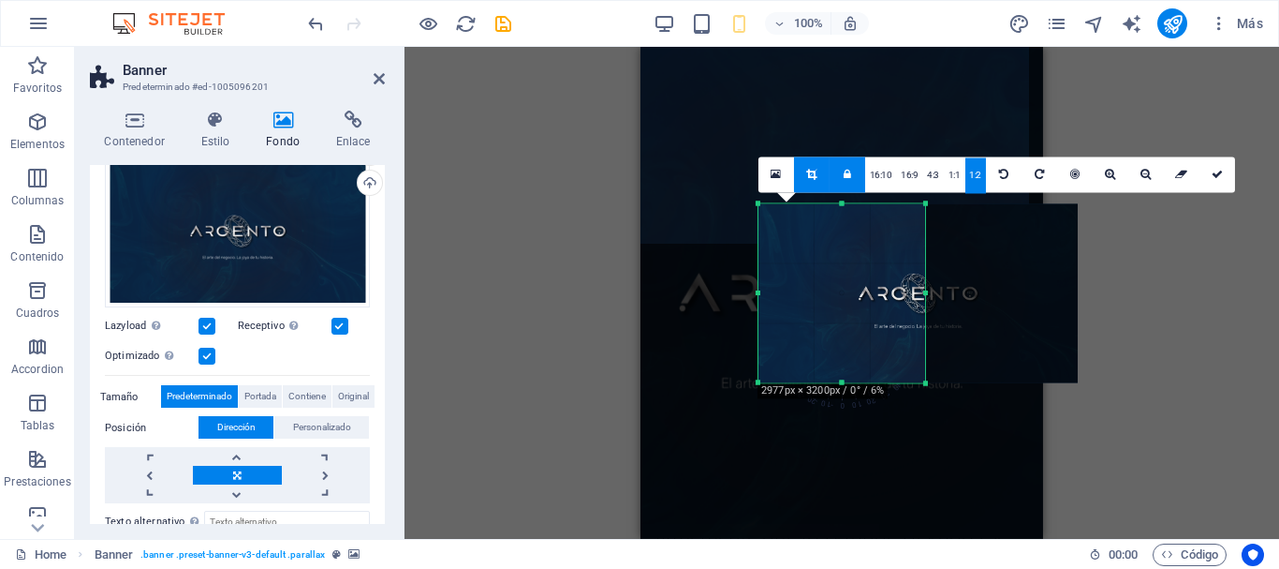
click at [893, 290] on div at bounding box center [918, 292] width 319 height 179
click at [999, 177] on icon at bounding box center [1003, 174] width 9 height 11
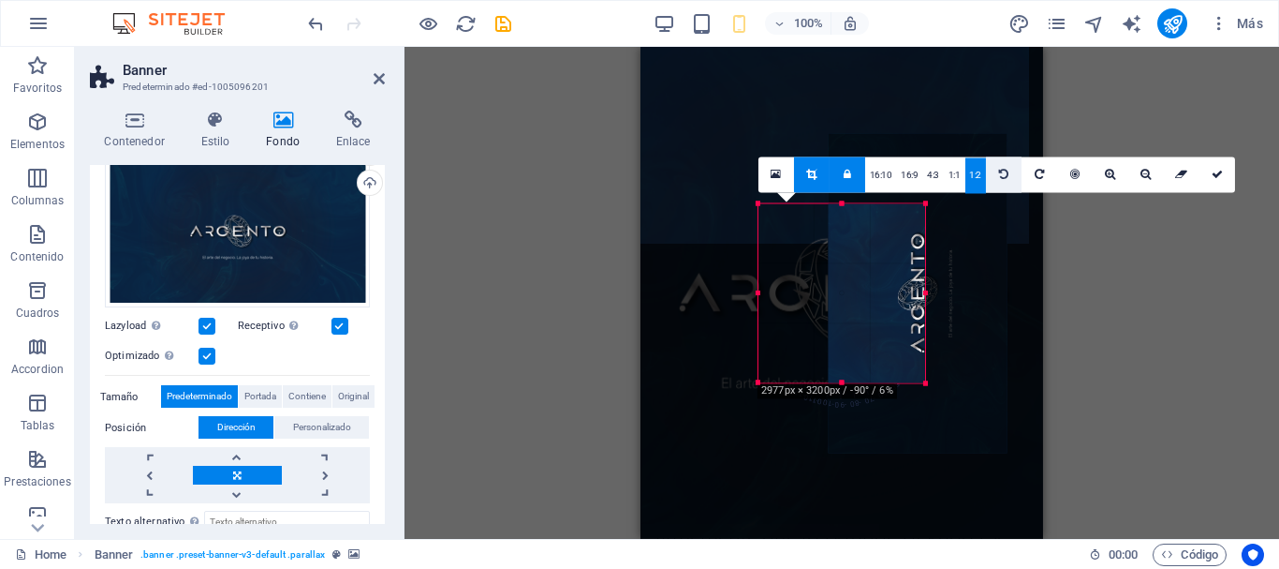
click at [999, 177] on icon at bounding box center [1003, 174] width 9 height 11
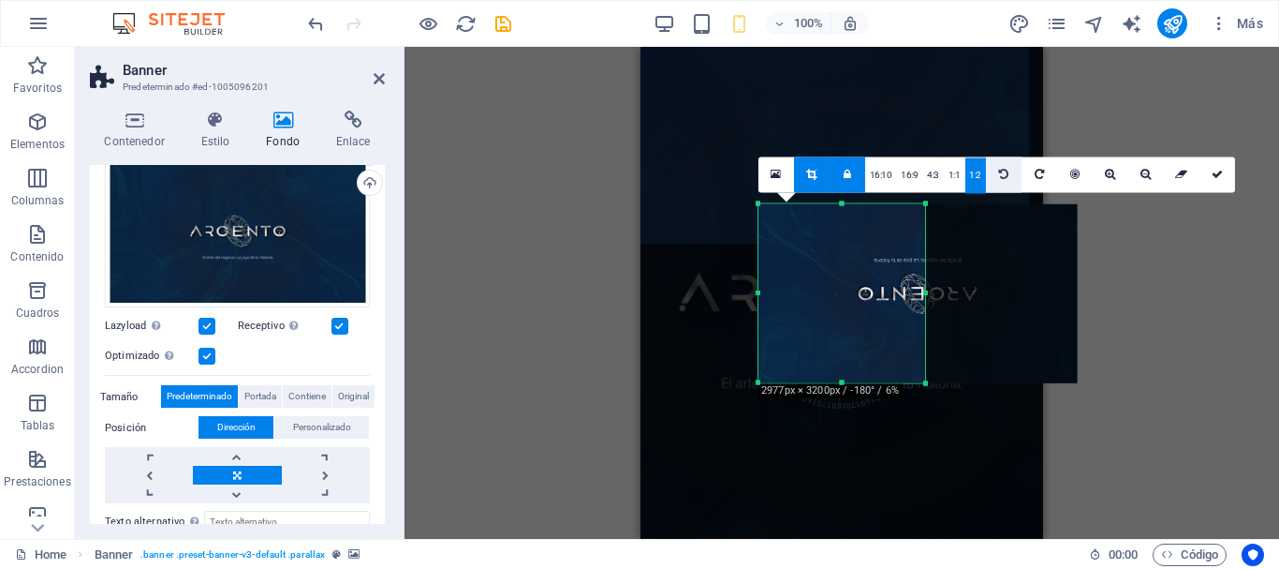
click at [999, 177] on icon at bounding box center [1003, 174] width 9 height 11
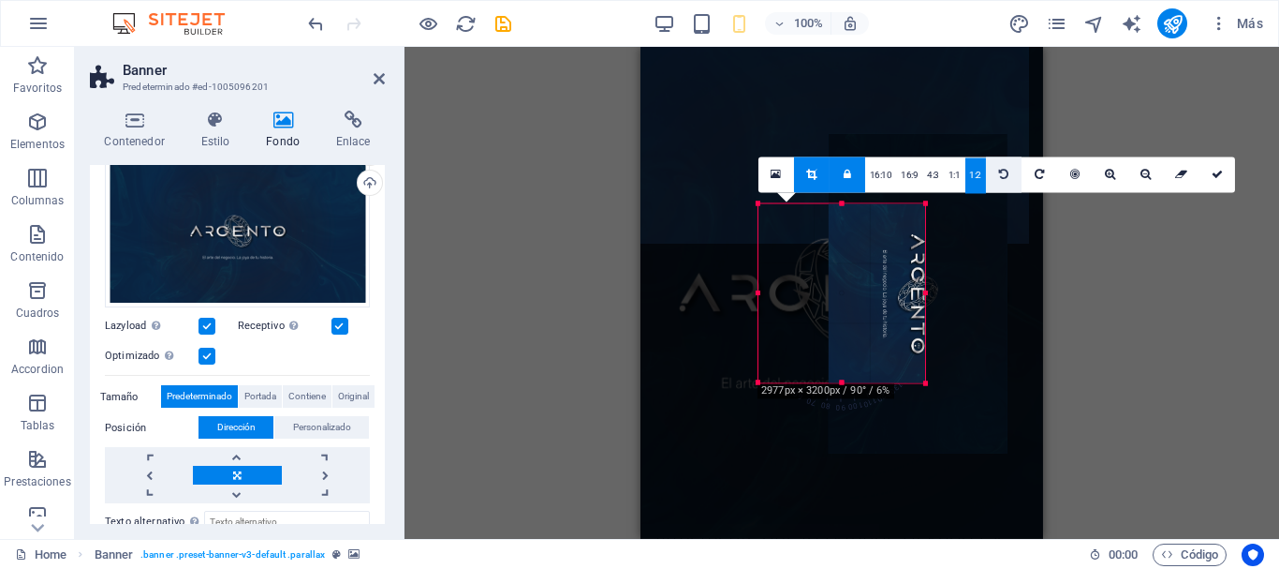
click at [999, 177] on icon at bounding box center [1003, 174] width 9 height 11
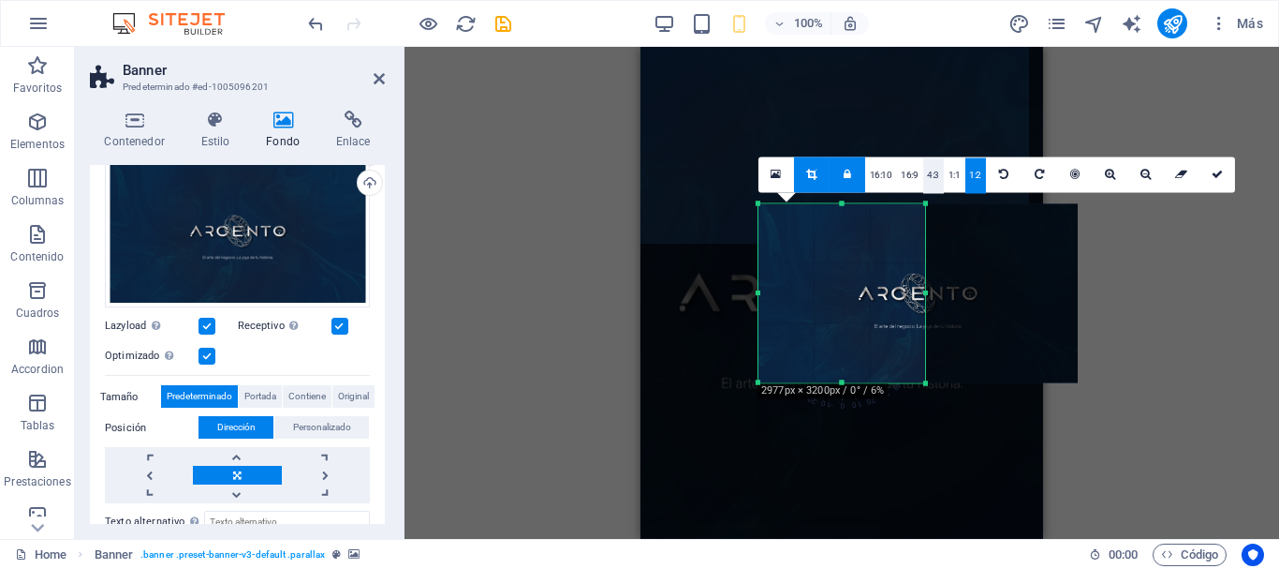
click at [933, 173] on link "4:3" at bounding box center [934, 175] width 22 height 36
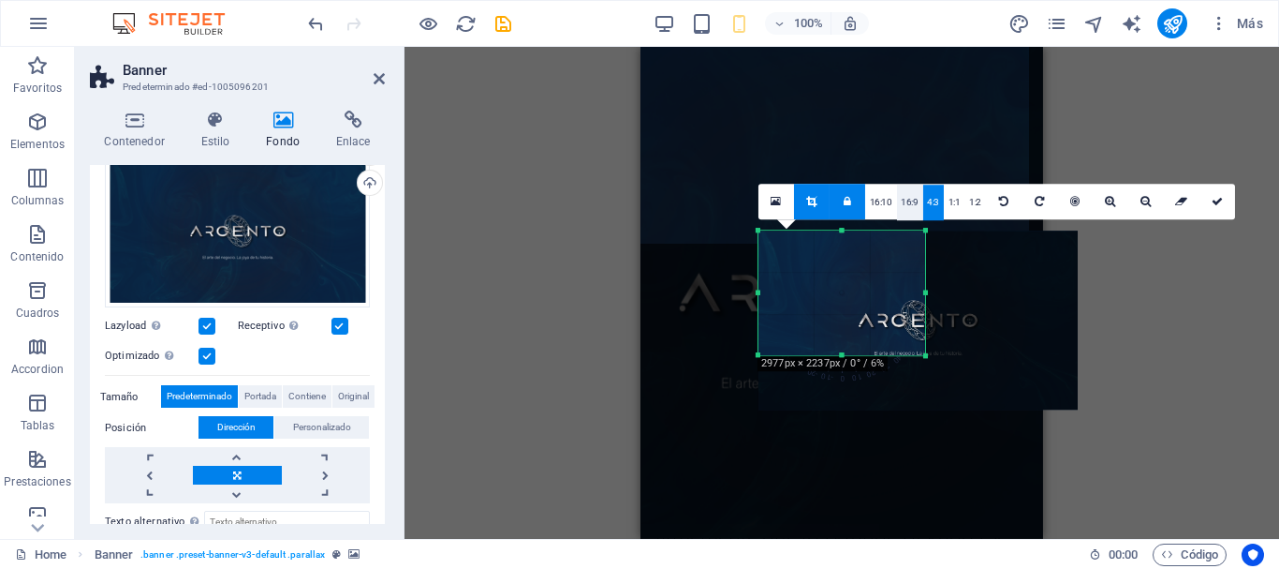
click at [903, 206] on link "16:9" at bounding box center [909, 203] width 26 height 36
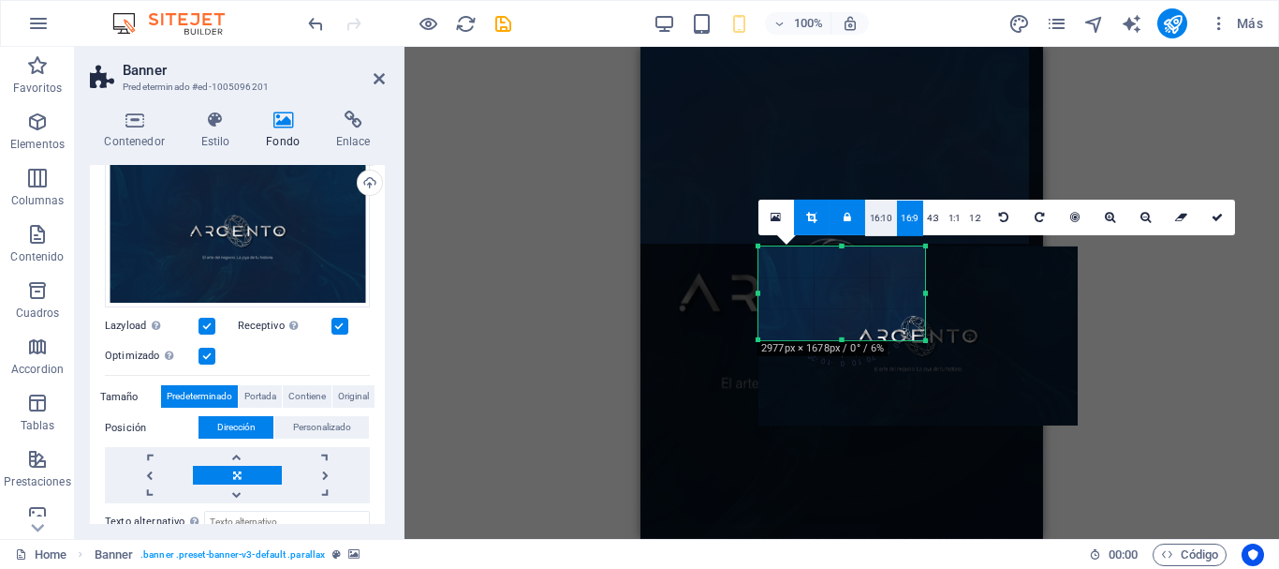
click at [883, 219] on link "16:10" at bounding box center [881, 217] width 32 height 36
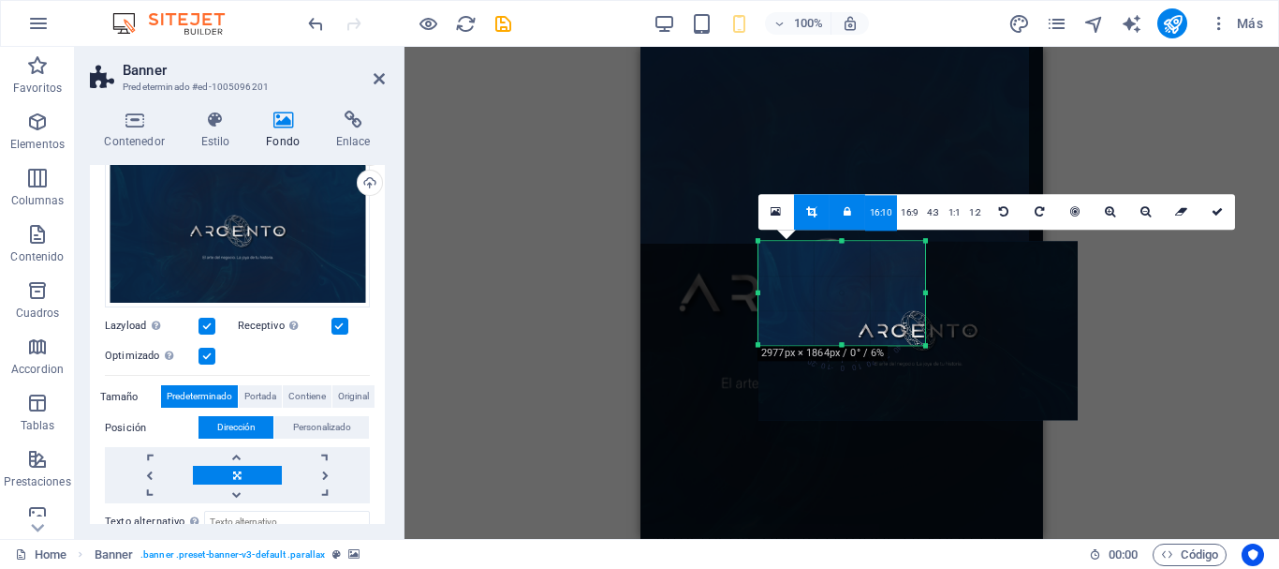
click at [883, 219] on link "16:10" at bounding box center [881, 213] width 32 height 36
click at [978, 216] on link "1:2" at bounding box center [976, 213] width 22 height 36
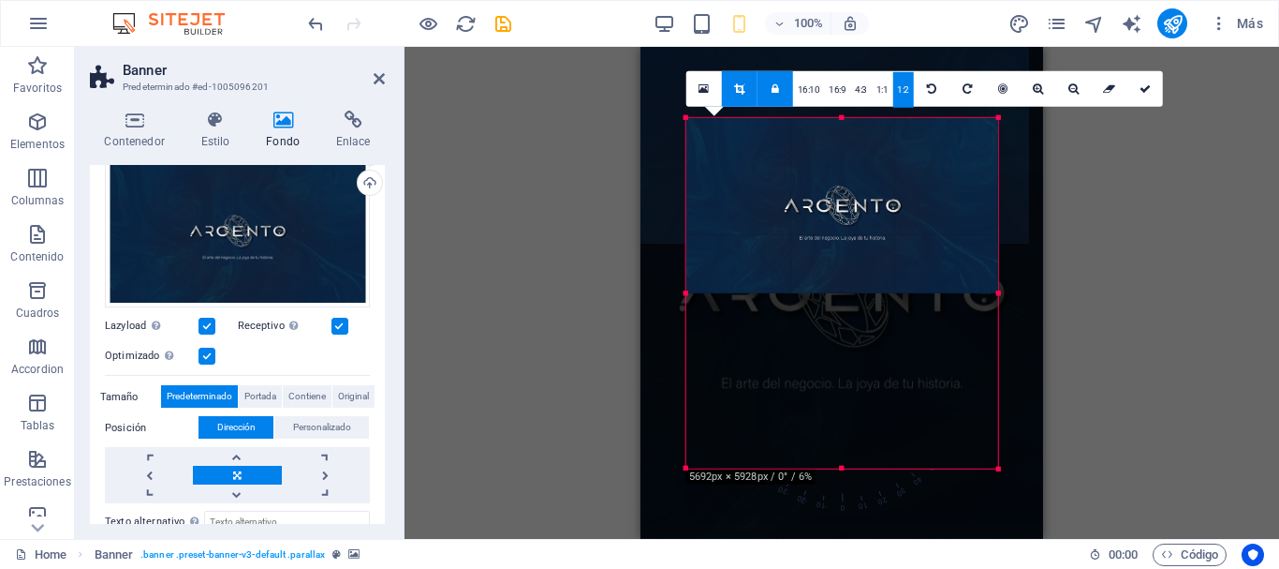
drag, startPoint x: 889, startPoint y: 294, endPoint x: 1112, endPoint y: 288, distance: 223.0
click at [1112, 288] on div "Arrastra aquí para reemplazar el contenido existente. Si quieres crear un eleme…" at bounding box center [842, 293] width 875 height 492
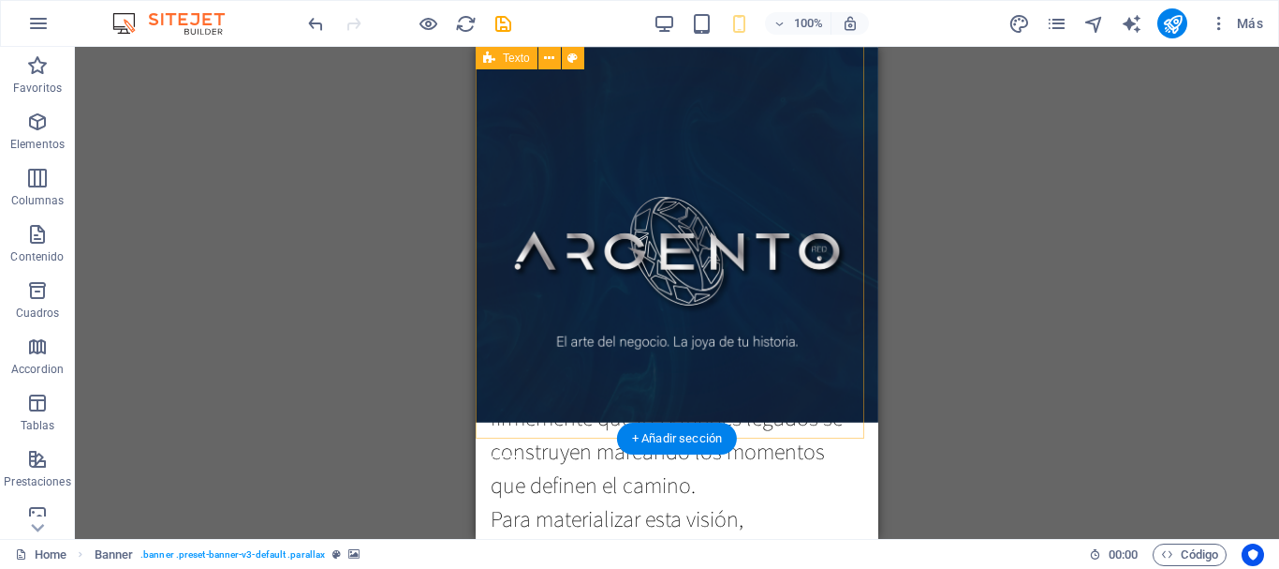
scroll to position [0, 0]
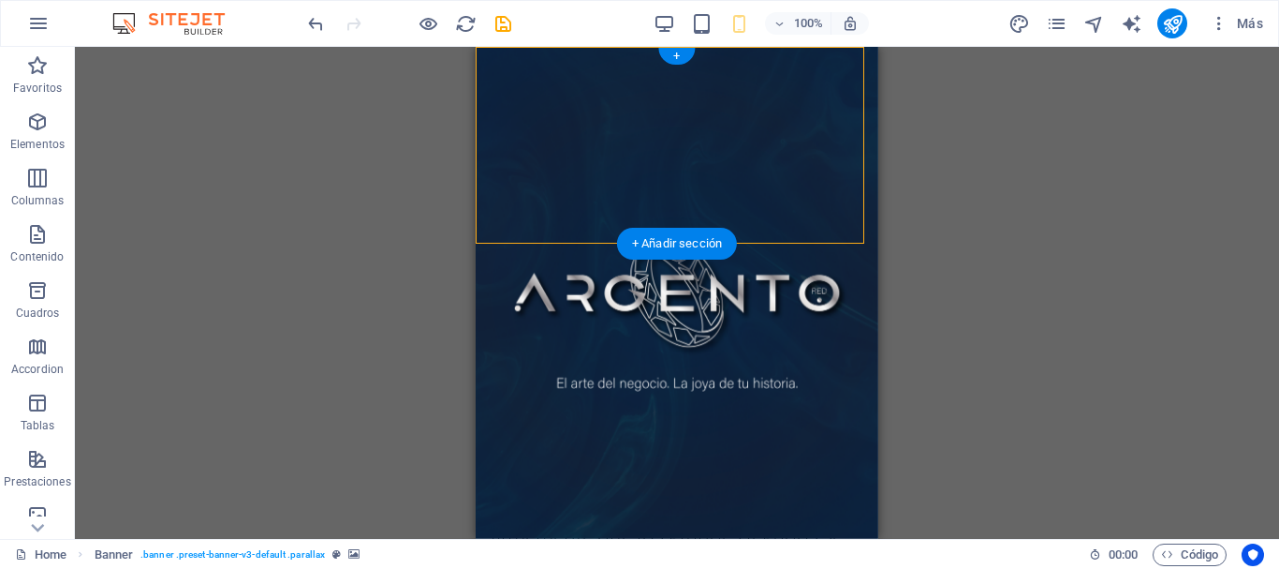
click at [852, 231] on figure at bounding box center [677, 293] width 403 height 492
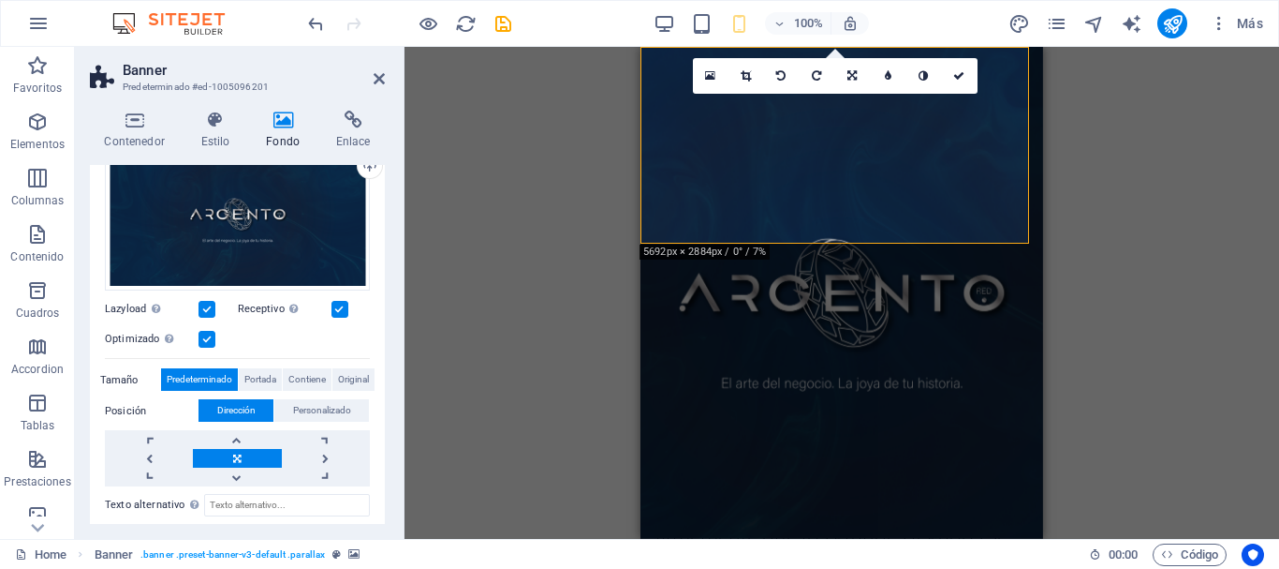
scroll to position [225, 0]
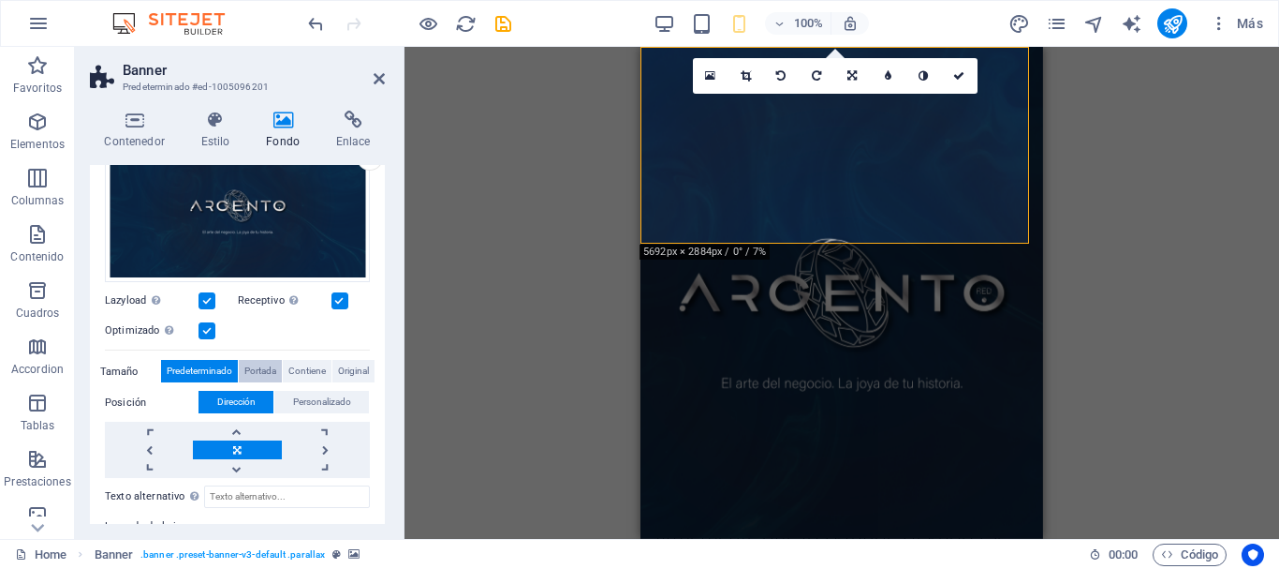
click at [252, 370] on span "Portada" at bounding box center [260, 371] width 32 height 22
click at [306, 368] on span "Contiene" at bounding box center [306, 371] width 37 height 22
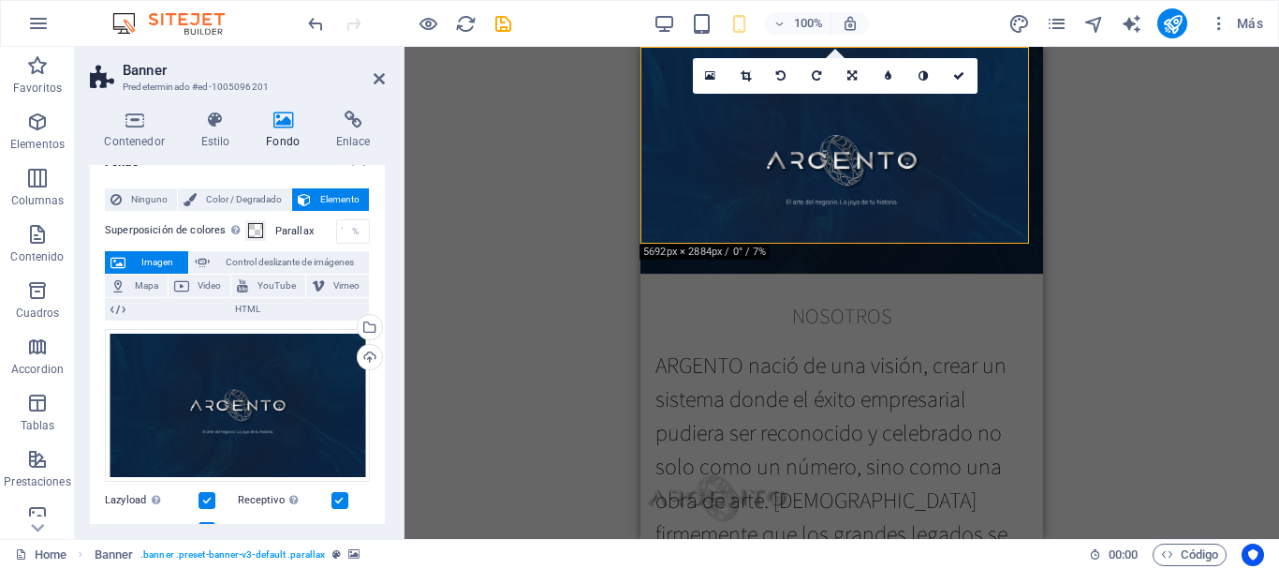
scroll to position [8, 0]
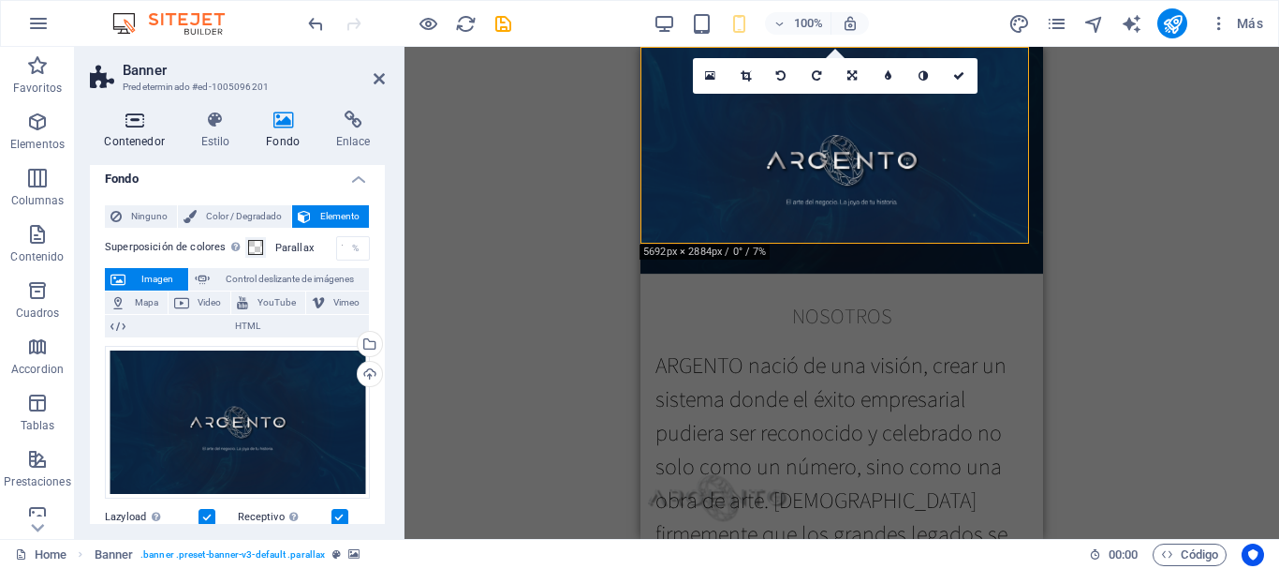
click at [129, 129] on h4 "Contenedor" at bounding box center [138, 130] width 96 height 39
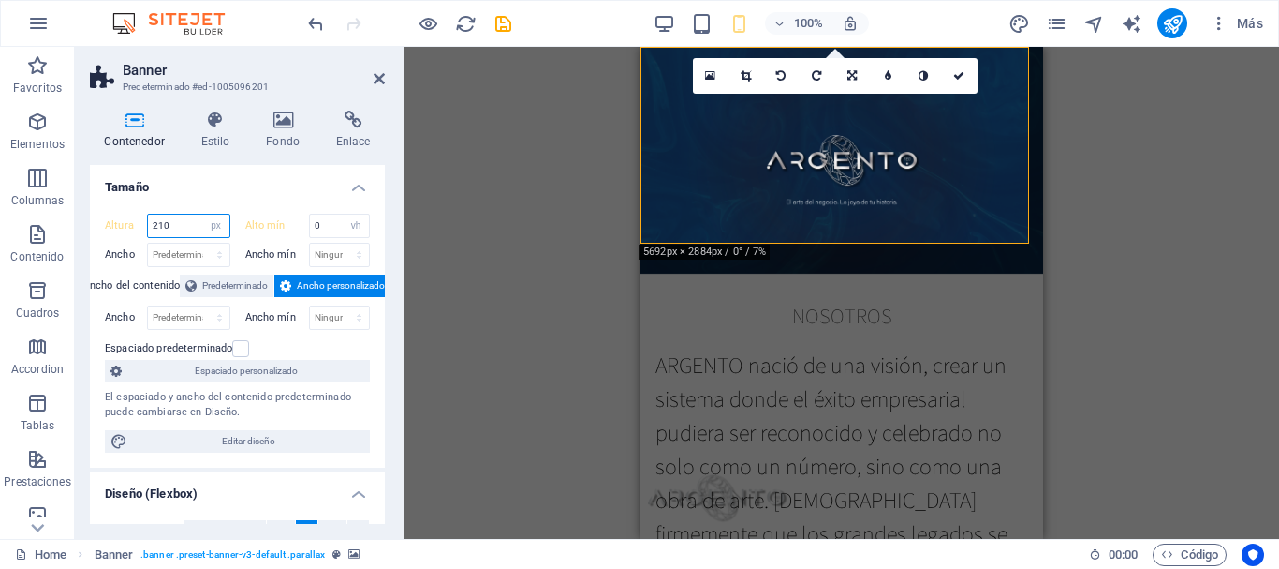
click at [175, 225] on input "210" at bounding box center [188, 225] width 81 height 22
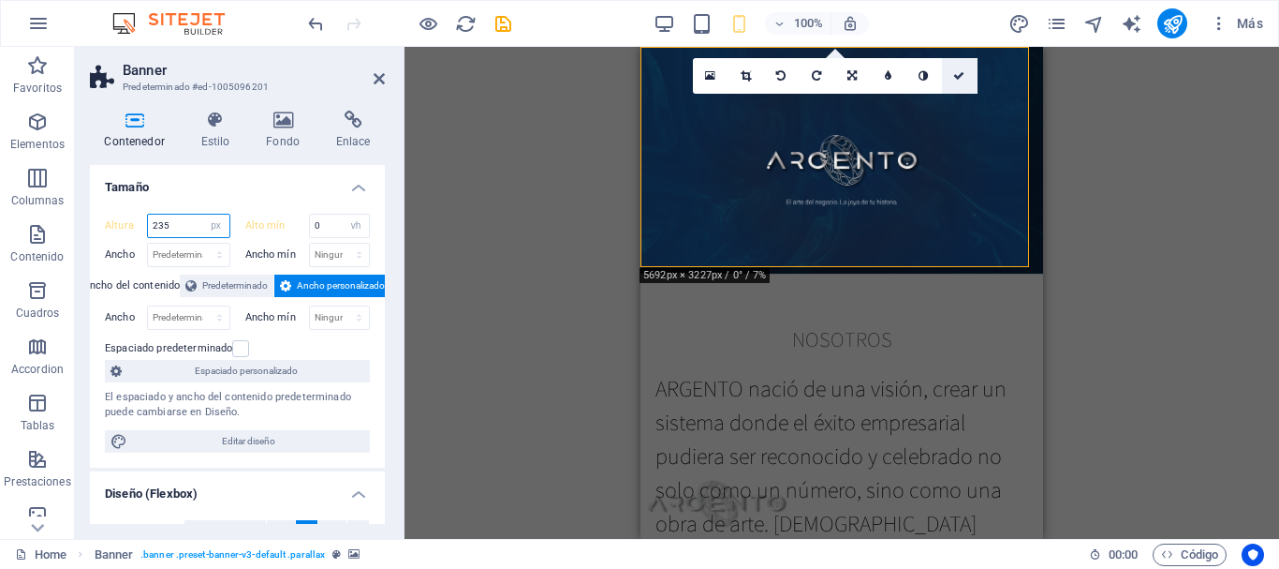
type input "235"
click at [956, 78] on icon at bounding box center [958, 75] width 11 height 11
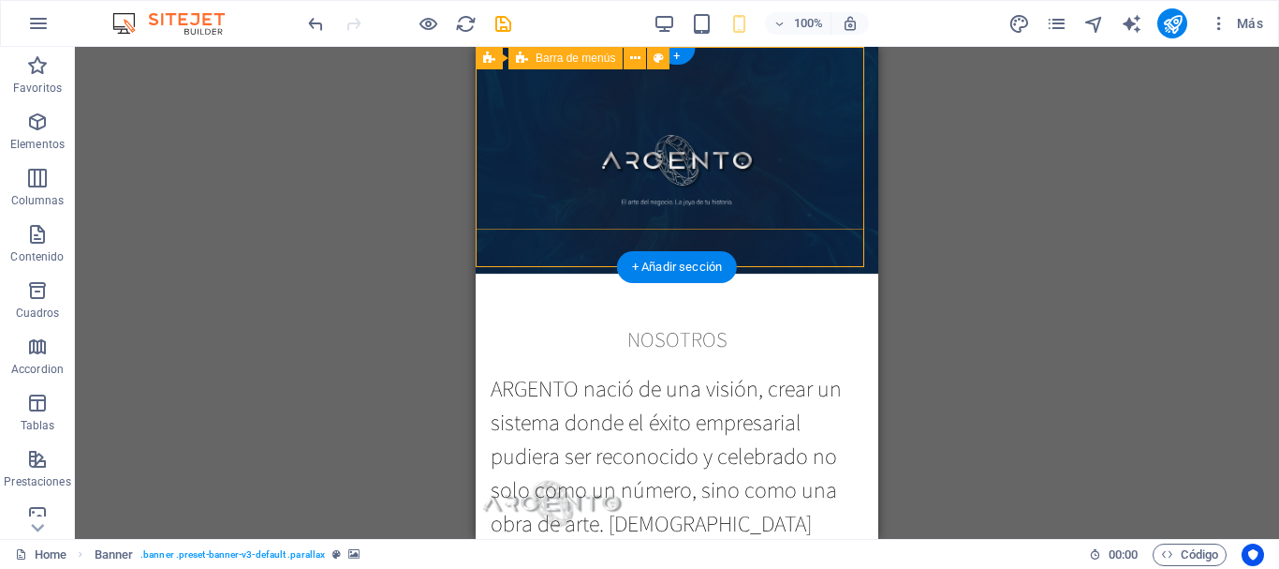
click at [841, 471] on div "Inicio Nosotros Producto Contacto Iniciar Sesión Menu" at bounding box center [677, 513] width 403 height 84
select select "px"
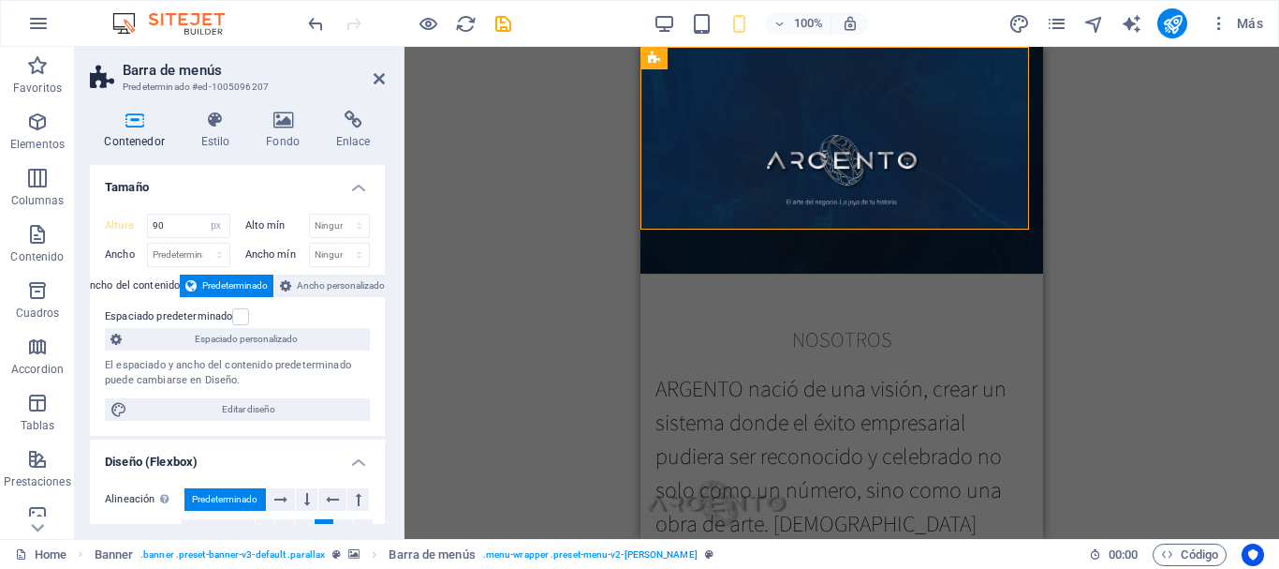
click at [134, 126] on icon at bounding box center [134, 120] width 89 height 19
click at [185, 225] on input "90" at bounding box center [188, 225] width 81 height 22
type input "5"
type input "90"
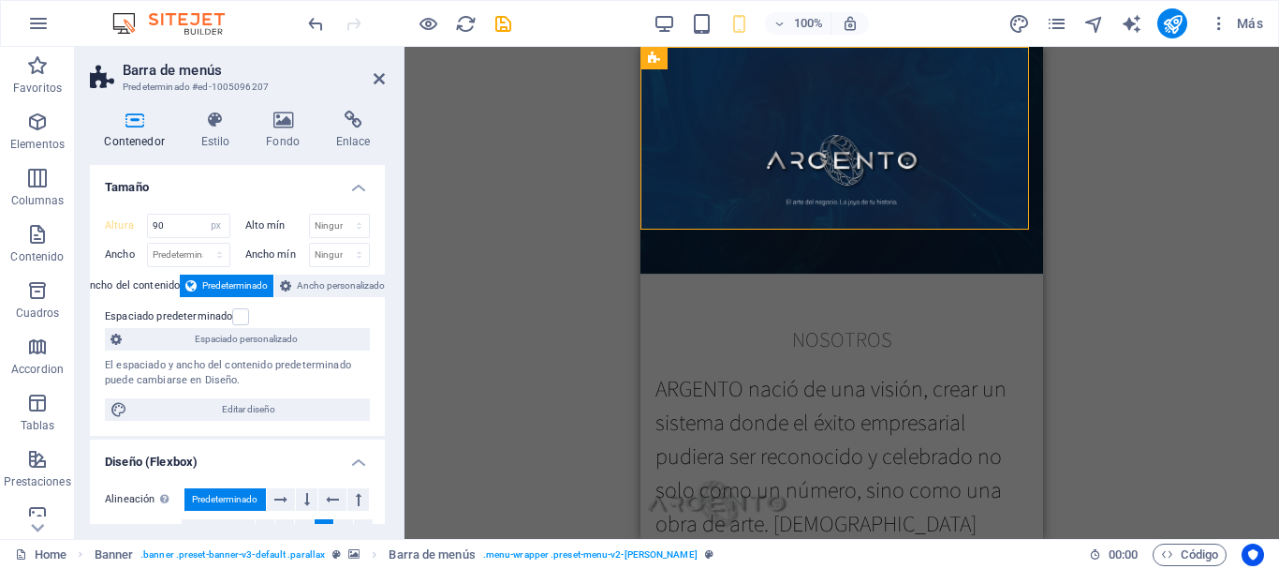
click at [478, 166] on div "Arrastra aquí para reemplazar el contenido existente. Si quieres crear un eleme…" at bounding box center [842, 293] width 875 height 492
click at [673, 244] on figure at bounding box center [842, 293] width 403 height 492
select select "px"
select select "vh"
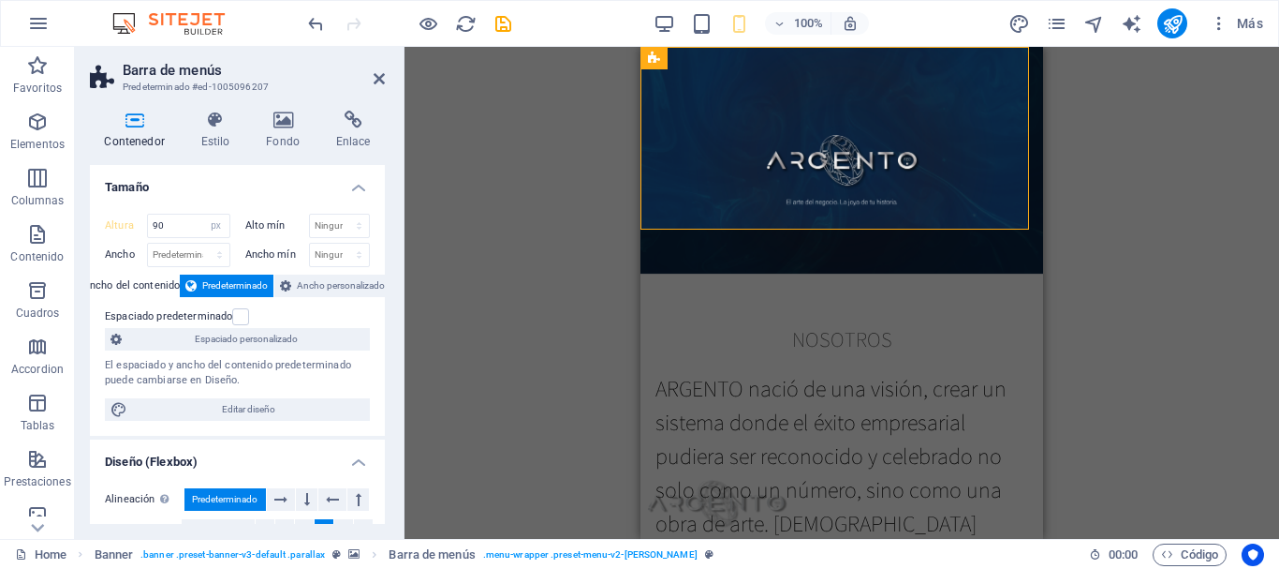
select select "header"
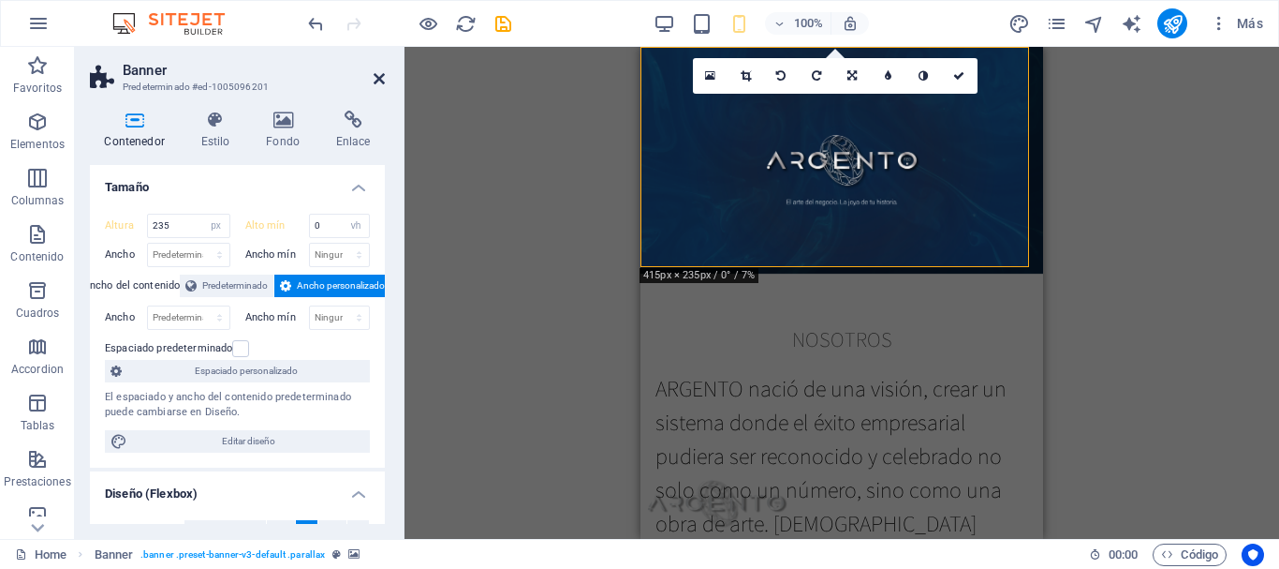
click at [377, 76] on icon at bounding box center [379, 78] width 11 height 15
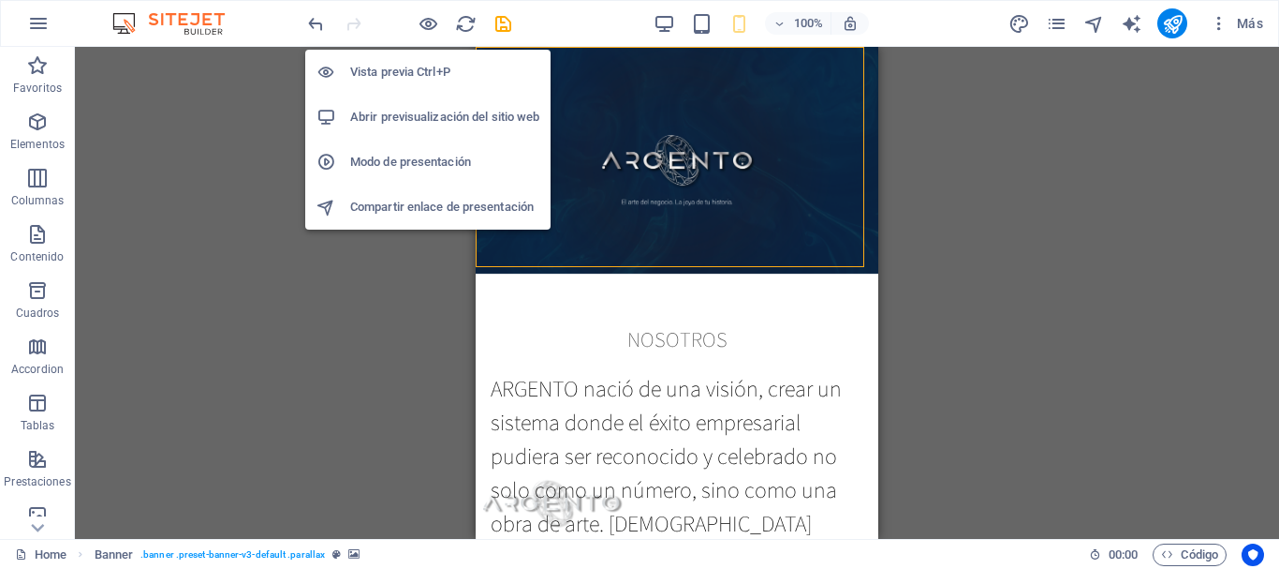
click at [399, 170] on h6 "Modo de presentación" at bounding box center [444, 162] width 189 height 22
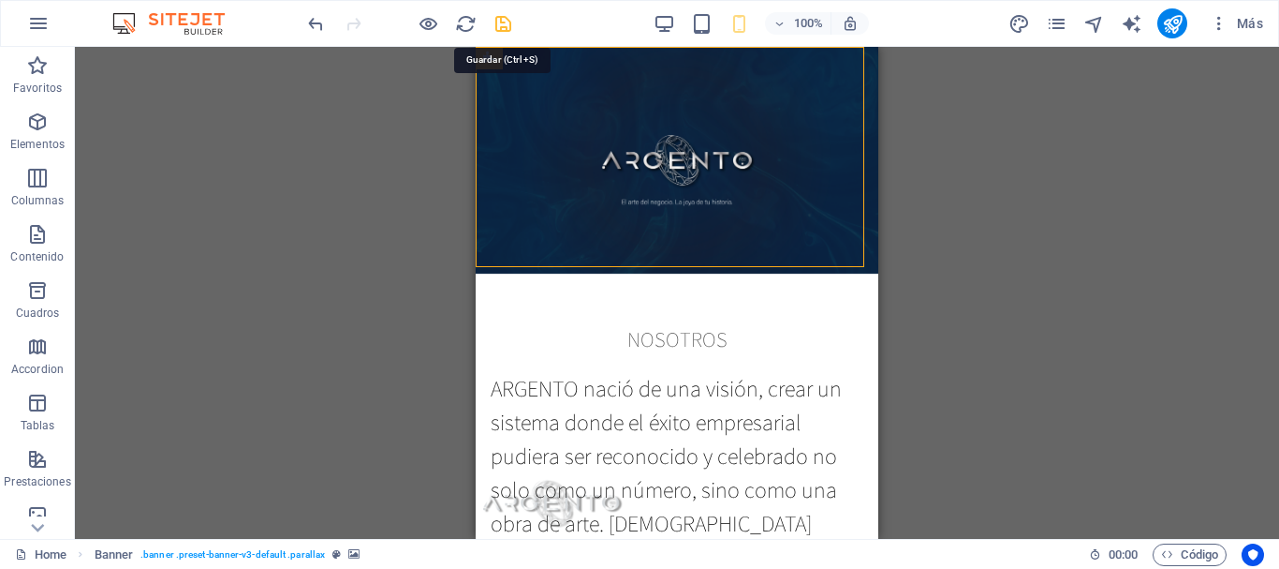
click at [502, 25] on icon "save" at bounding box center [504, 24] width 22 height 22
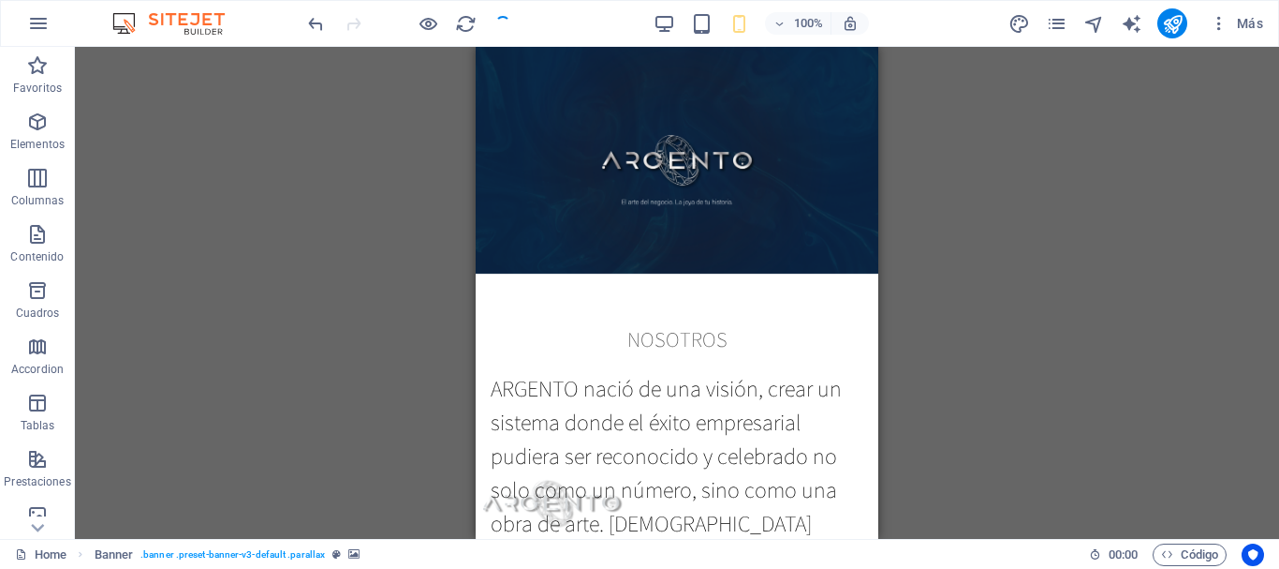
checkbox input "false"
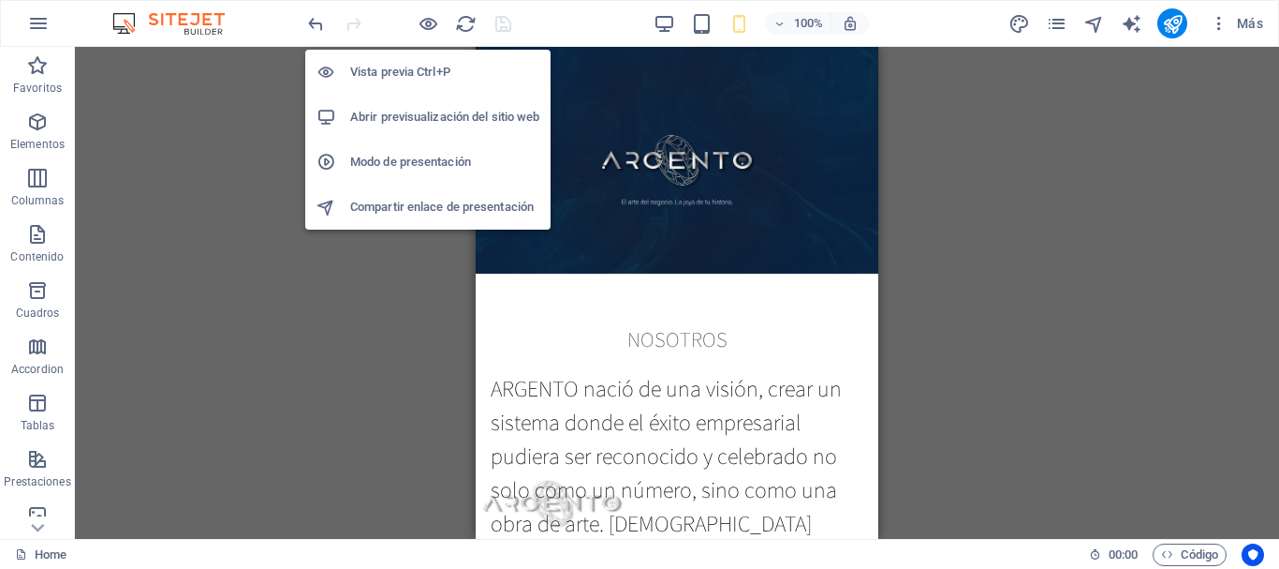
click at [413, 158] on h6 "Modo de presentación" at bounding box center [444, 162] width 189 height 22
